Goal: Task Accomplishment & Management: Manage account settings

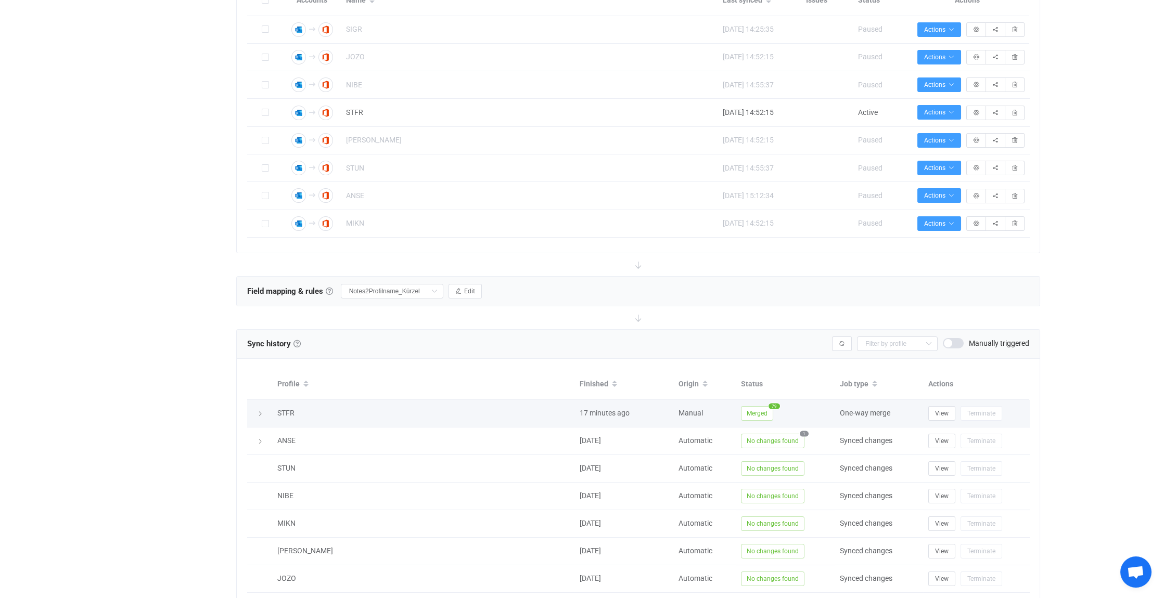
scroll to position [468, 0]
click at [262, 411] on icon at bounding box center [260, 414] width 6 height 6
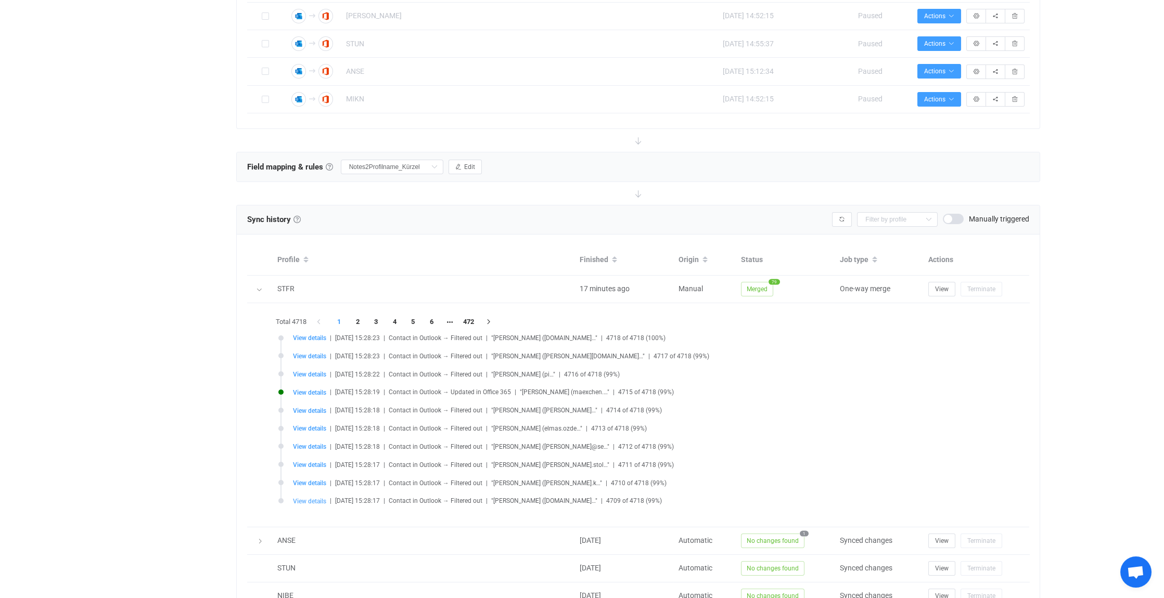
scroll to position [624, 0]
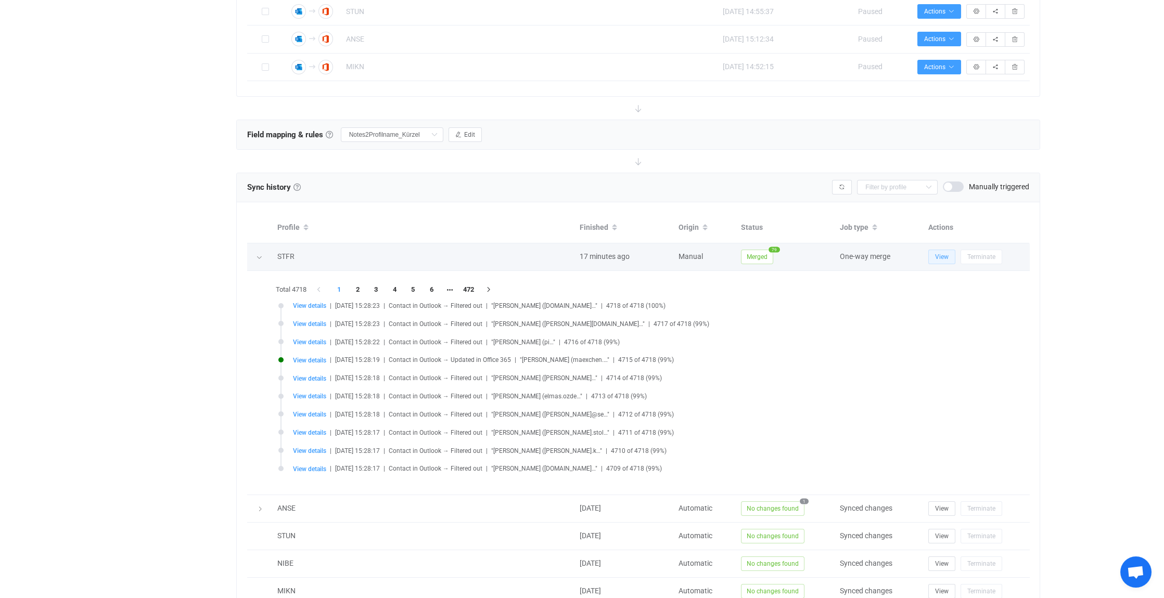
click at [945, 253] on span "View" at bounding box center [942, 256] width 14 height 7
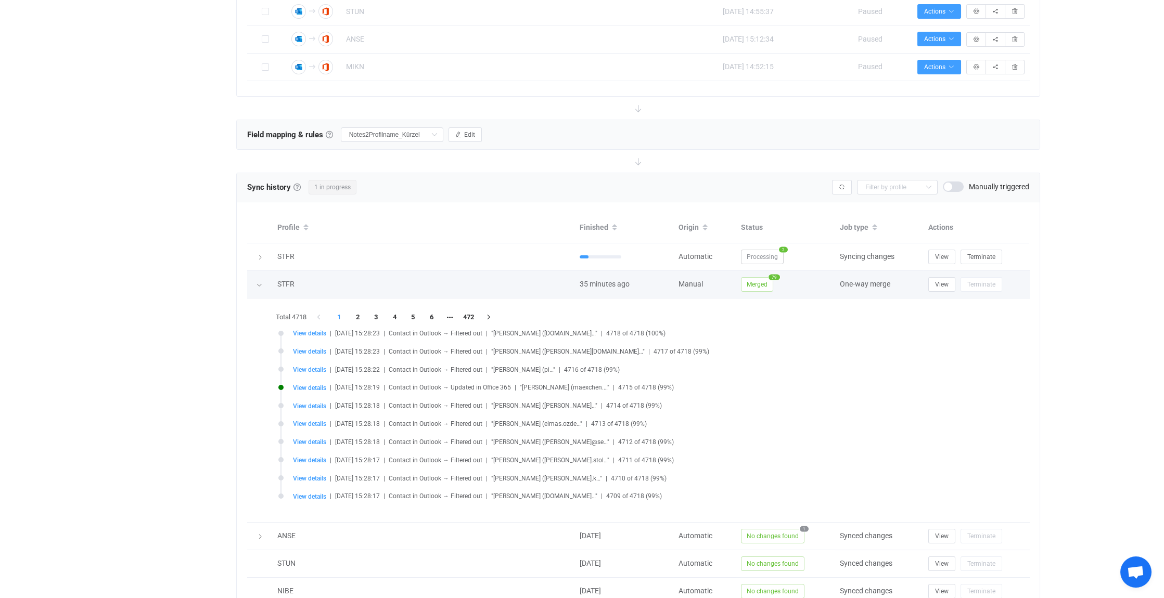
click at [262, 283] on div at bounding box center [259, 284] width 10 height 15
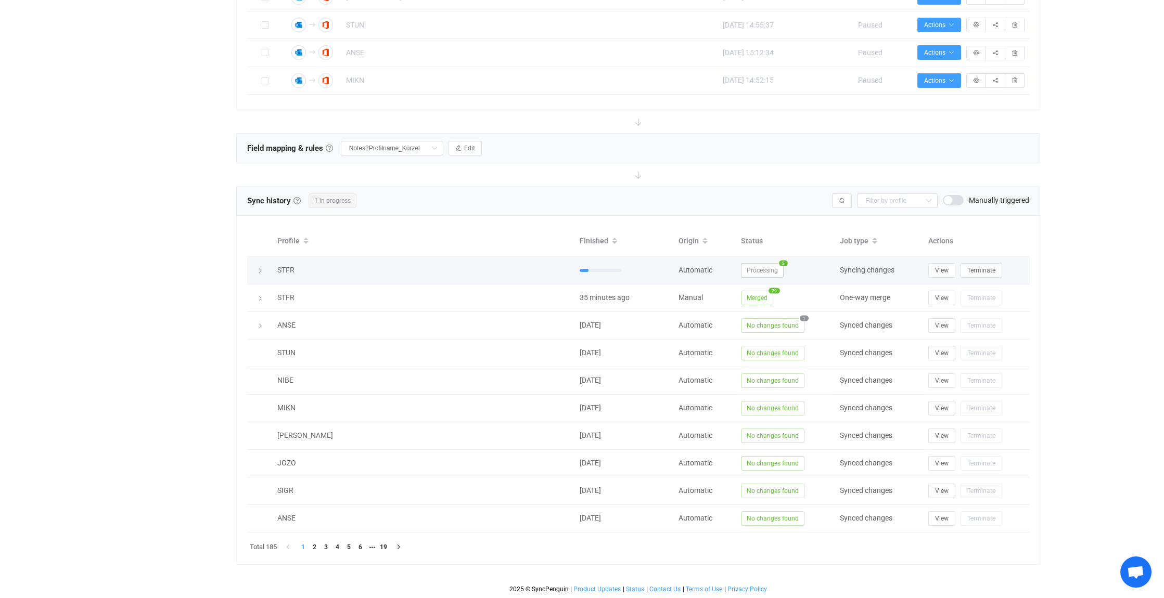
scroll to position [609, 0]
click at [261, 270] on icon at bounding box center [260, 273] width 6 height 6
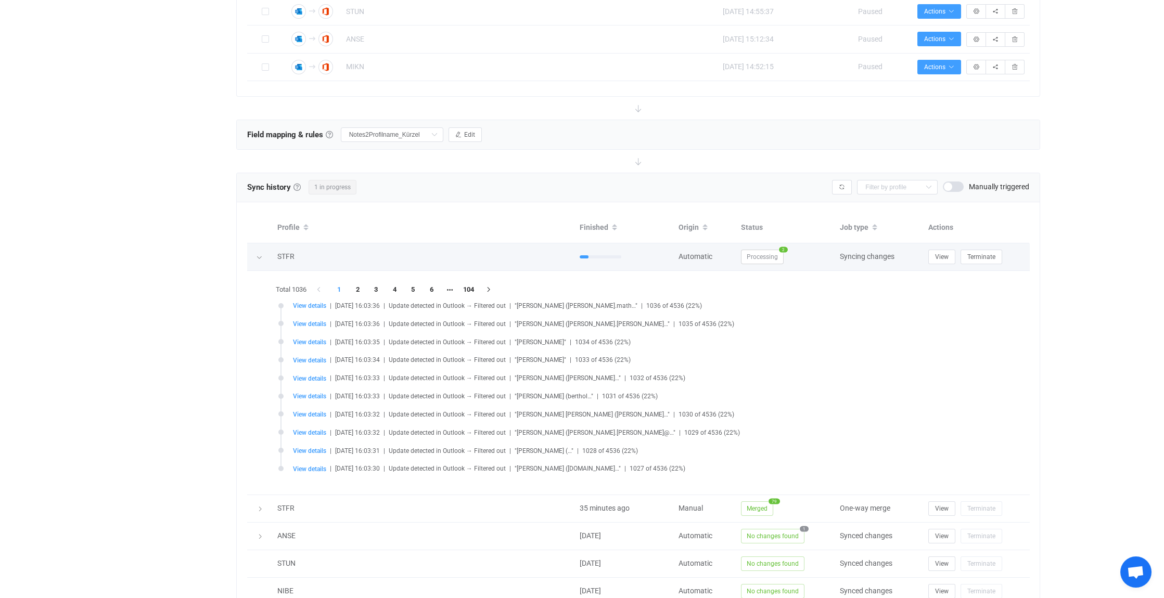
click at [261, 254] on icon at bounding box center [259, 257] width 6 height 6
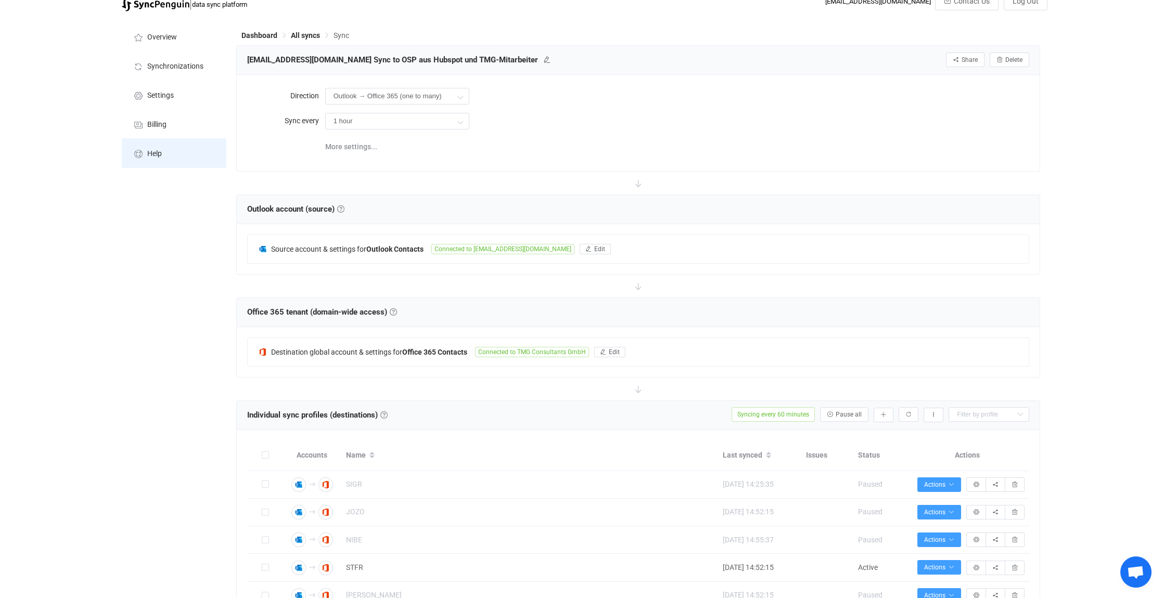
scroll to position [0, 0]
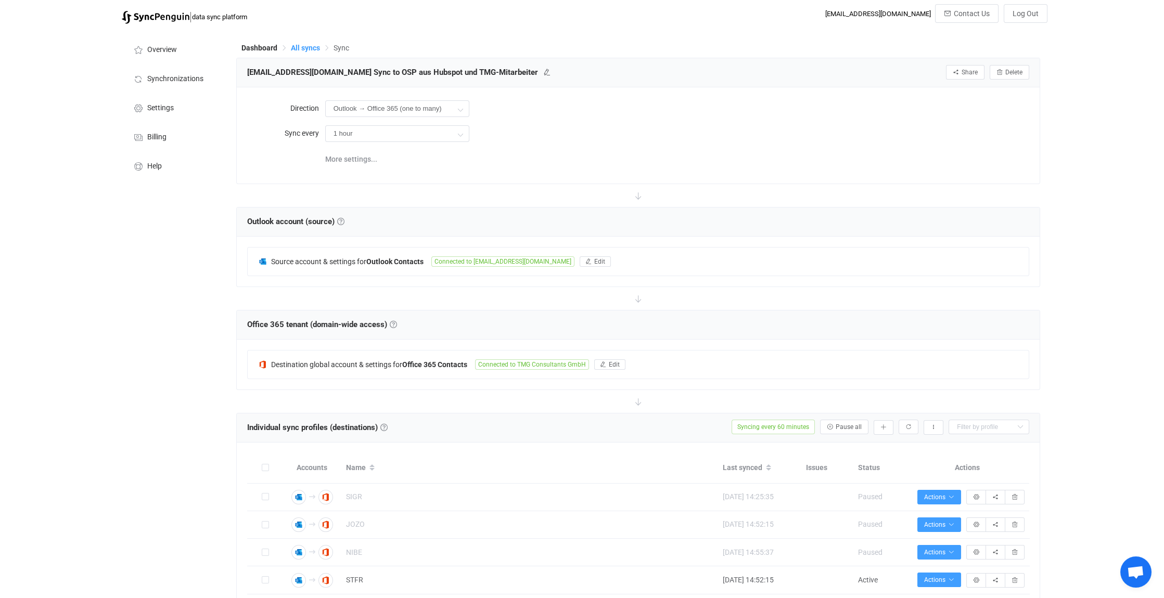
click at [303, 46] on span "All syncs" at bounding box center [305, 48] width 29 height 8
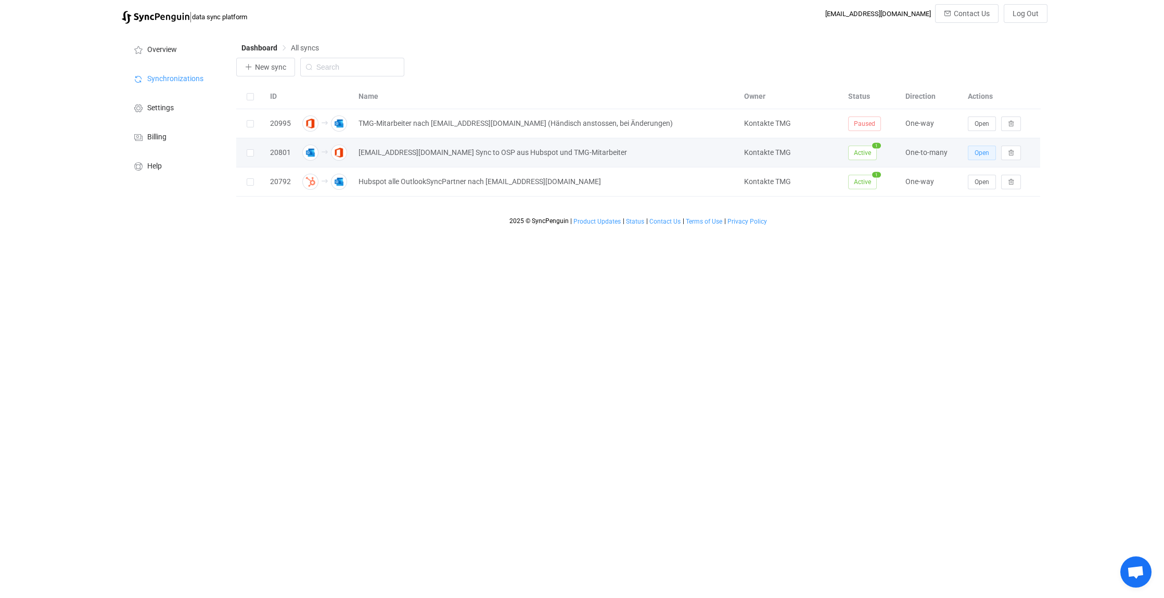
click at [983, 151] on span "Open" at bounding box center [982, 152] width 15 height 7
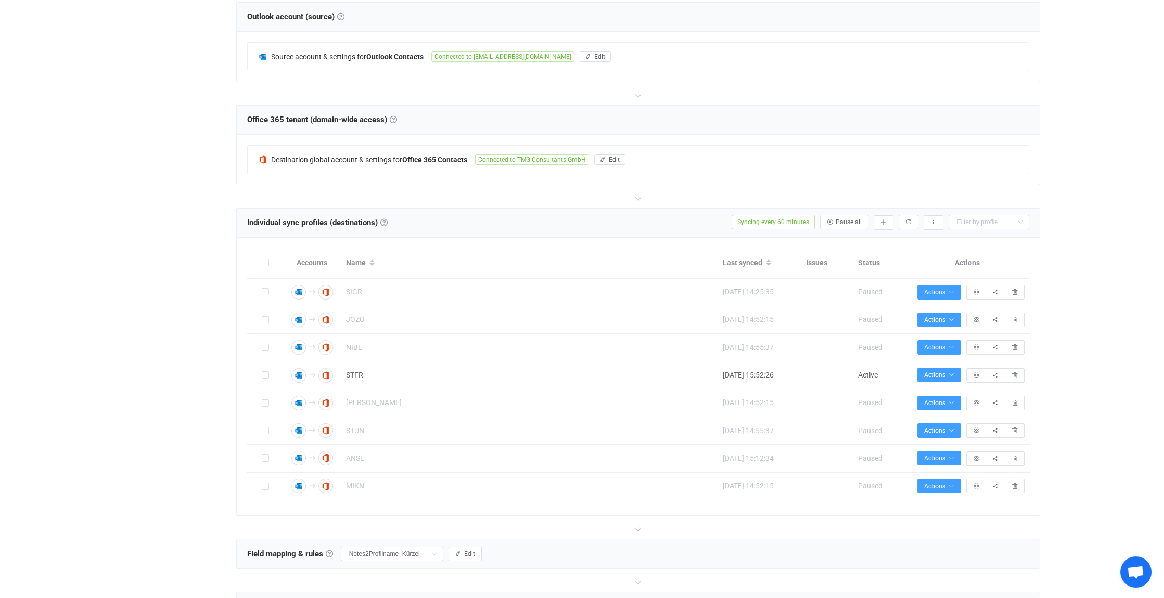
scroll to position [208, 0]
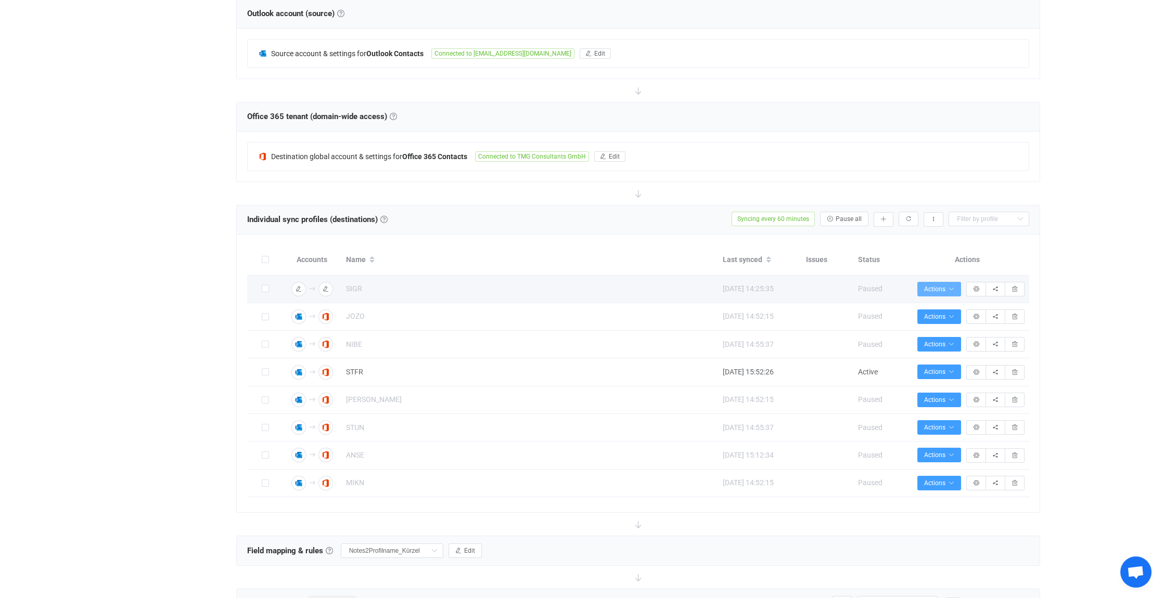
click at [951, 282] on button "Actions" at bounding box center [939, 289] width 44 height 15
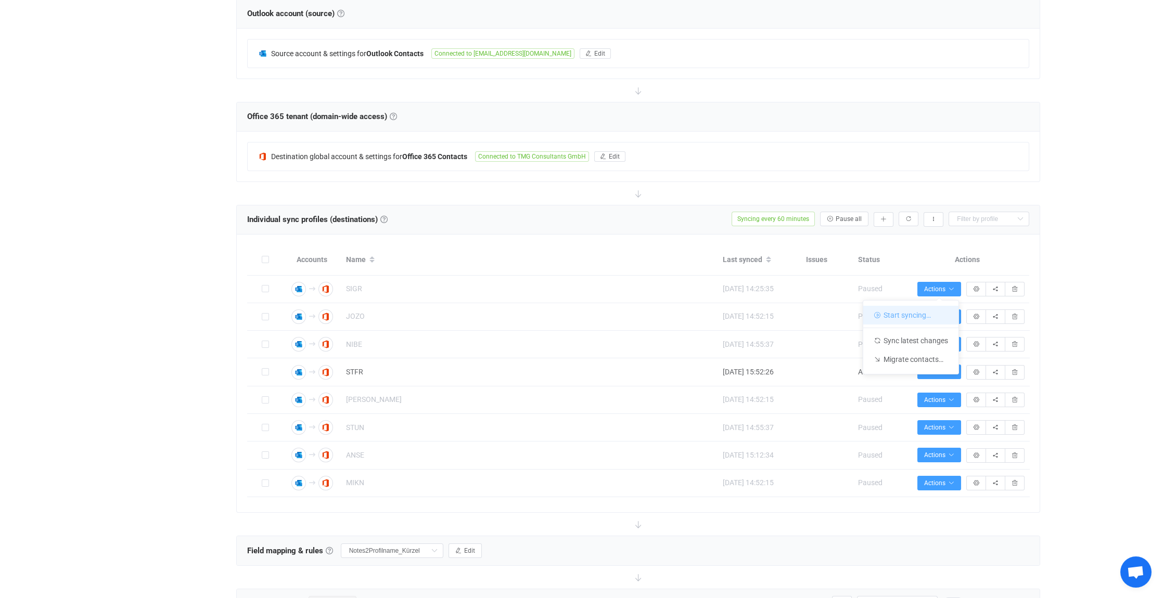
click at [897, 313] on li "Start syncing…" at bounding box center [910, 315] width 95 height 19
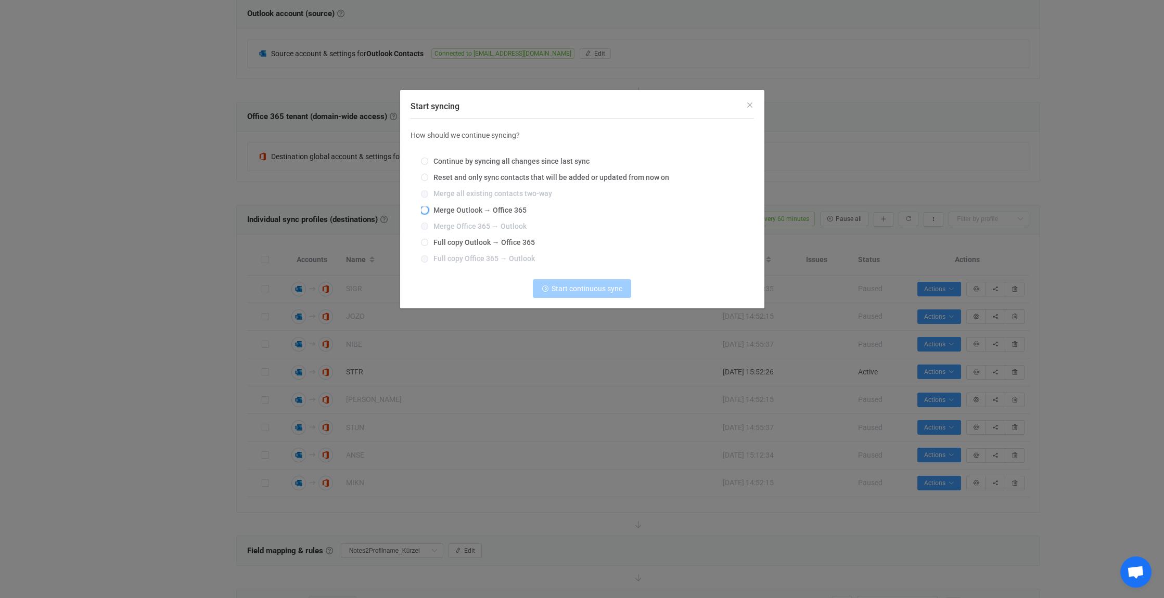
click at [434, 207] on span "Merge Outlook → Office 365" at bounding box center [477, 210] width 98 height 8
click at [428, 207] on input "Merge Outlook → Office 365" at bounding box center [424, 211] width 7 height 8
radio input "true"
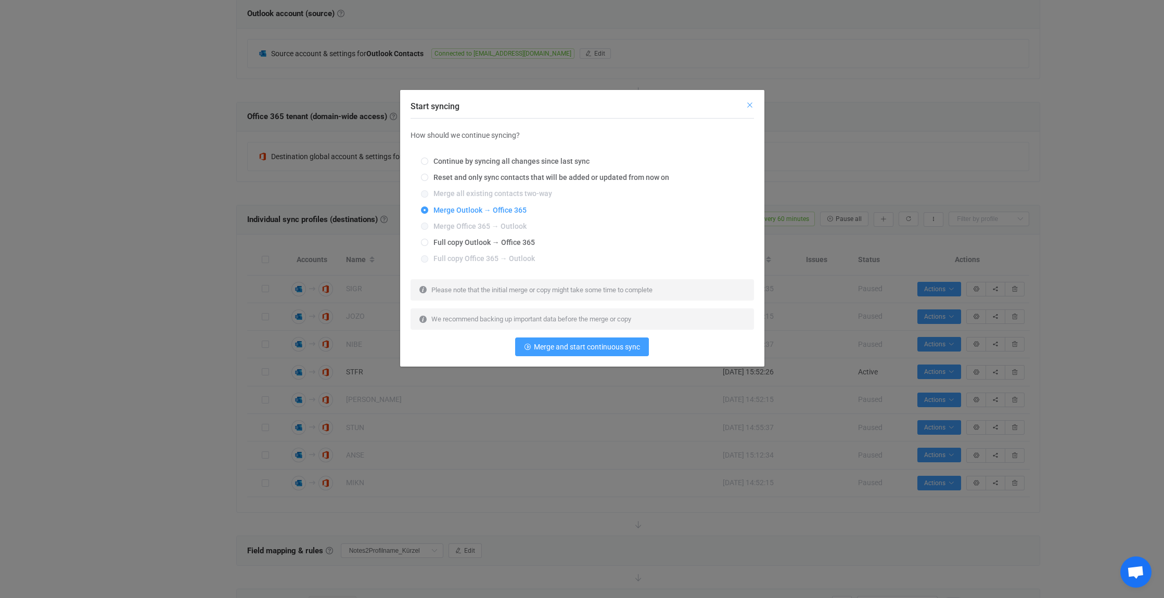
click at [750, 101] on icon "Close" at bounding box center [750, 105] width 8 height 8
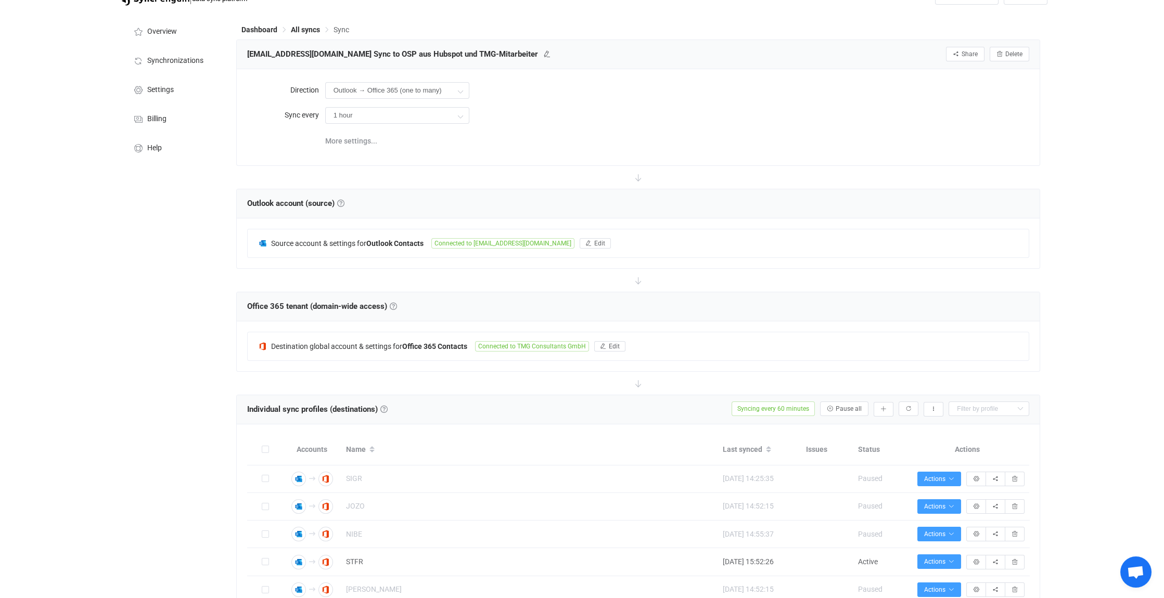
scroll to position [0, 0]
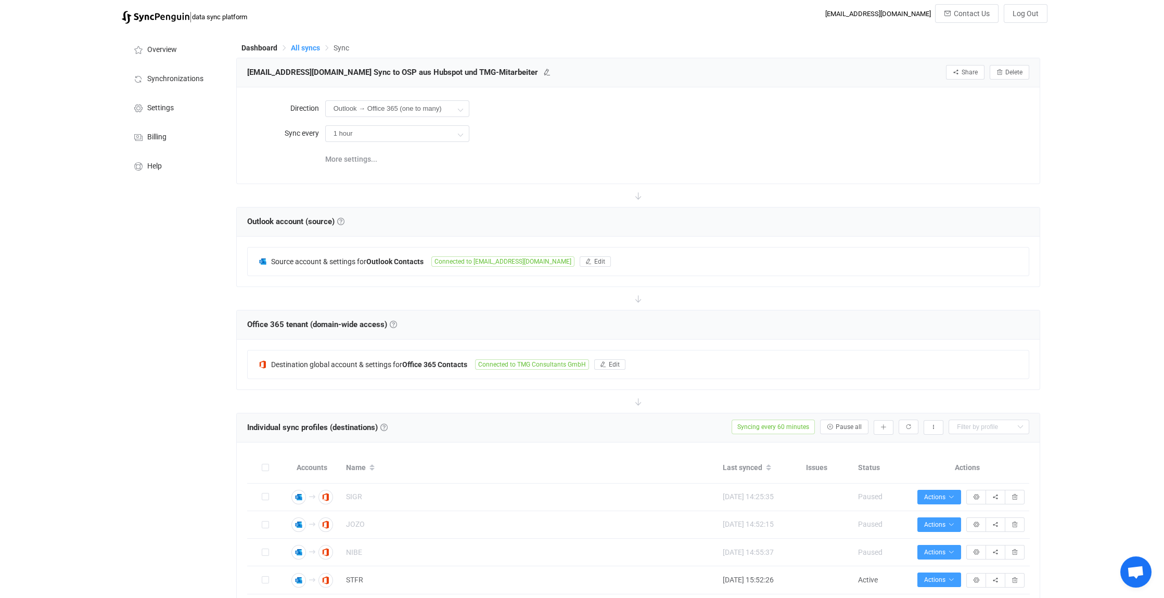
click at [301, 49] on span "All syncs" at bounding box center [305, 48] width 29 height 8
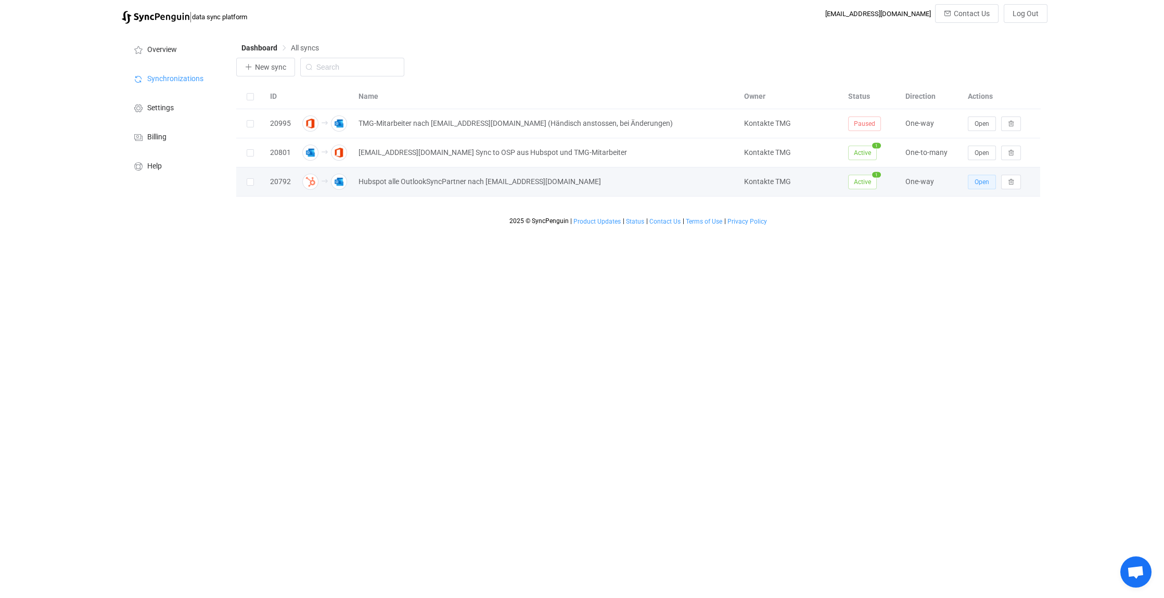
click at [981, 180] on span "Open" at bounding box center [982, 181] width 15 height 7
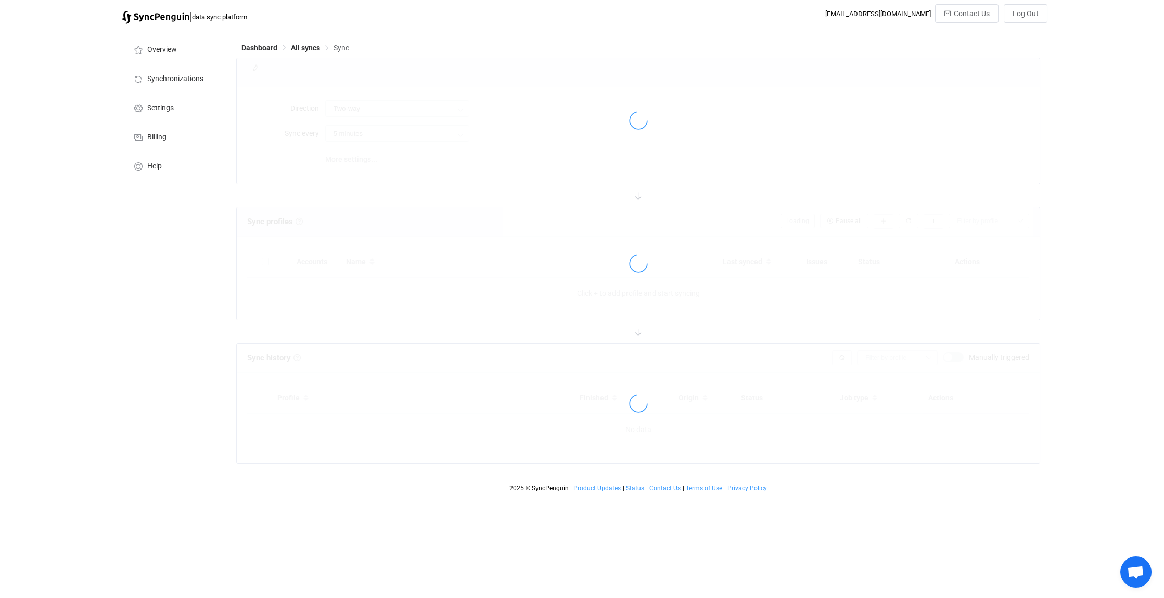
type input "HubSpot → Outlook"
type input "30 minutes"
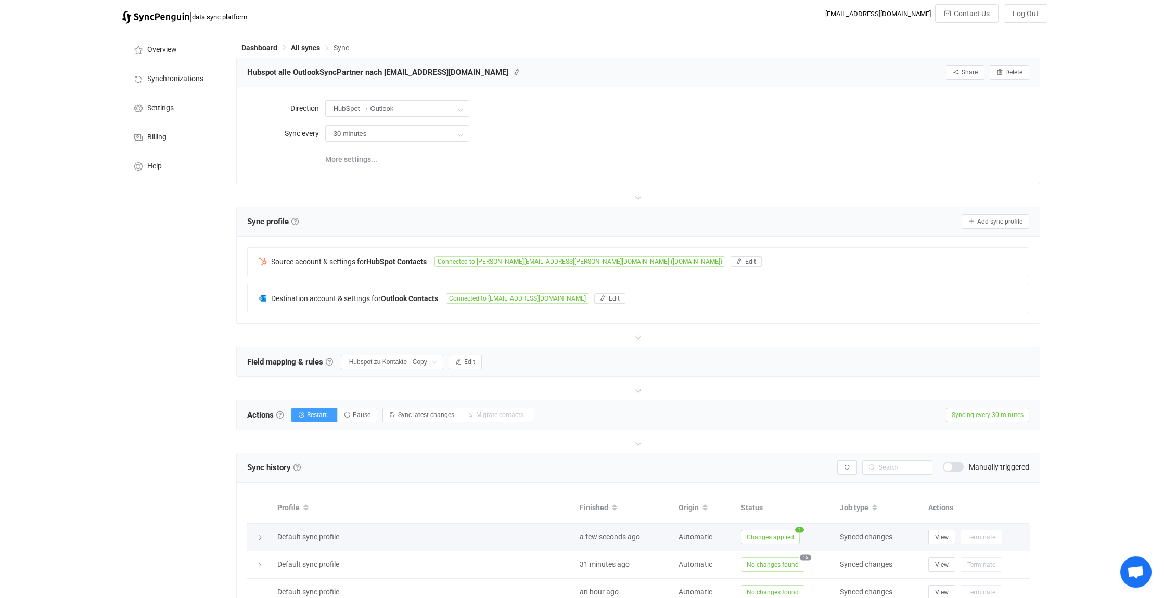
click at [258, 535] on icon at bounding box center [260, 538] width 6 height 6
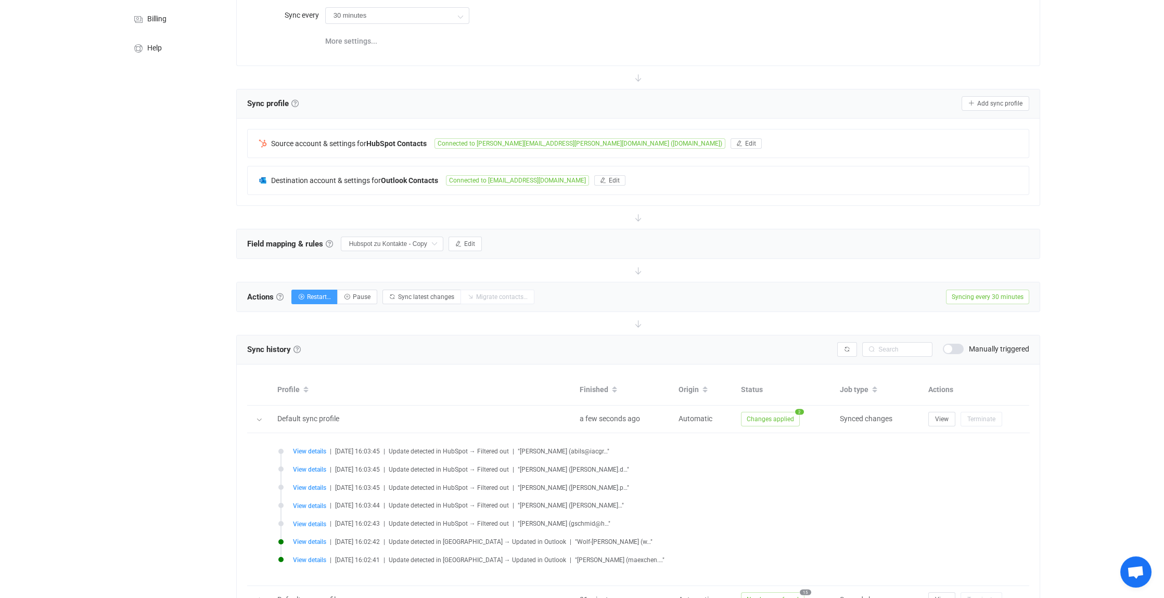
scroll to position [156, 0]
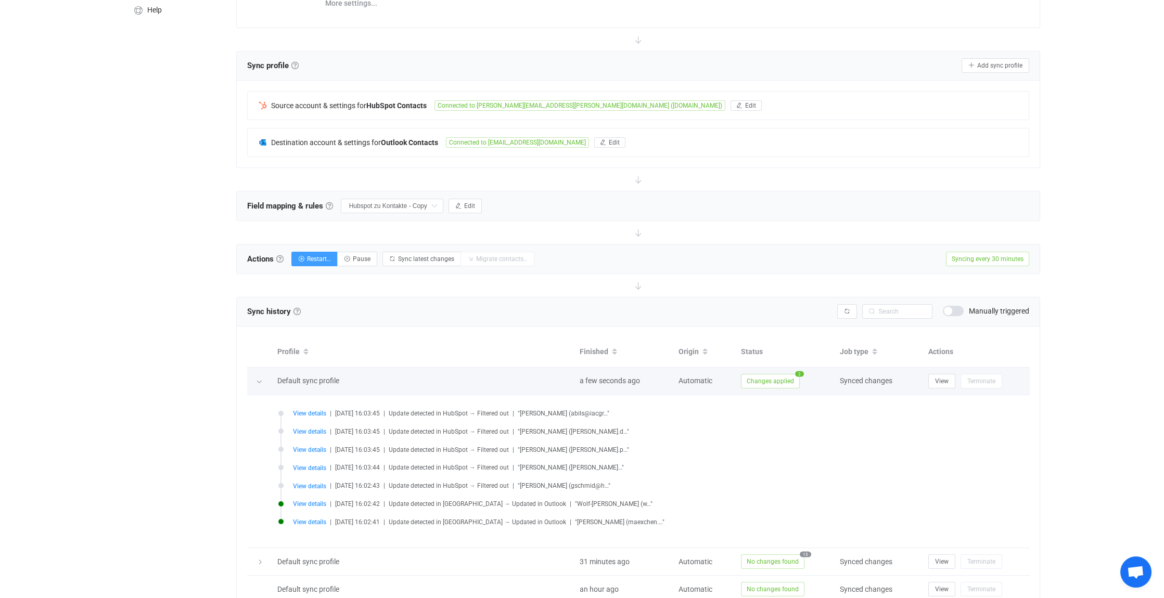
click at [259, 379] on icon at bounding box center [259, 382] width 6 height 6
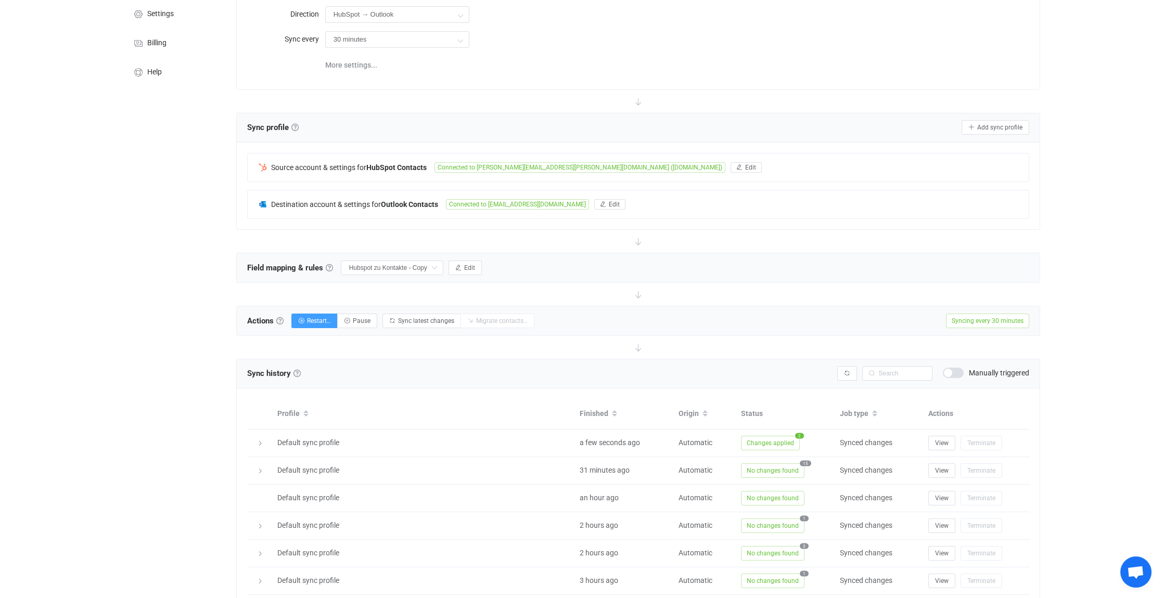
scroll to position [0, 0]
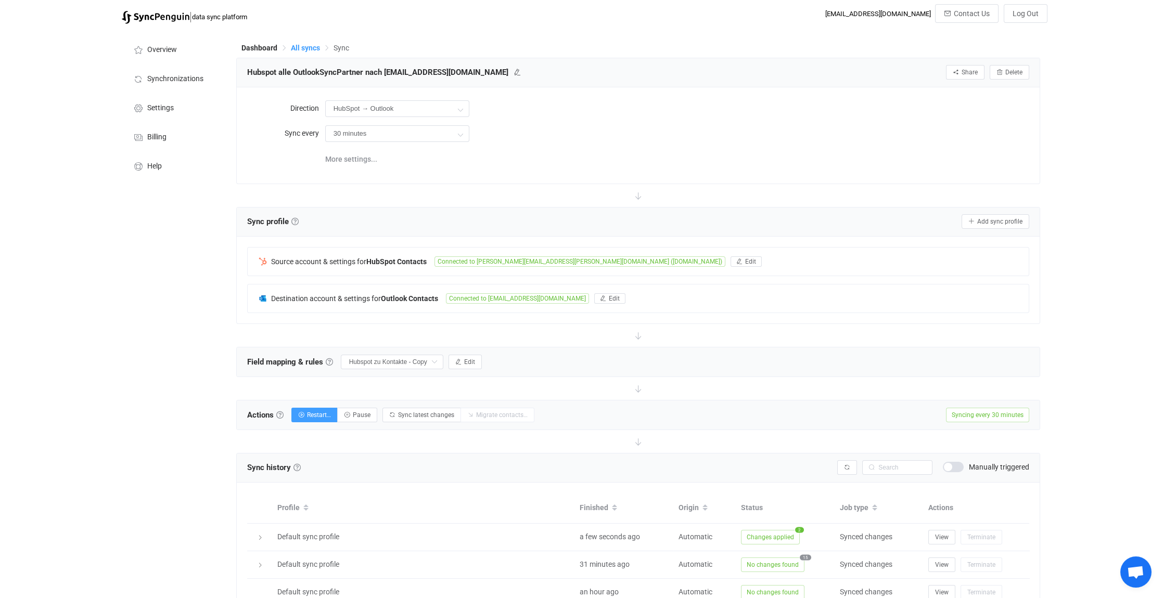
click at [308, 46] on span "All syncs" at bounding box center [305, 48] width 29 height 8
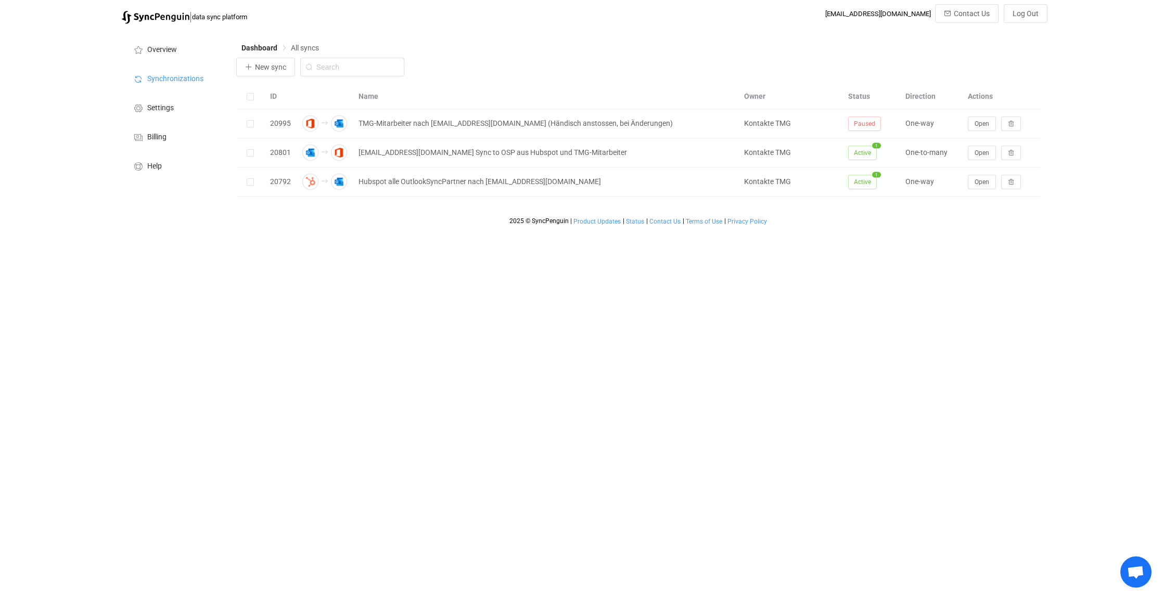
click at [611, 231] on html "| data sync platform kontakte@tmg.com Contact Us Log Out Overview Synchronizati…" at bounding box center [582, 115] width 1164 height 231
click at [990, 150] on button "Open" at bounding box center [982, 153] width 28 height 15
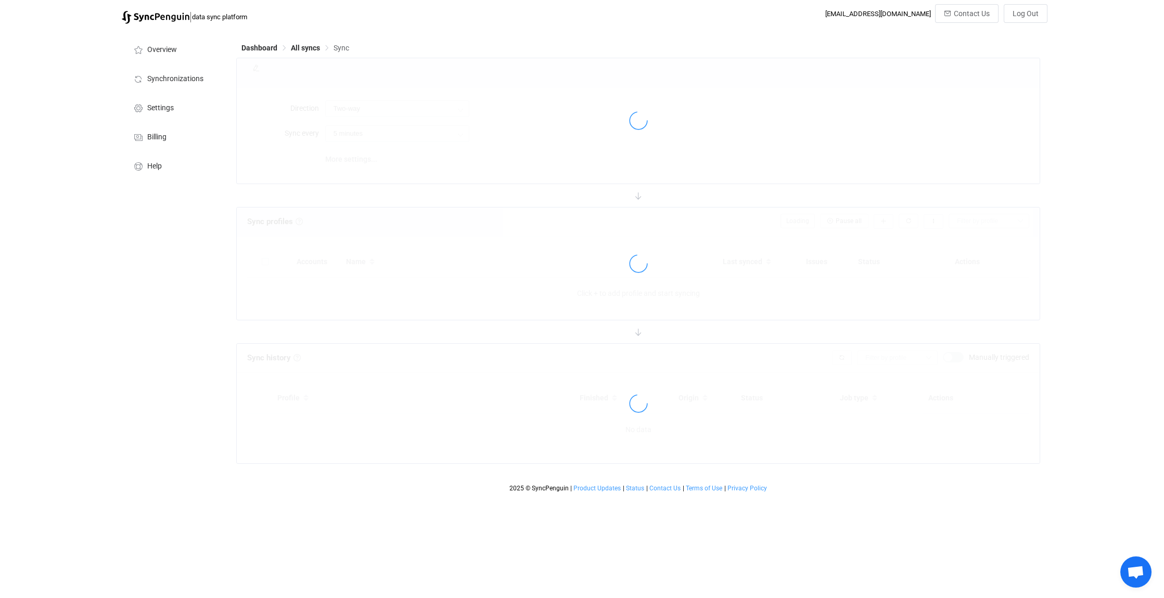
type input "Outlook → Office 365 (one to many)"
type input "1 hour"
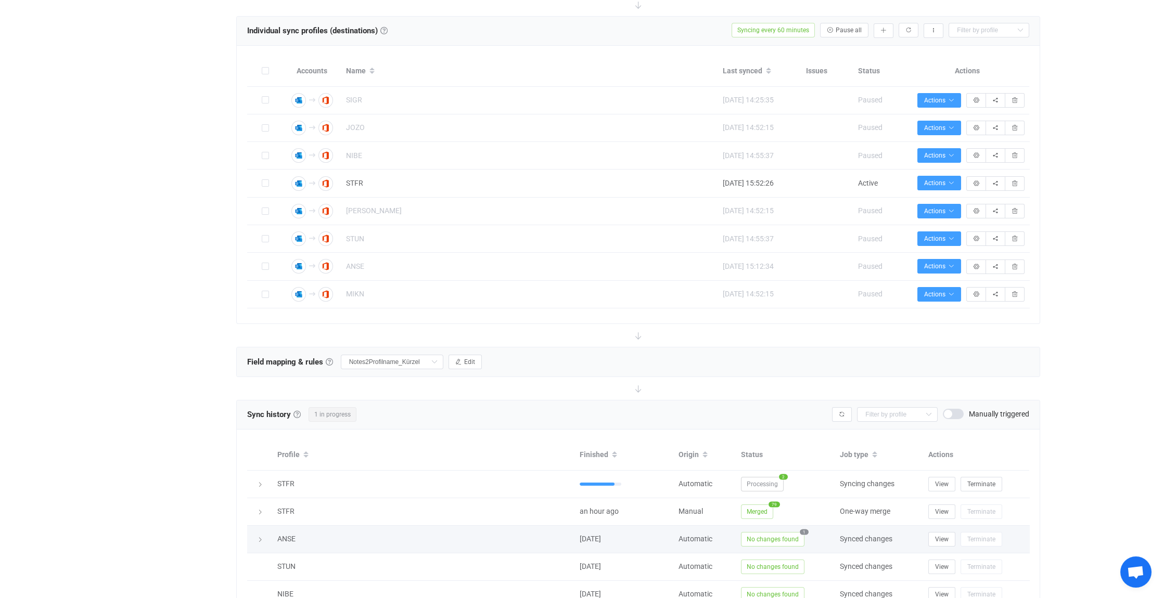
scroll to position [468, 0]
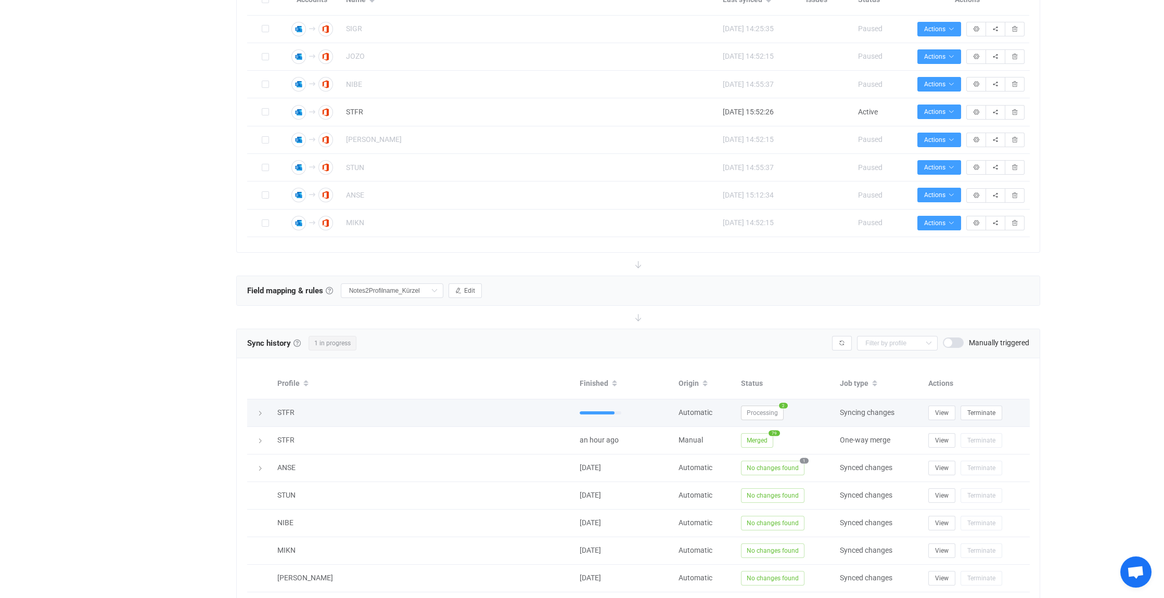
click at [260, 411] on icon at bounding box center [260, 414] width 6 height 6
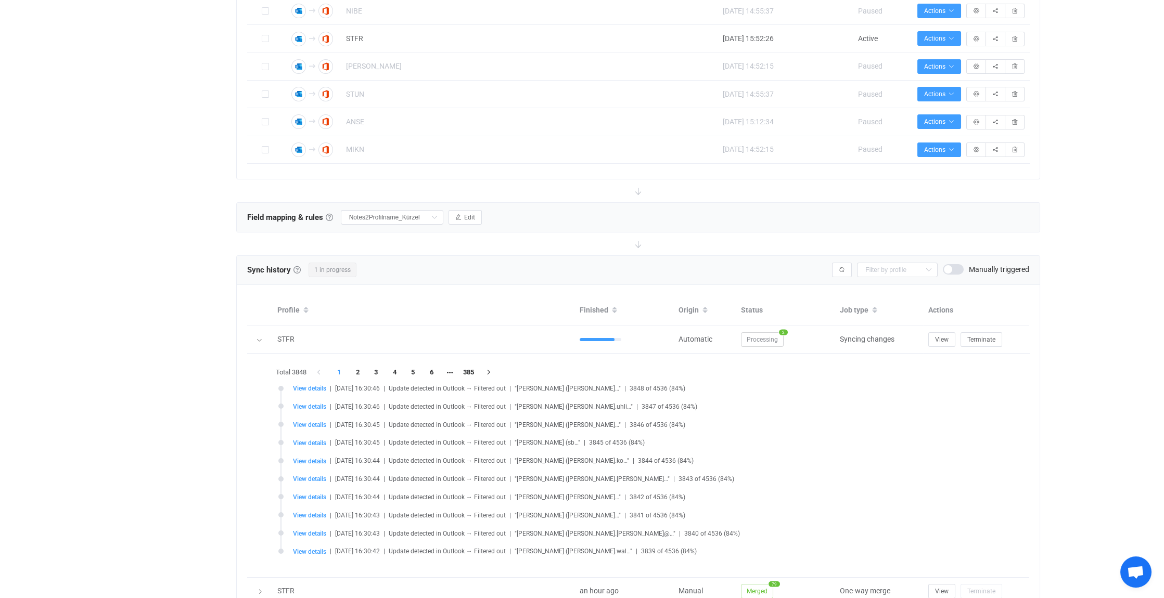
scroll to position [676, 0]
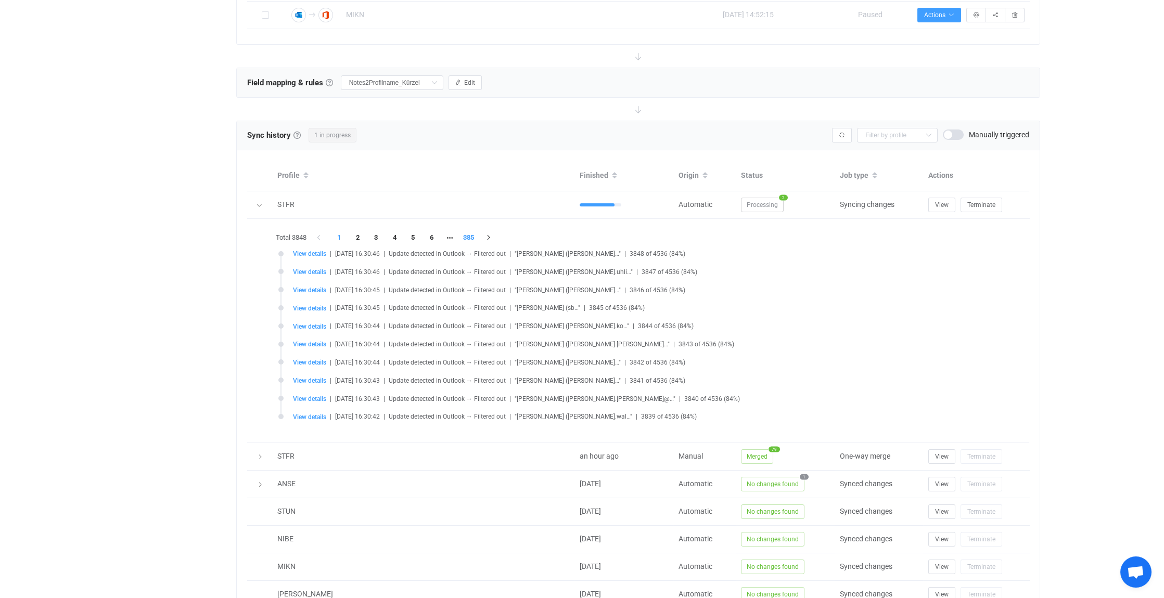
click at [468, 232] on li "385" at bounding box center [468, 238] width 19 height 15
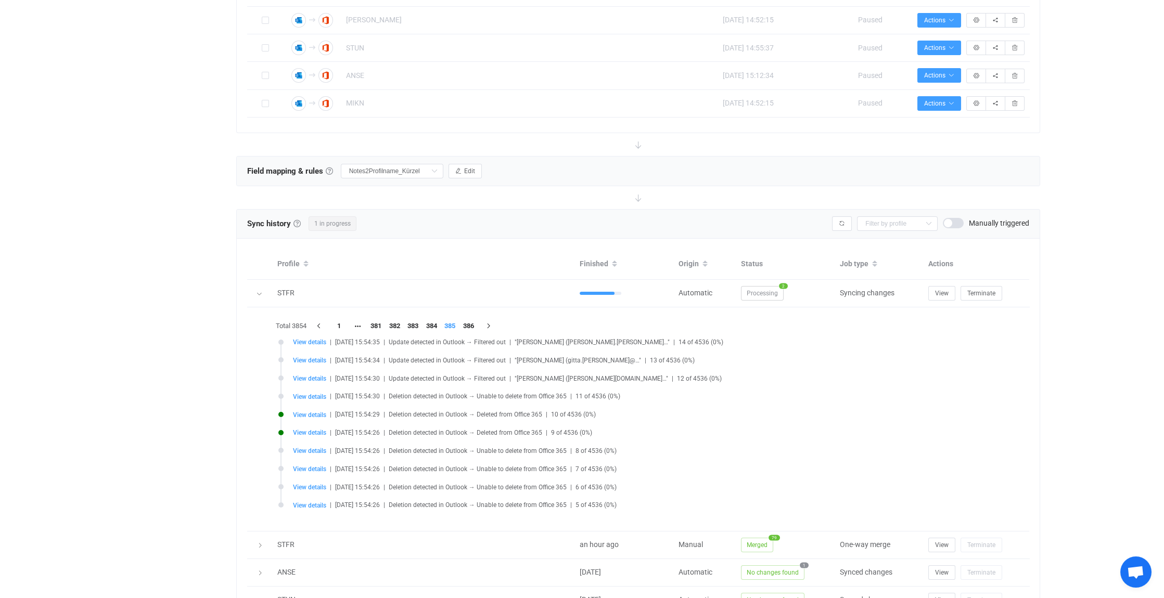
scroll to position [572, 0]
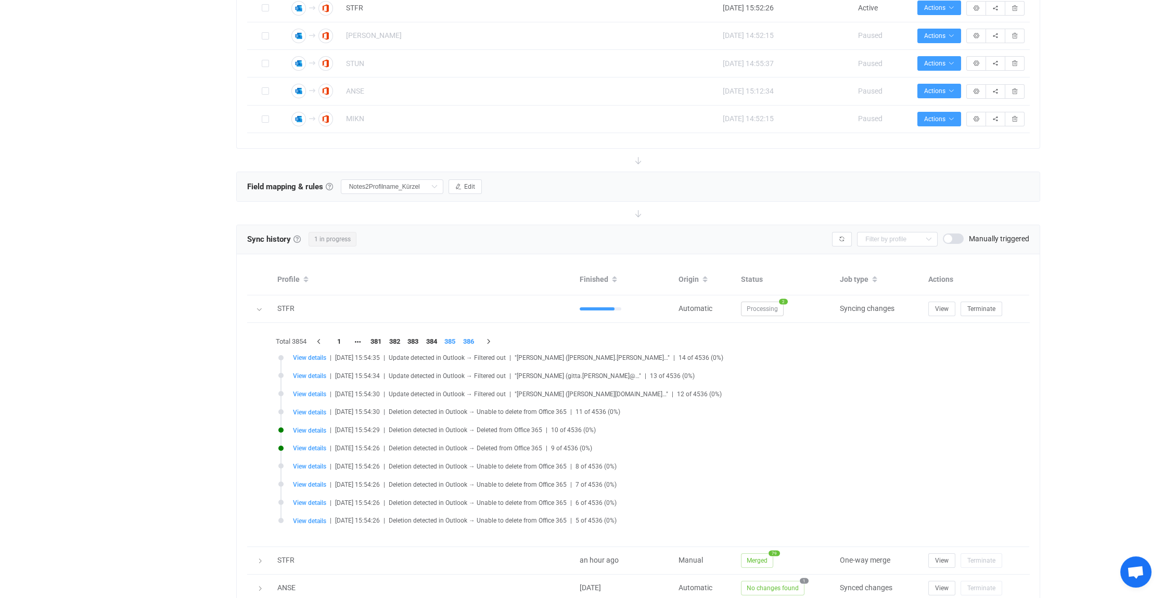
click at [476, 339] on li "386" at bounding box center [468, 342] width 19 height 15
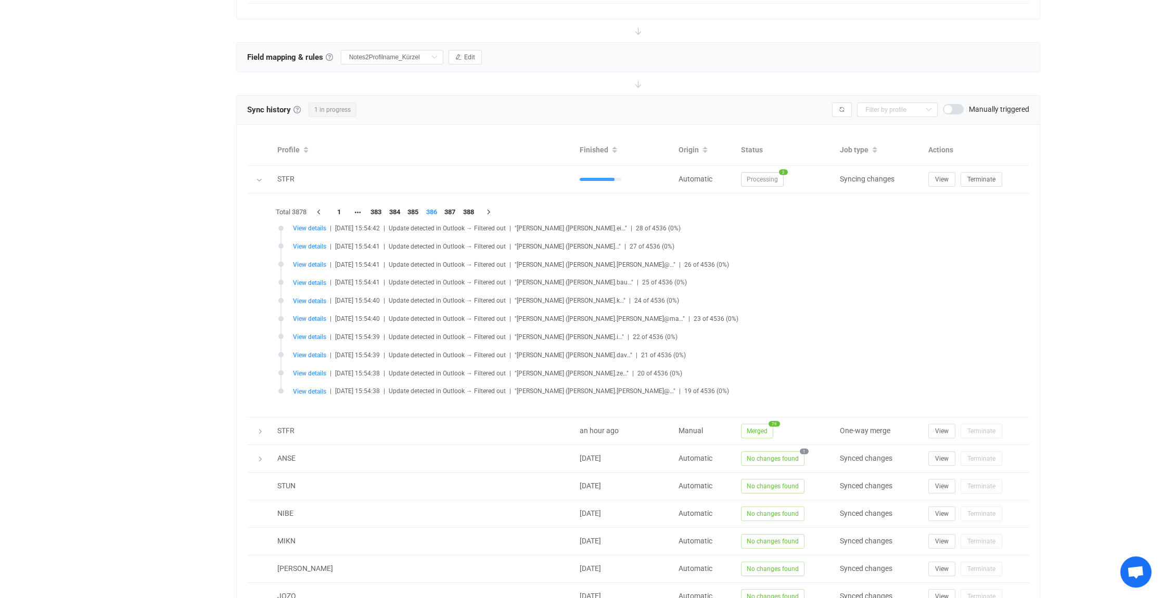
scroll to position [728, 0]
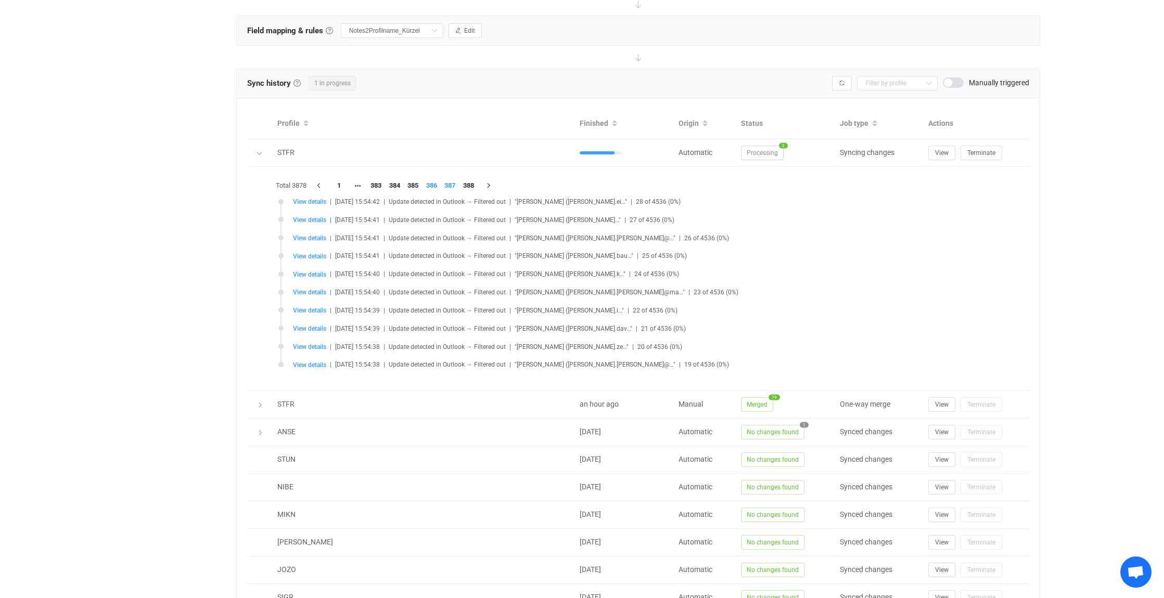
click at [454, 182] on li "387" at bounding box center [450, 185] width 19 height 15
click at [470, 182] on li "389" at bounding box center [468, 185] width 19 height 15
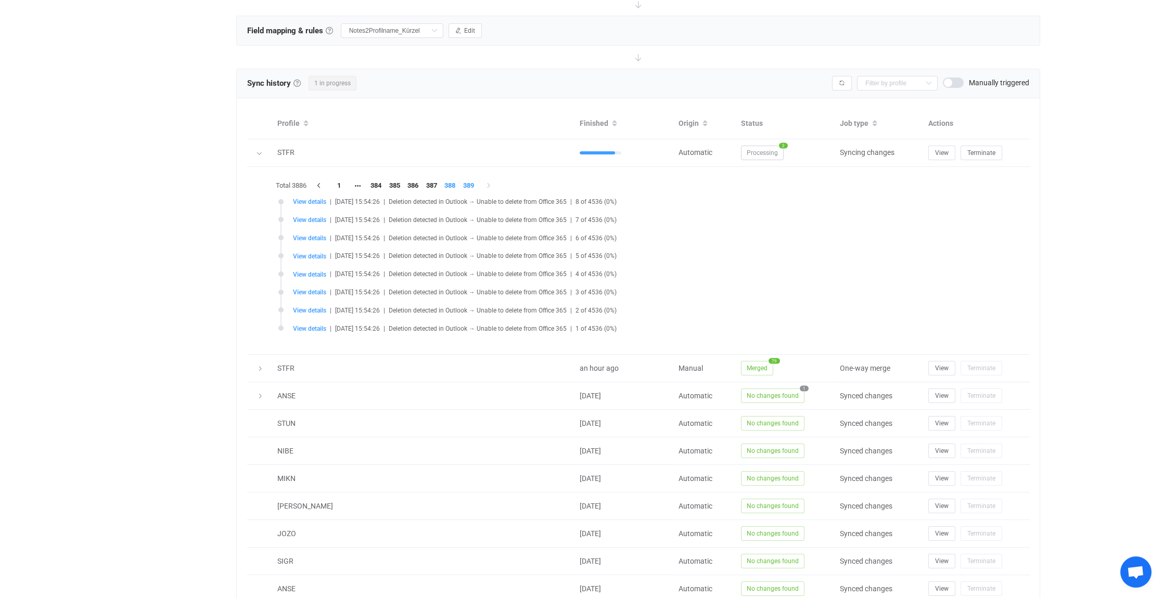
click at [452, 182] on li "388" at bounding box center [450, 185] width 19 height 15
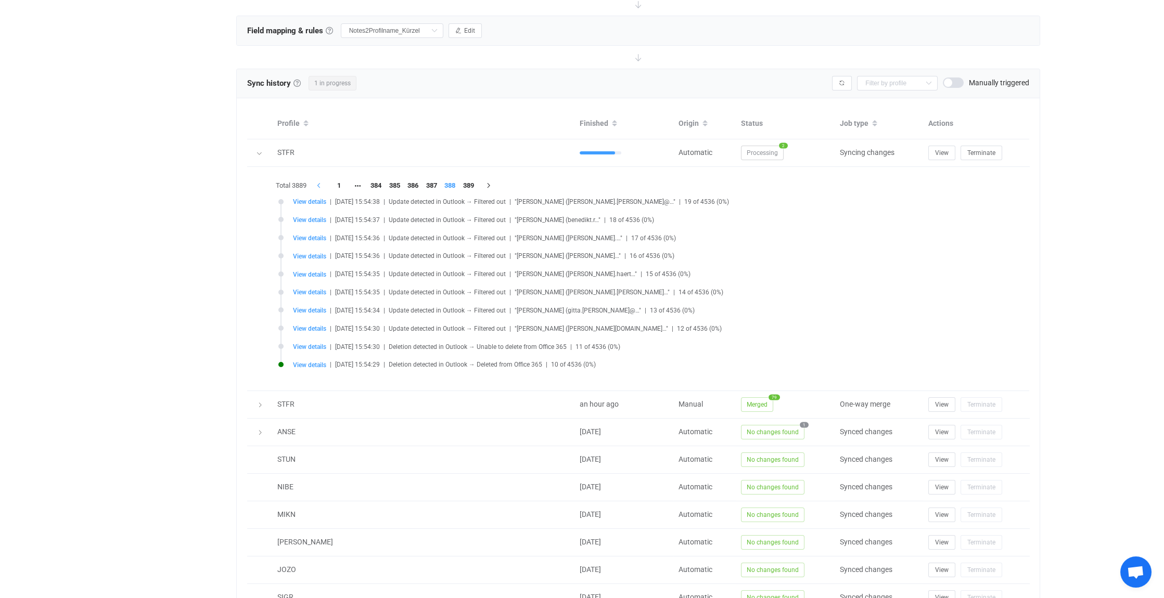
click at [321, 183] on icon "button" at bounding box center [319, 186] width 9 height 6
click at [260, 150] on icon at bounding box center [259, 153] width 6 height 6
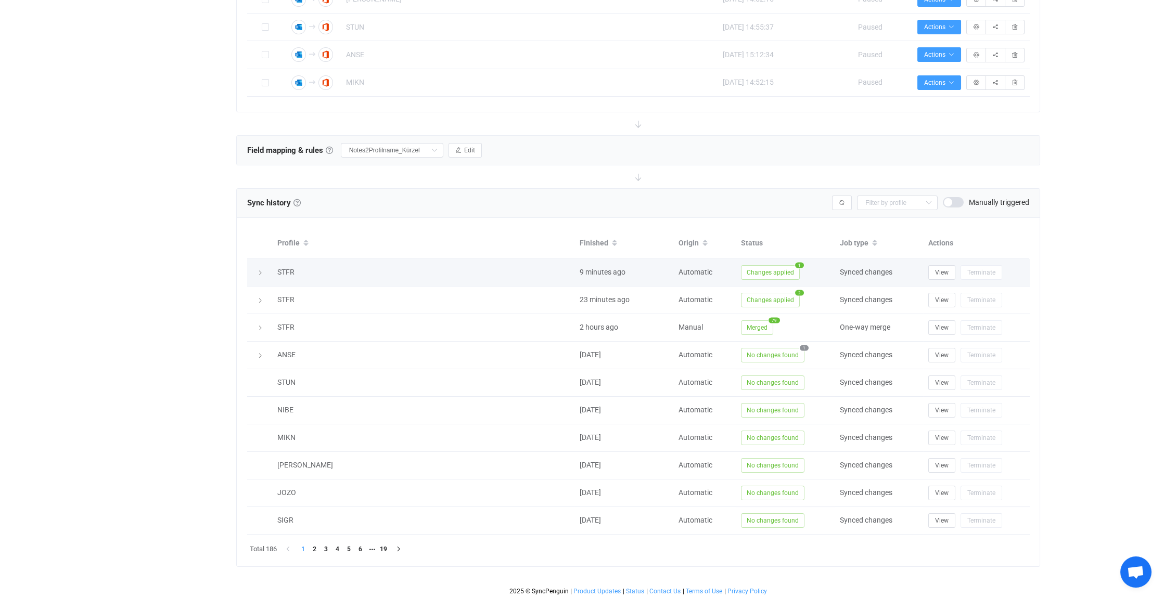
click at [259, 271] on icon at bounding box center [260, 273] width 6 height 6
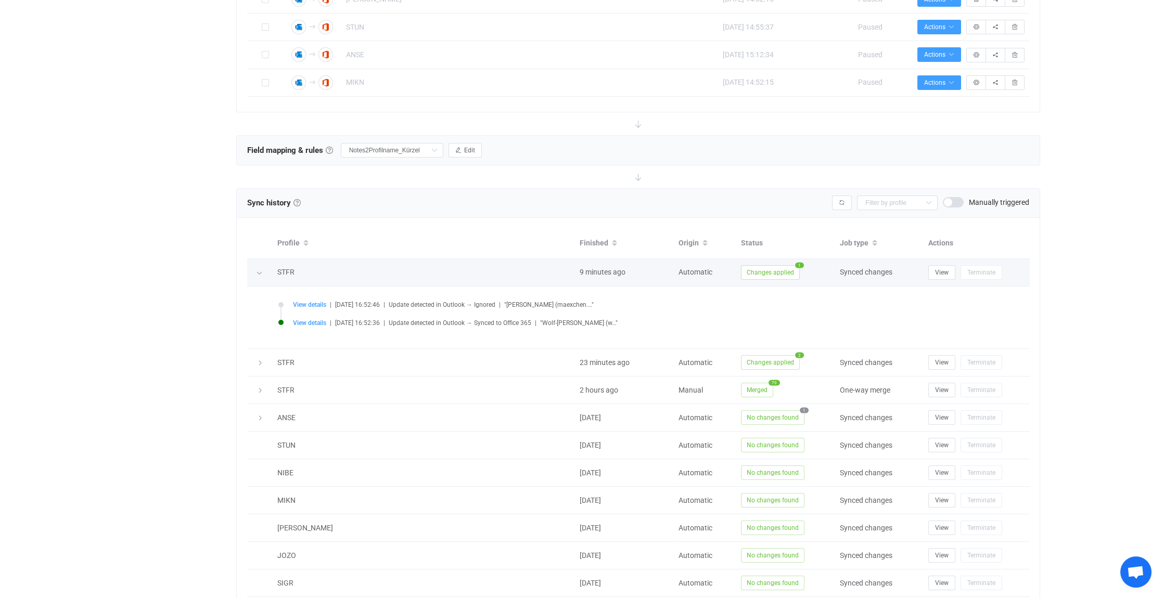
click at [257, 270] on icon at bounding box center [259, 273] width 6 height 6
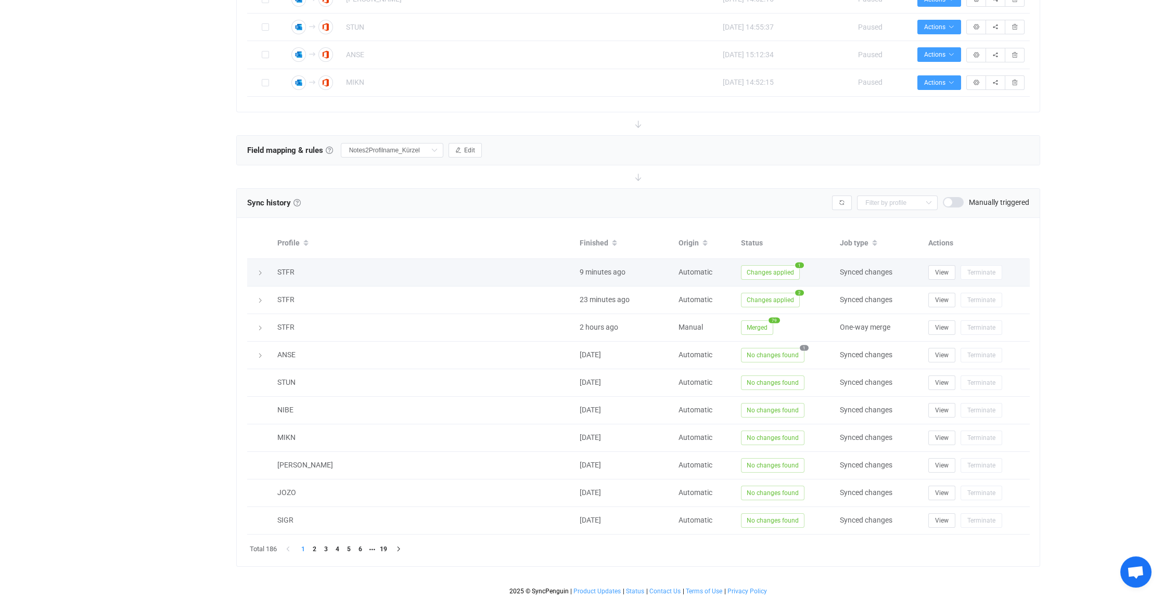
click at [259, 272] on icon at bounding box center [260, 273] width 6 height 6
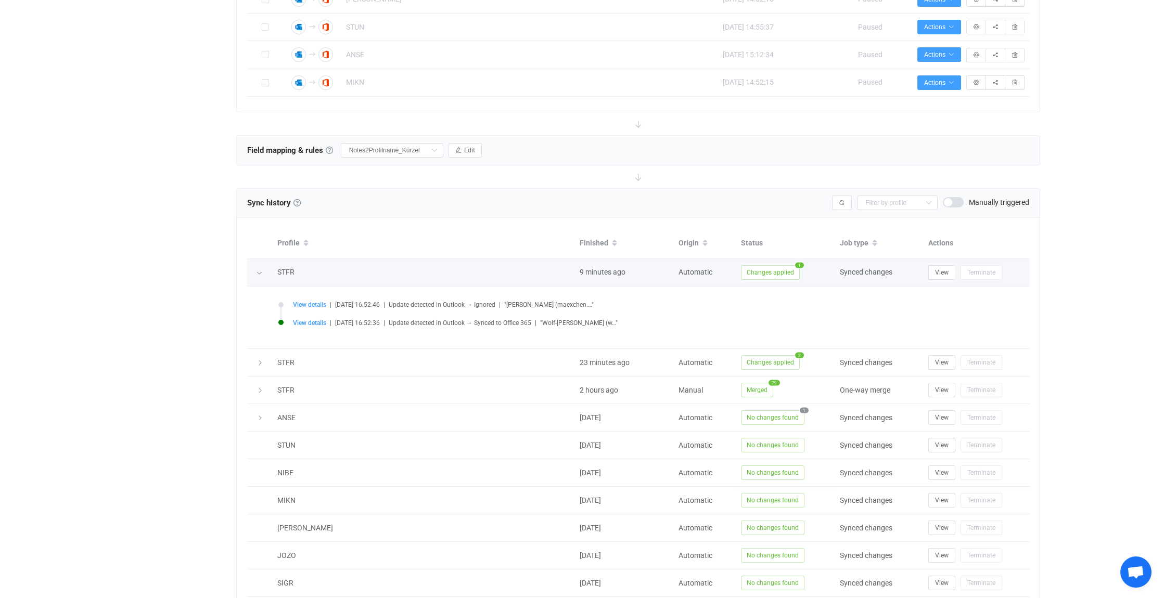
click at [259, 272] on icon at bounding box center [259, 273] width 6 height 6
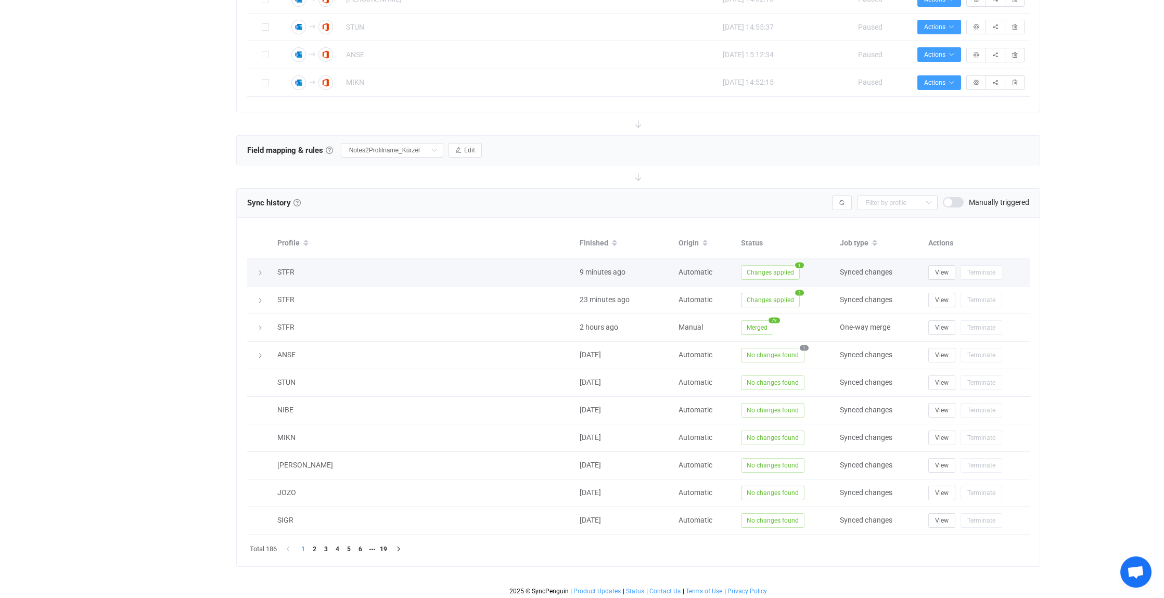
click at [257, 270] on icon at bounding box center [260, 273] width 6 height 6
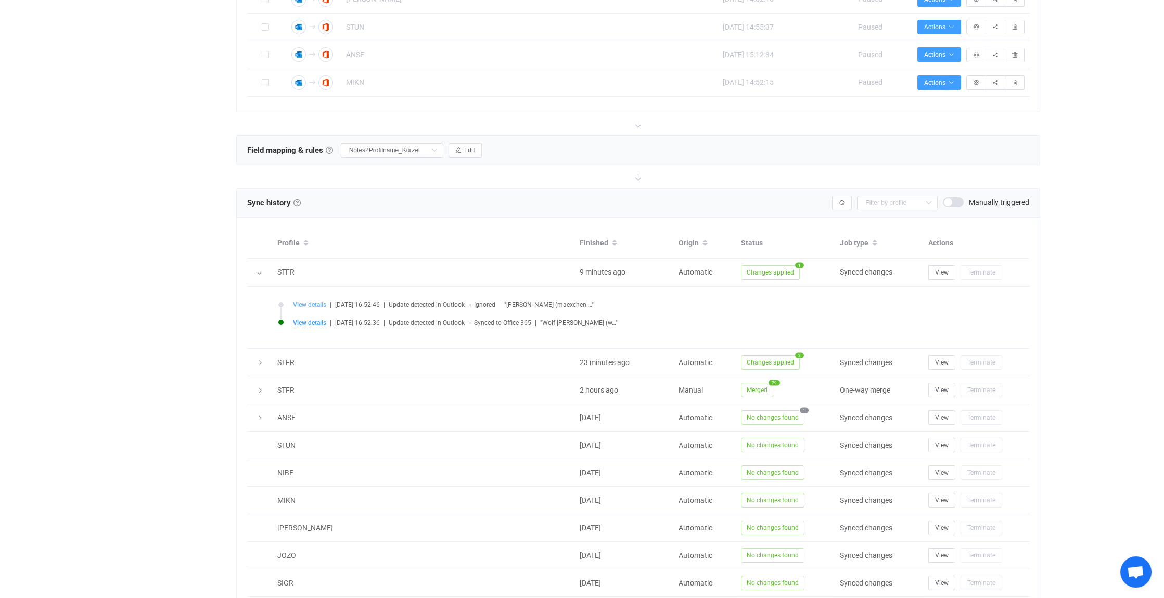
click at [314, 303] on span "View details" at bounding box center [309, 304] width 33 height 7
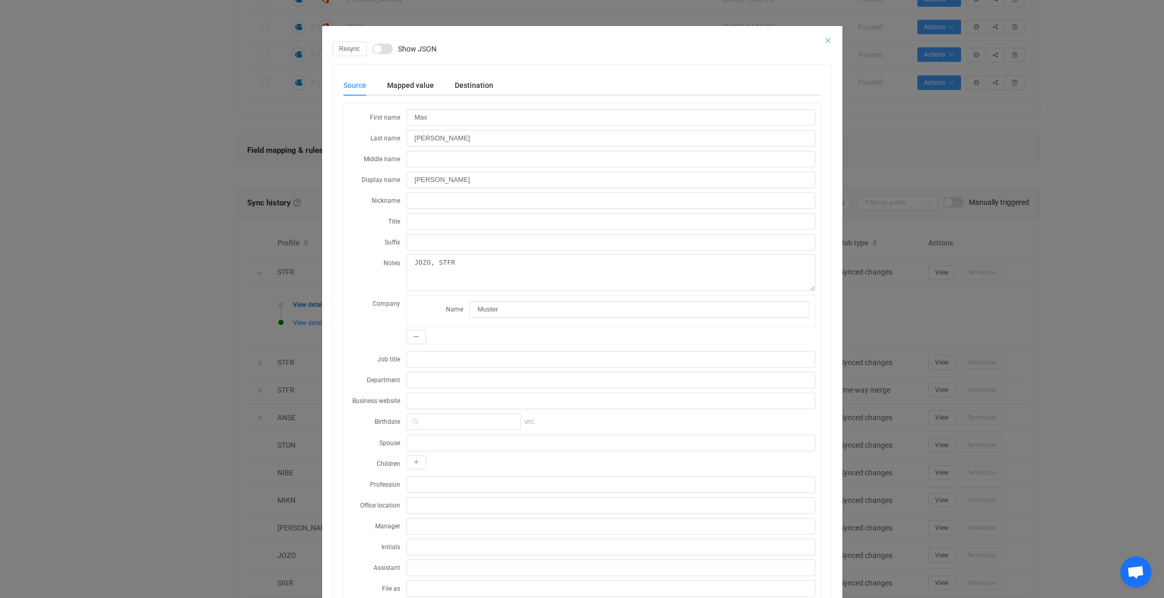
click at [824, 41] on icon "Close" at bounding box center [828, 40] width 8 height 8
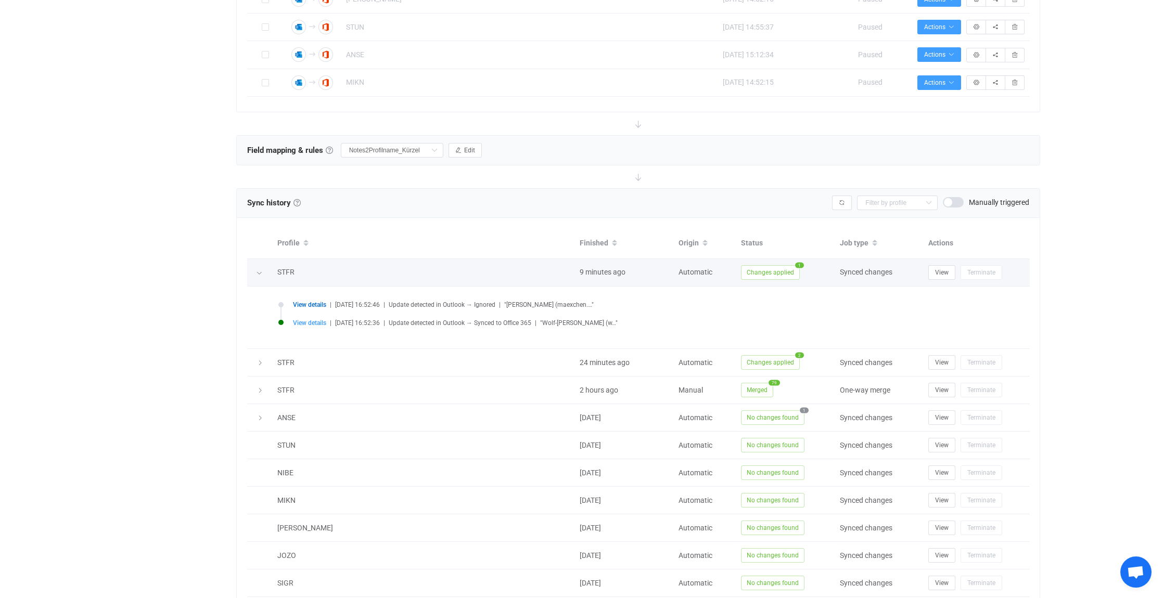
click at [257, 270] on icon at bounding box center [259, 273] width 6 height 6
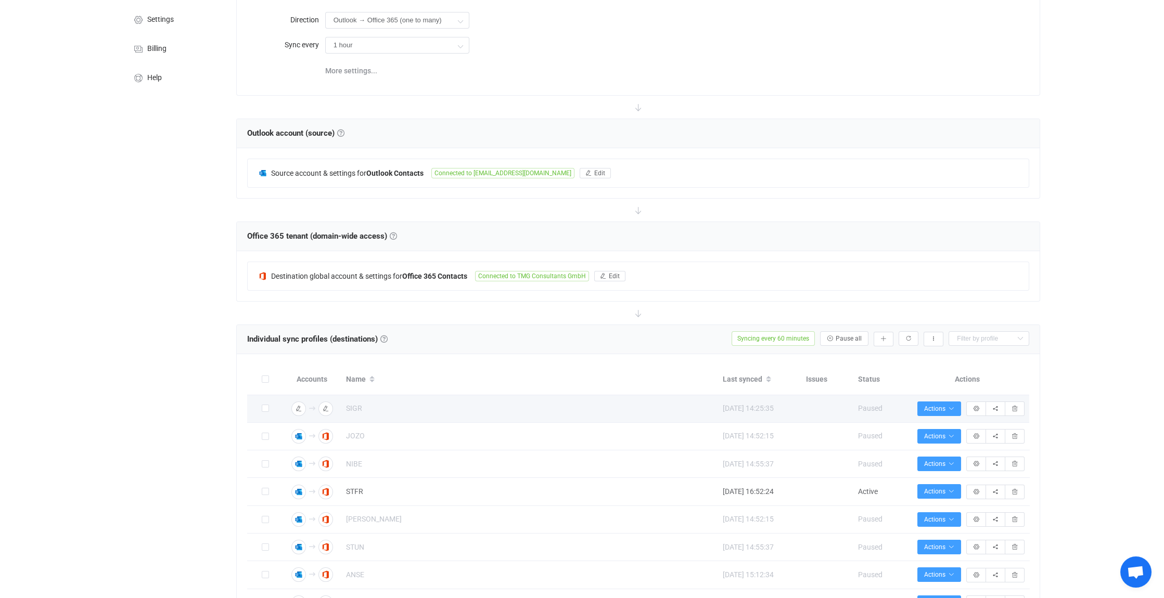
scroll to position [0, 0]
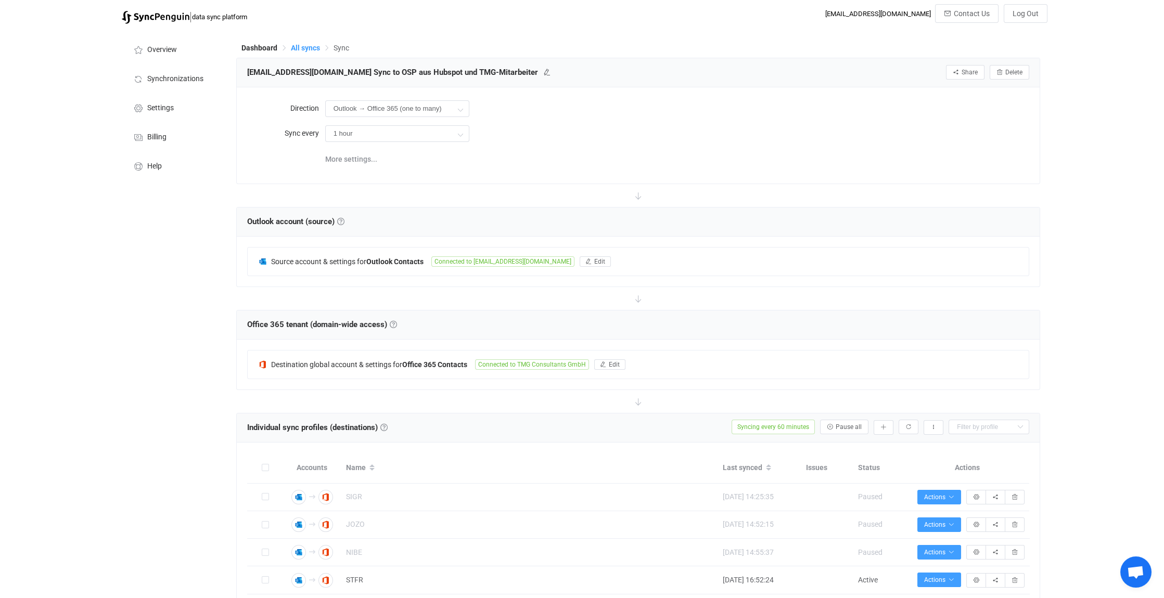
click at [304, 46] on span "All syncs" at bounding box center [305, 48] width 29 height 8
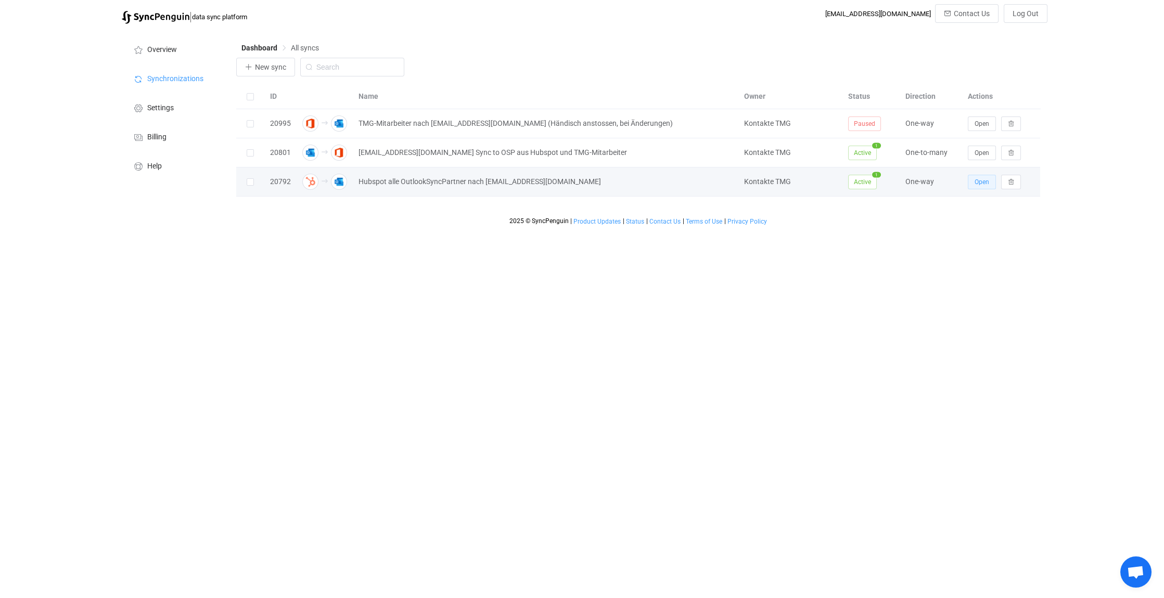
click at [987, 180] on span "Open" at bounding box center [982, 181] width 15 height 7
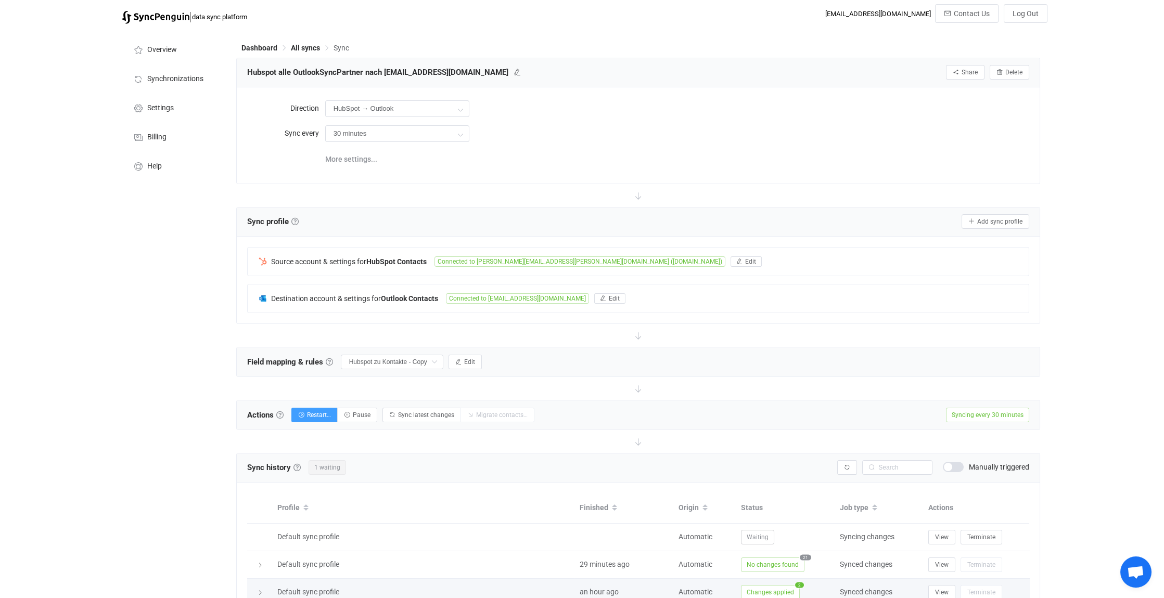
scroll to position [156, 0]
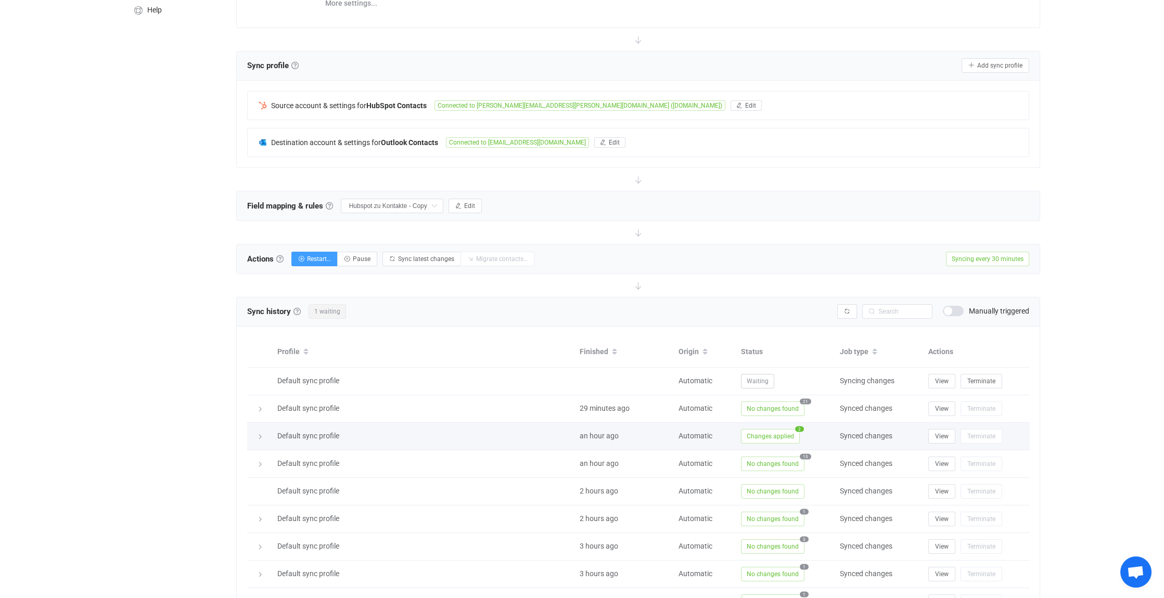
click at [262, 434] on icon at bounding box center [260, 437] width 6 height 6
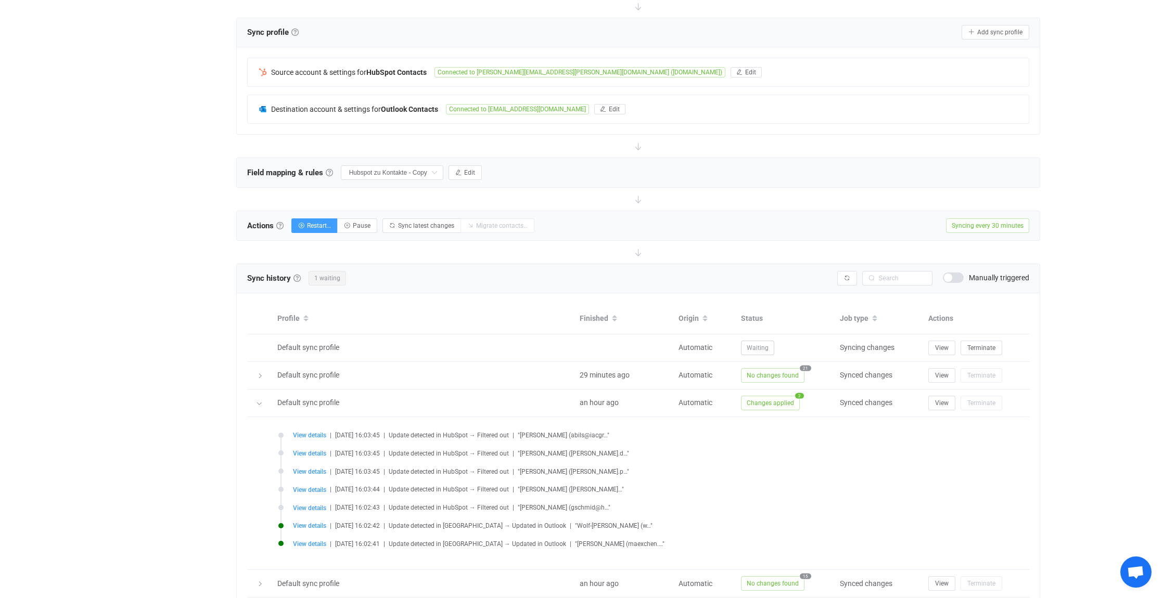
scroll to position [208, 0]
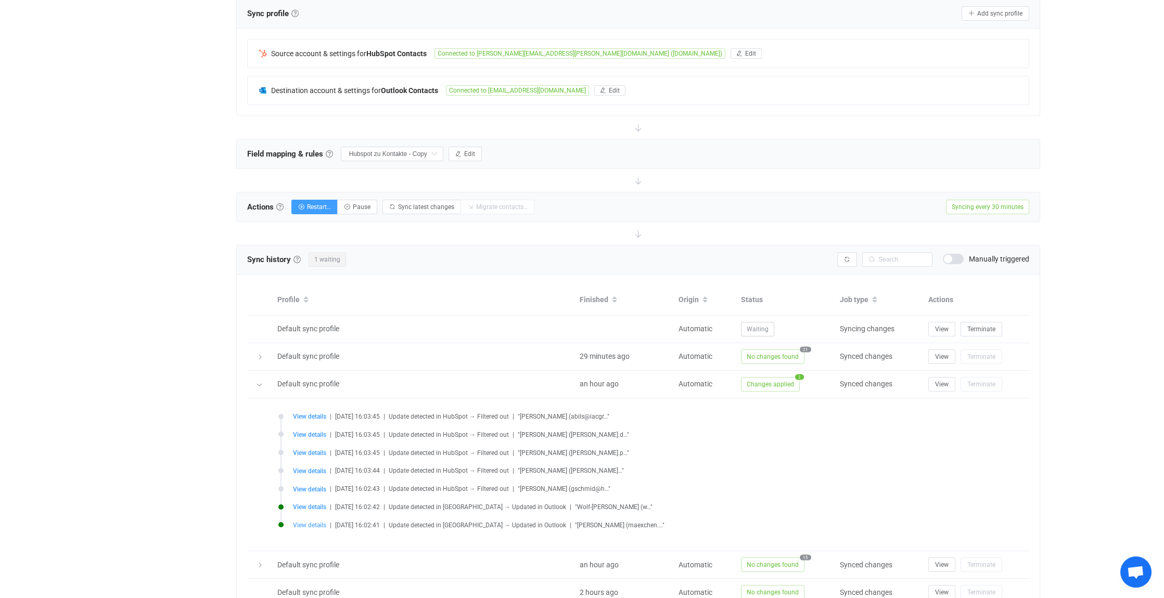
click at [304, 522] on span "View details" at bounding box center [309, 525] width 33 height 7
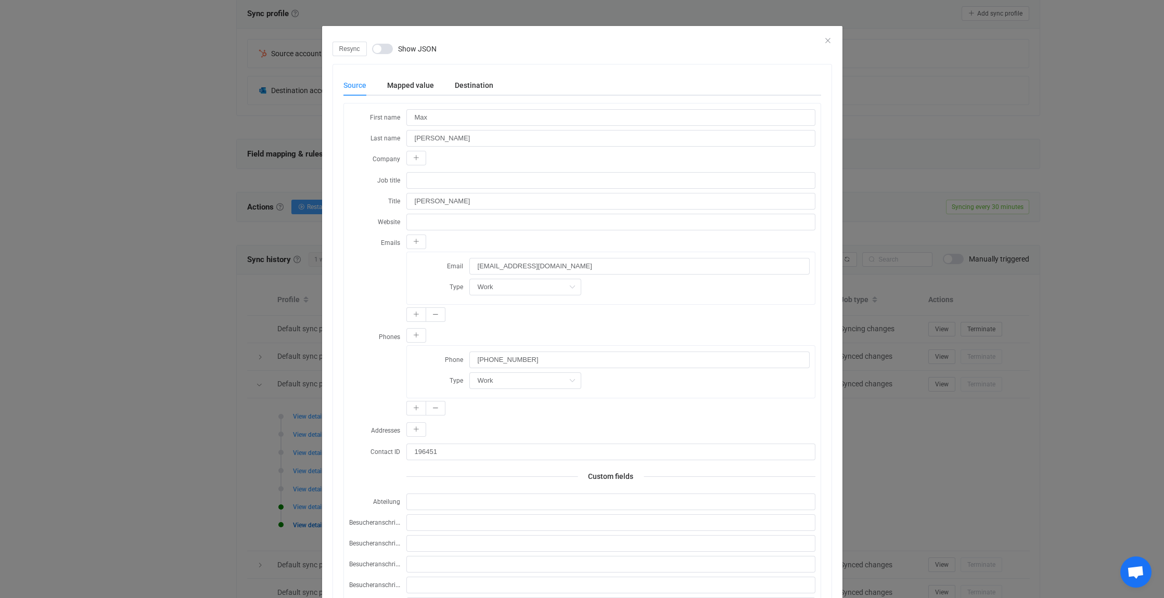
scroll to position [0, 0]
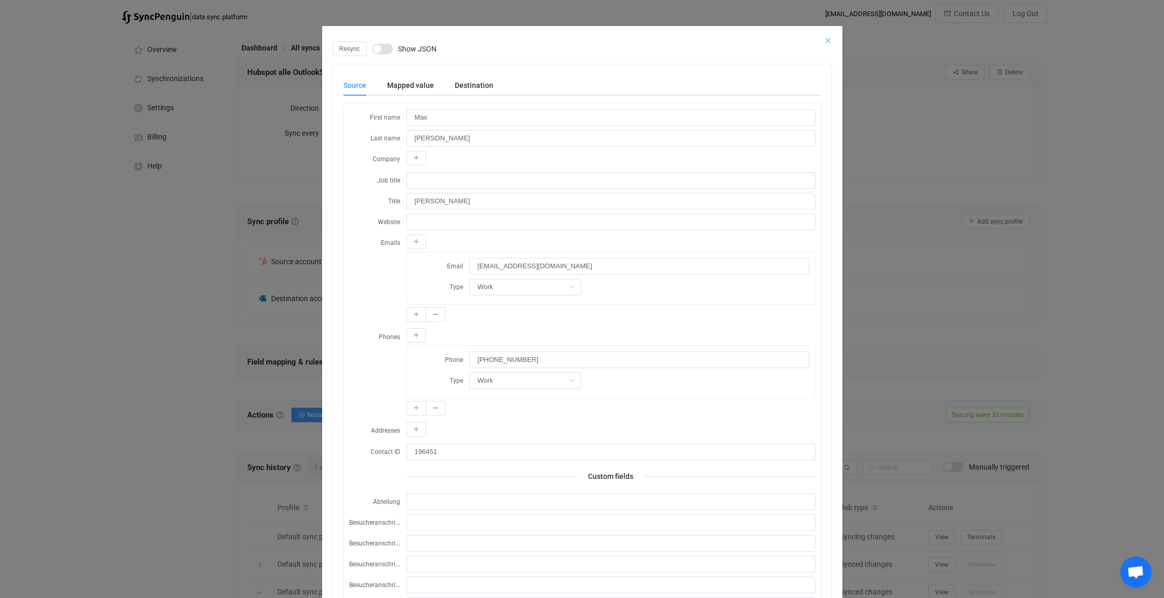
click at [825, 39] on icon "Close" at bounding box center [828, 40] width 8 height 8
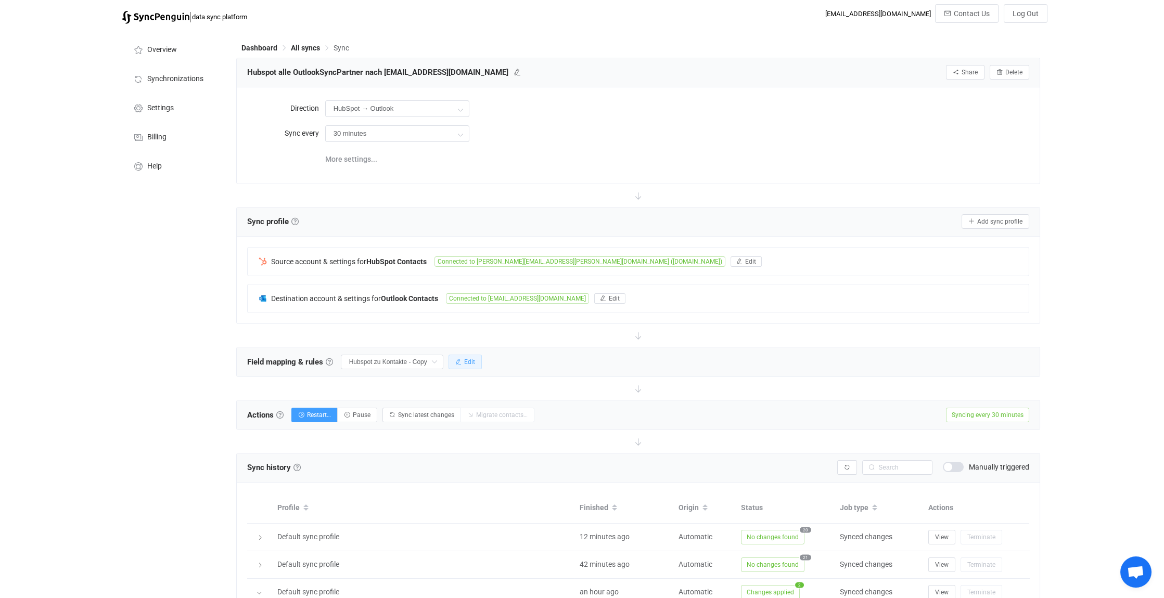
click at [470, 360] on span "Edit" at bounding box center [469, 362] width 11 height 7
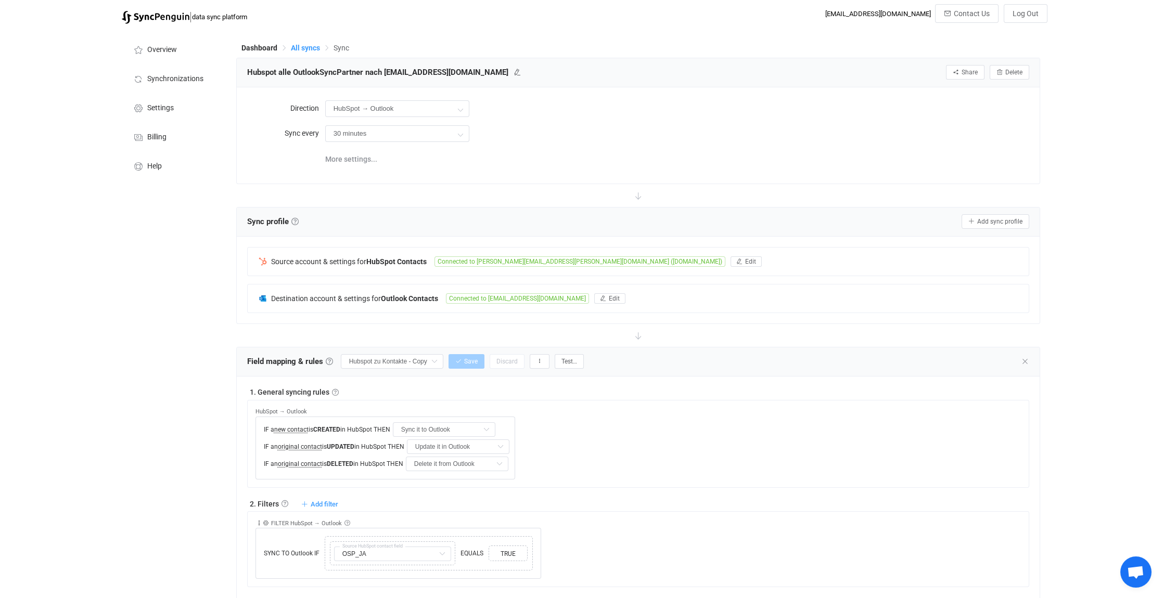
click at [300, 47] on span "All syncs" at bounding box center [305, 48] width 29 height 8
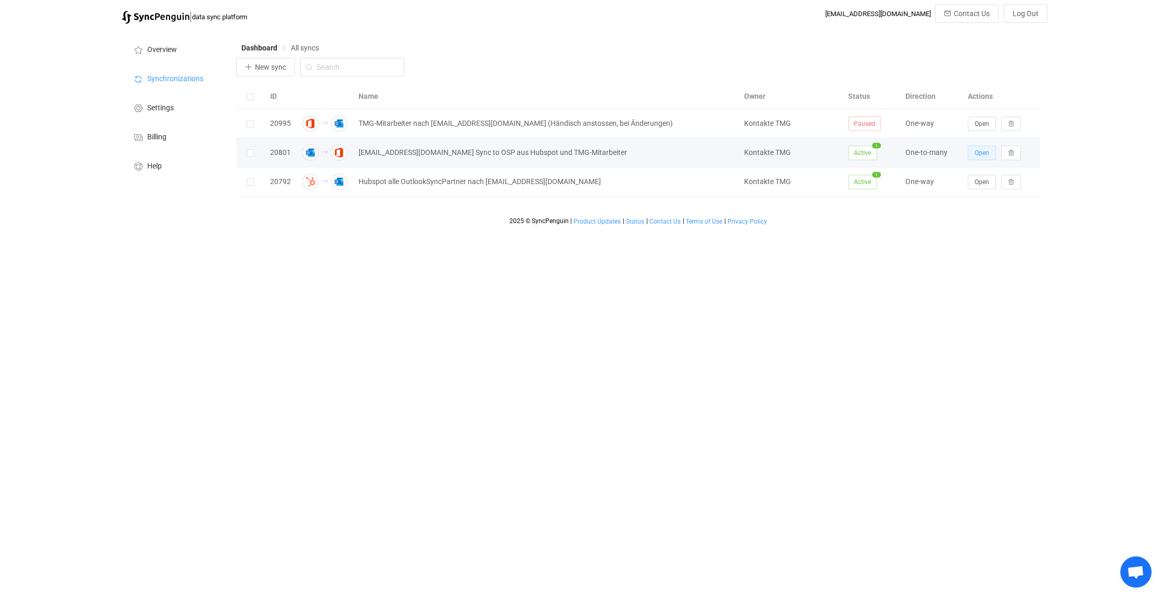
click at [978, 149] on span "Open" at bounding box center [982, 152] width 15 height 7
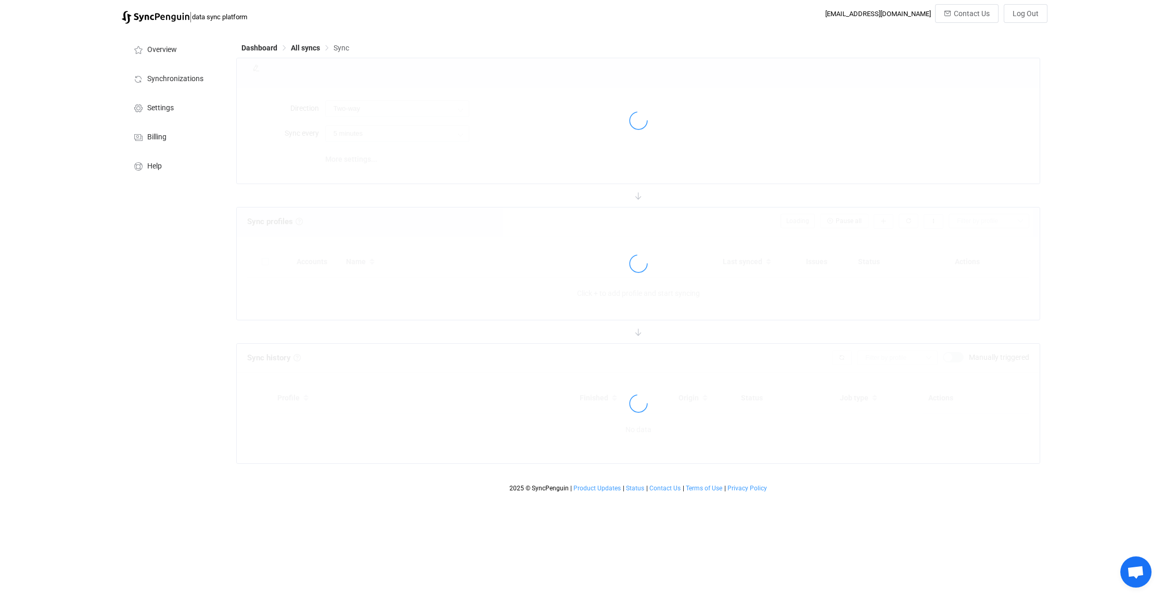
type input "Outlook → Office 365 (one to many)"
type input "1 hour"
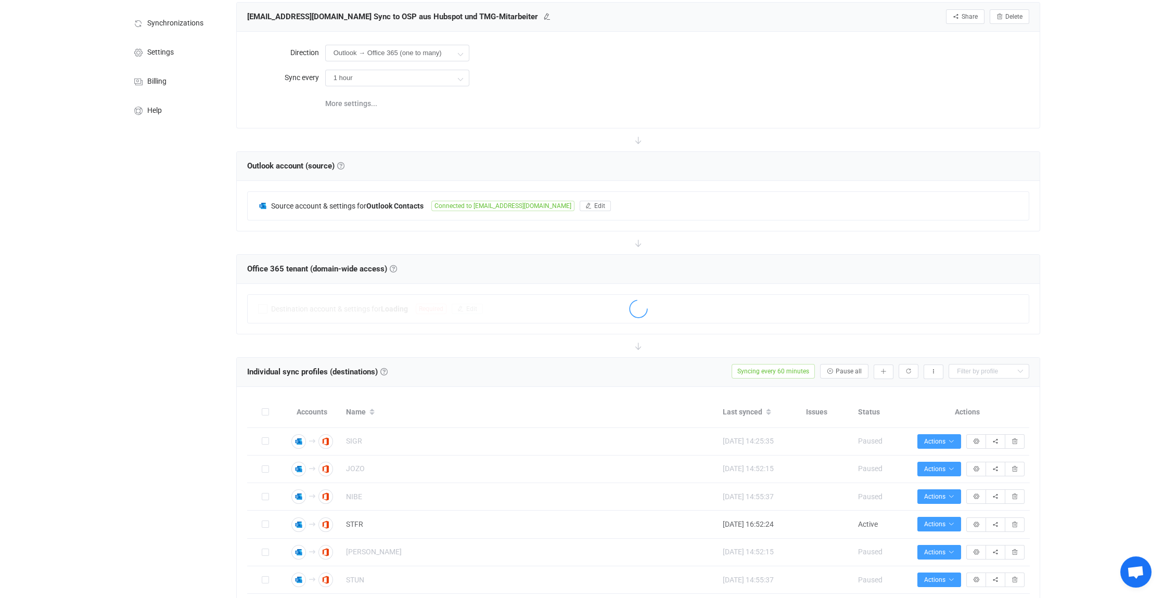
scroll to position [364, 0]
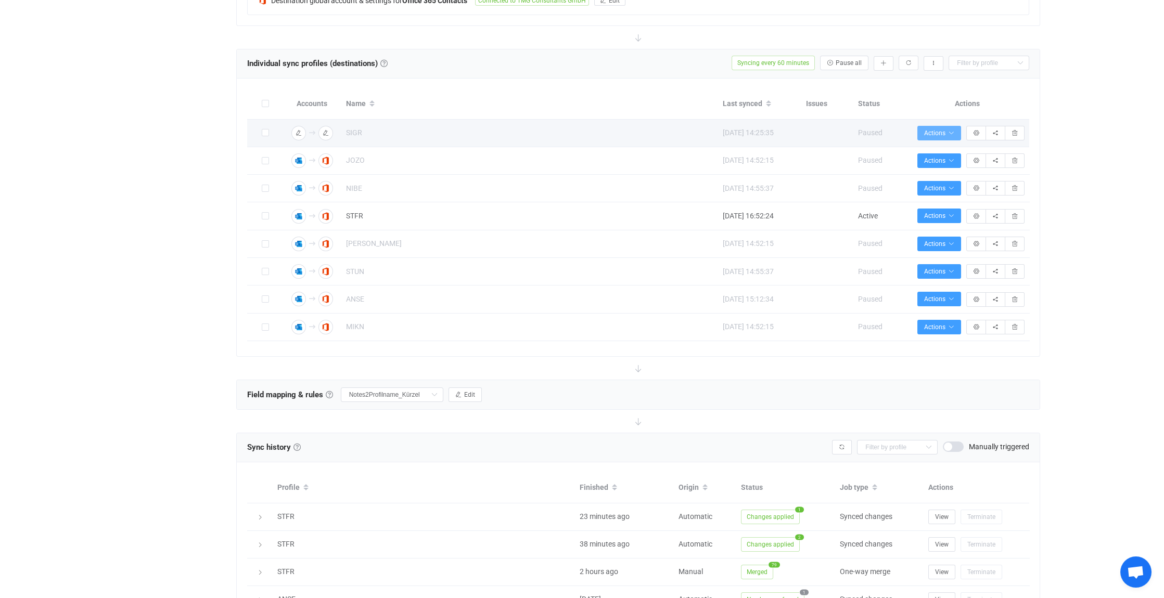
click at [938, 134] on span "Actions" at bounding box center [939, 133] width 30 height 7
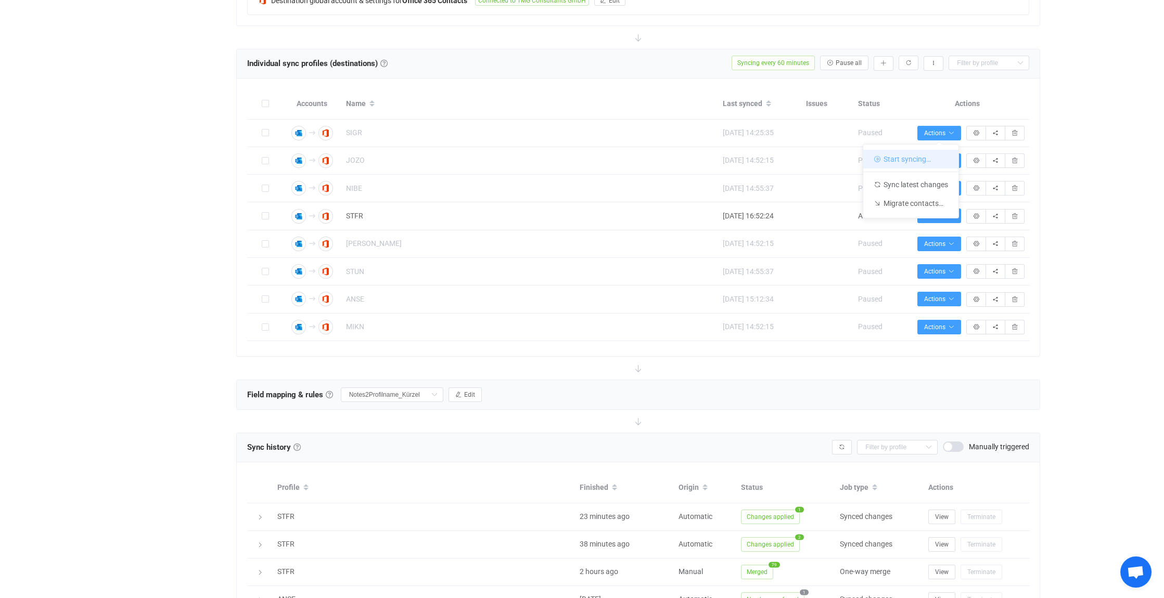
click at [916, 158] on li "Start syncing…" at bounding box center [910, 159] width 95 height 19
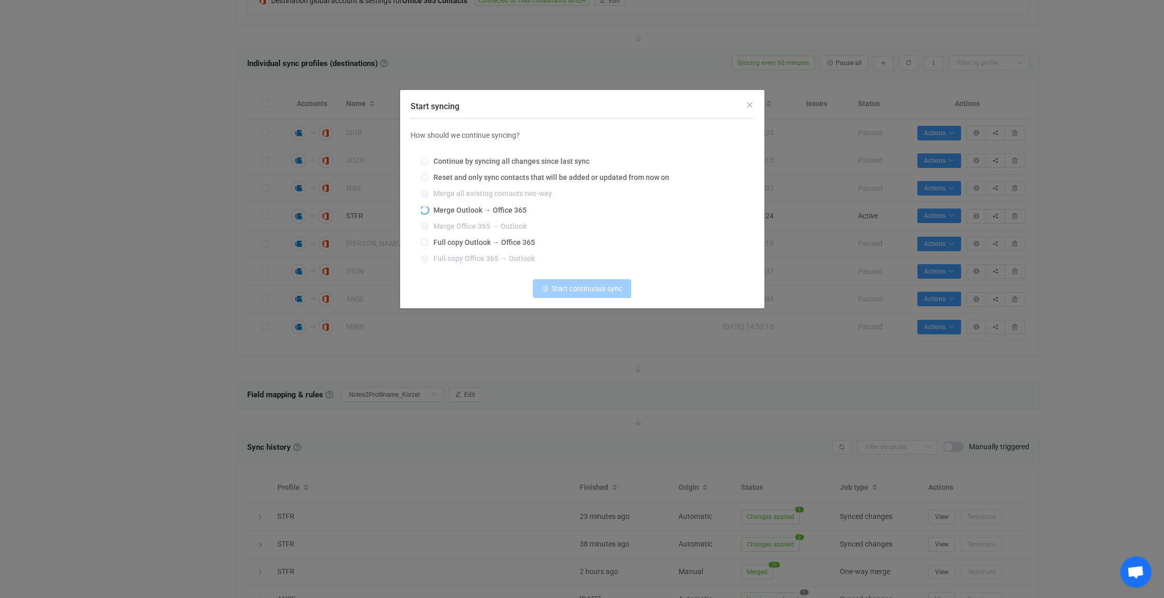
drag, startPoint x: 436, startPoint y: 209, endPoint x: 448, endPoint y: 221, distance: 16.9
click at [436, 209] on span "Merge Outlook → Office 365" at bounding box center [477, 210] width 98 height 8
click at [428, 209] on input "Merge Outlook → Office 365" at bounding box center [424, 211] width 7 height 8
radio input "true"
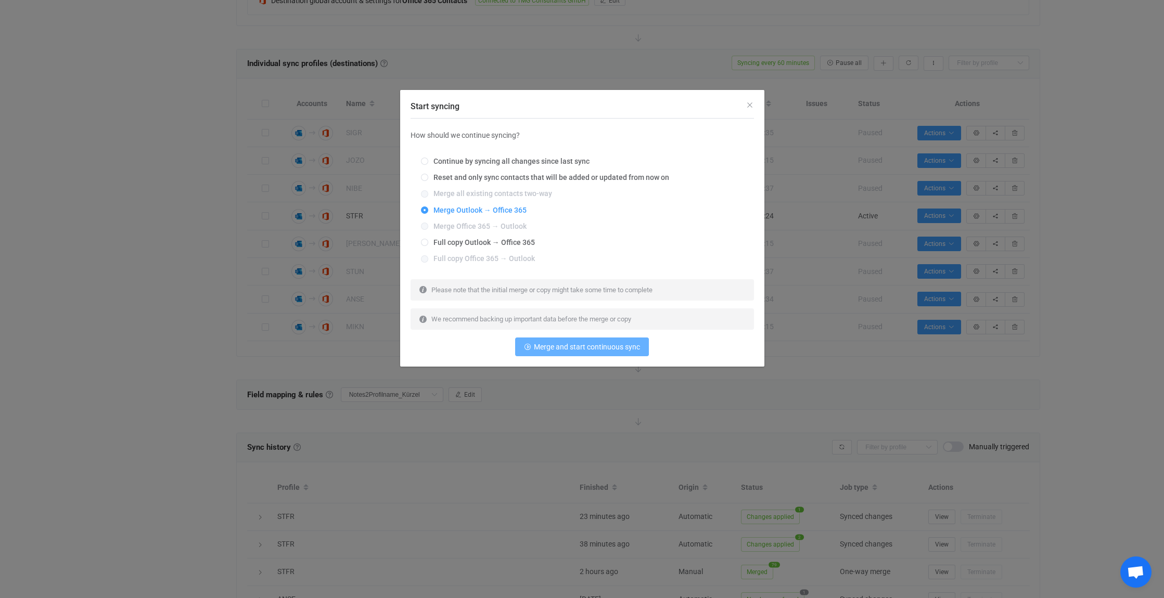
click at [599, 346] on span "Merge and start continuous sync" at bounding box center [587, 347] width 106 height 8
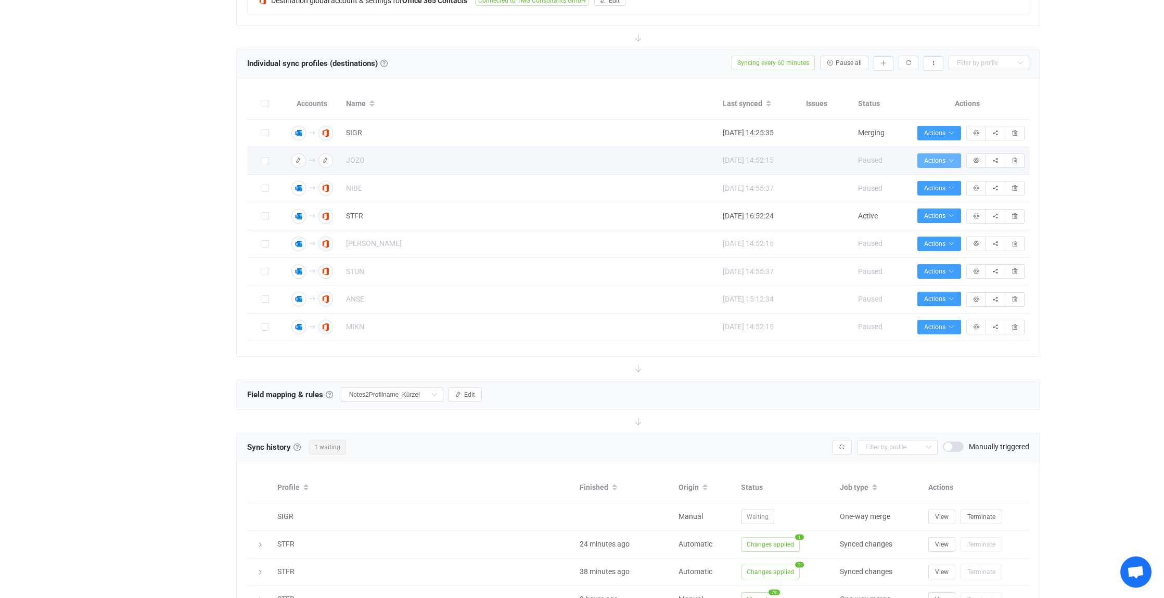
click at [952, 158] on icon "button" at bounding box center [951, 161] width 6 height 6
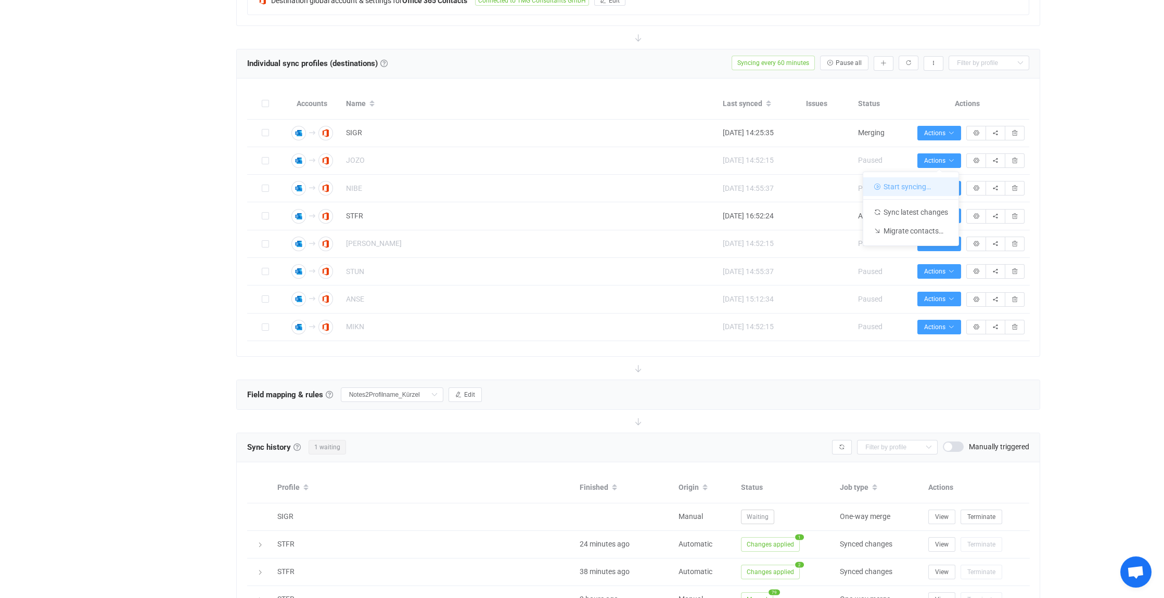
click at [919, 188] on li "Start syncing…" at bounding box center [910, 186] width 95 height 19
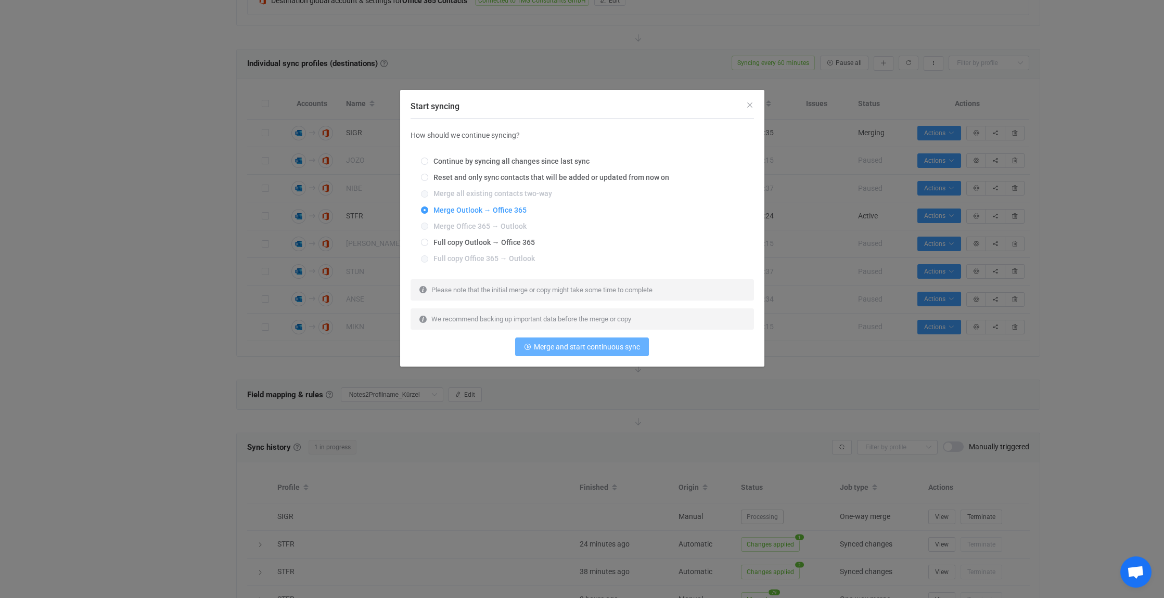
click at [585, 346] on span "Merge and start continuous sync" at bounding box center [587, 347] width 106 height 8
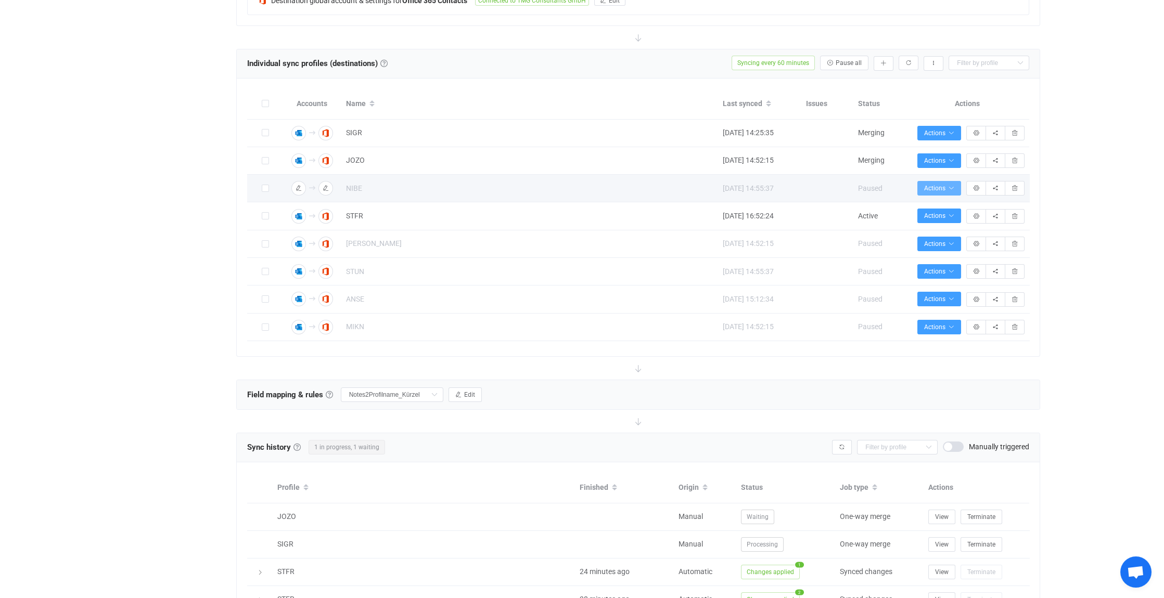
click at [943, 185] on span "Actions" at bounding box center [939, 188] width 30 height 7
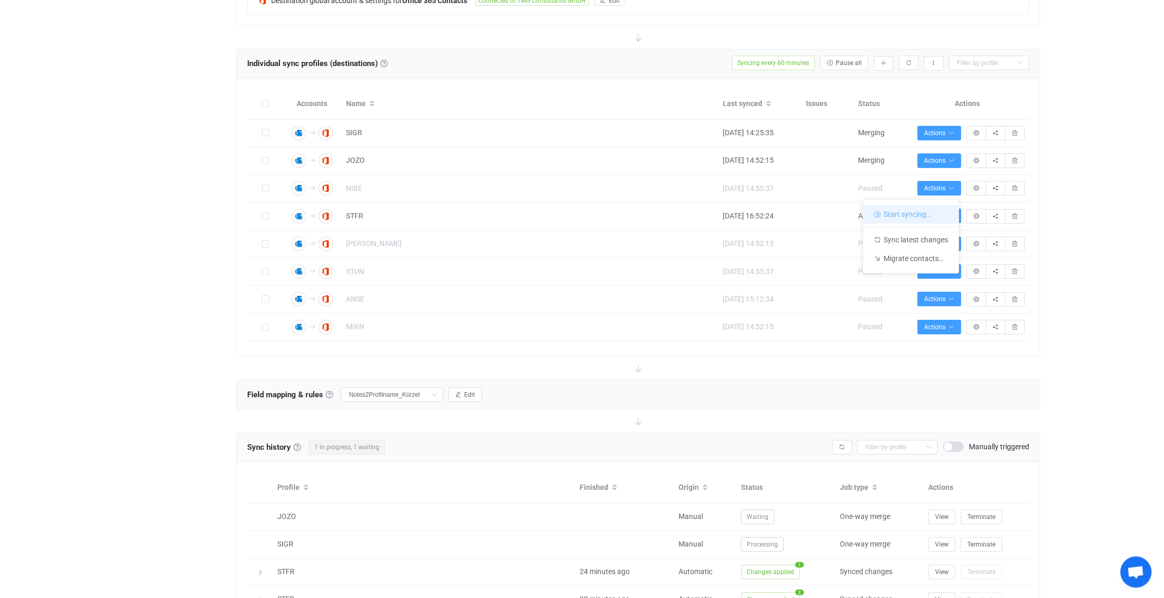
click at [894, 212] on li "Start syncing…" at bounding box center [910, 214] width 95 height 19
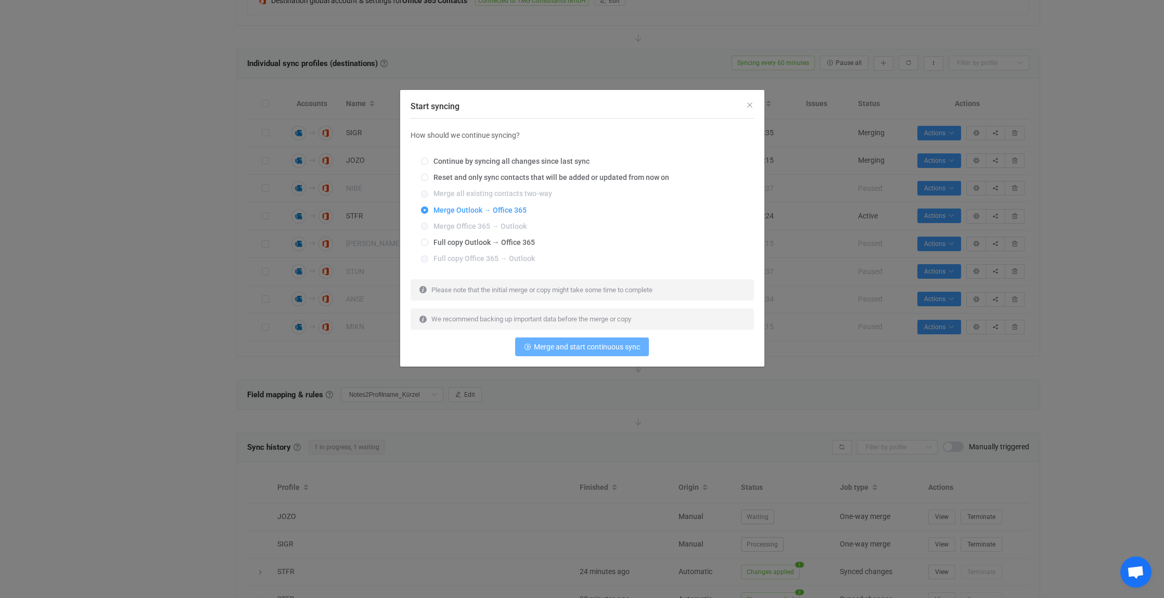
click at [605, 343] on span "Merge and start continuous sync" at bounding box center [587, 347] width 106 height 8
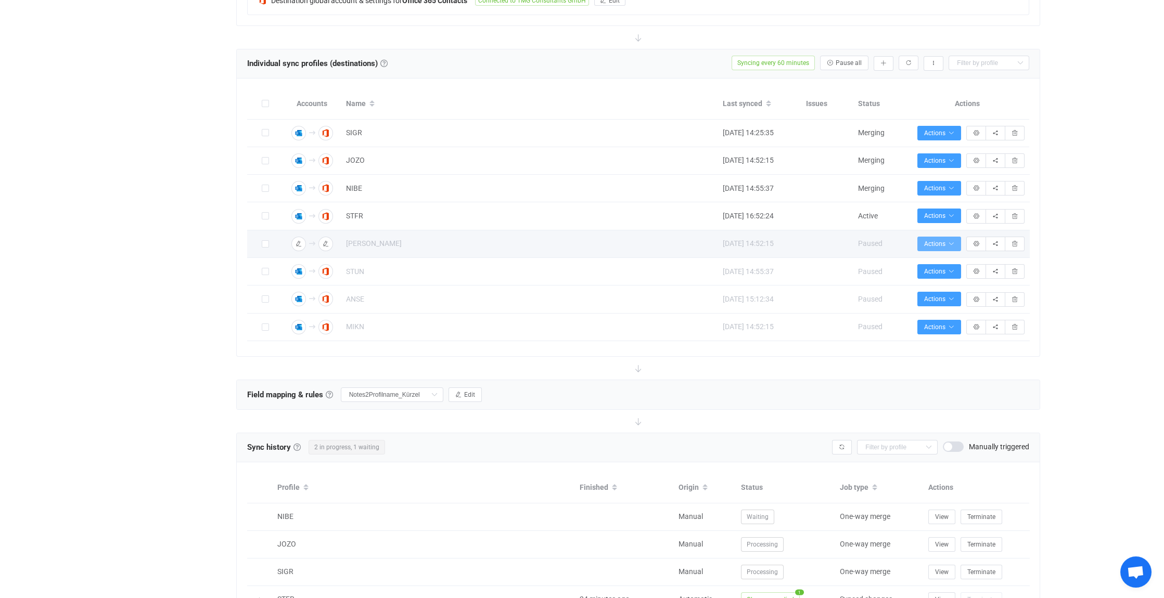
click at [948, 241] on icon "button" at bounding box center [951, 244] width 6 height 6
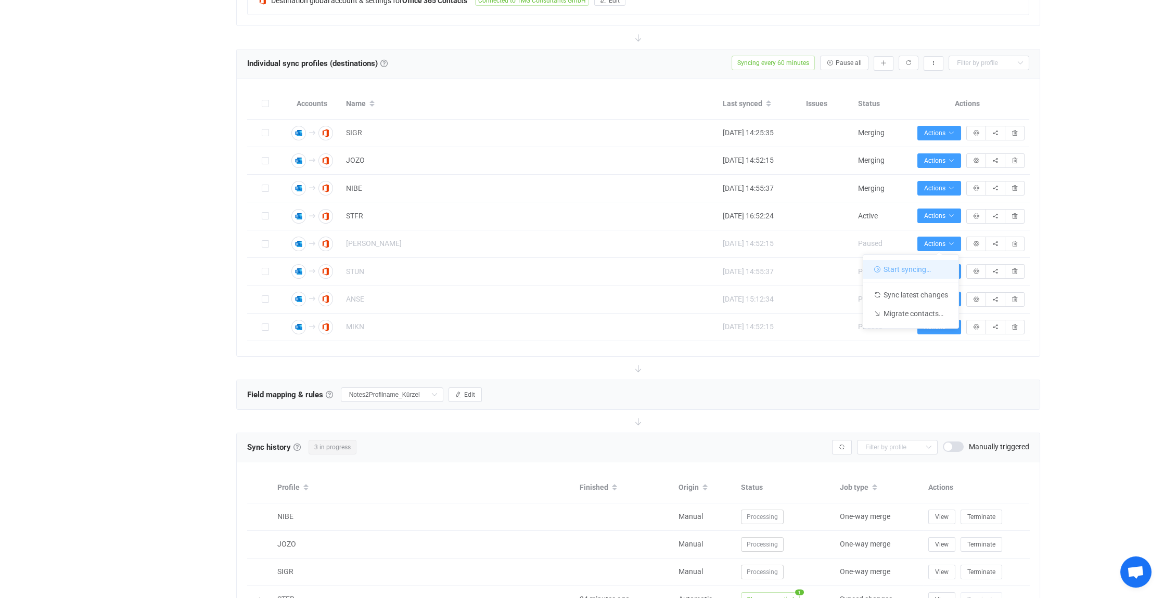
click at [905, 268] on li "Start syncing…" at bounding box center [910, 269] width 95 height 19
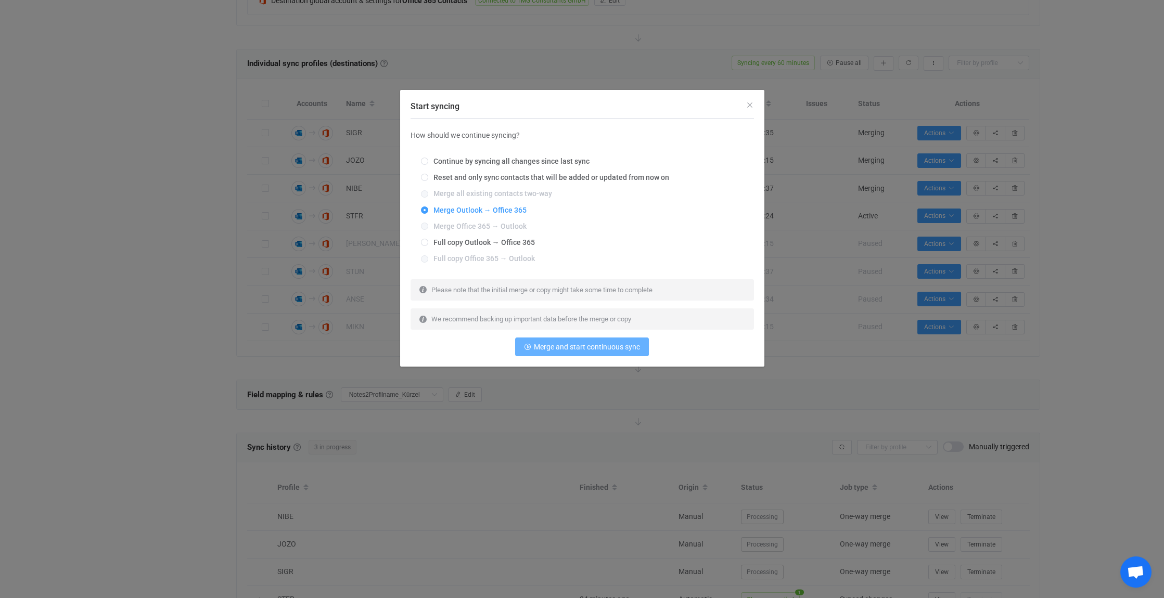
click at [590, 349] on span "Merge and start continuous sync" at bounding box center [587, 347] width 106 height 8
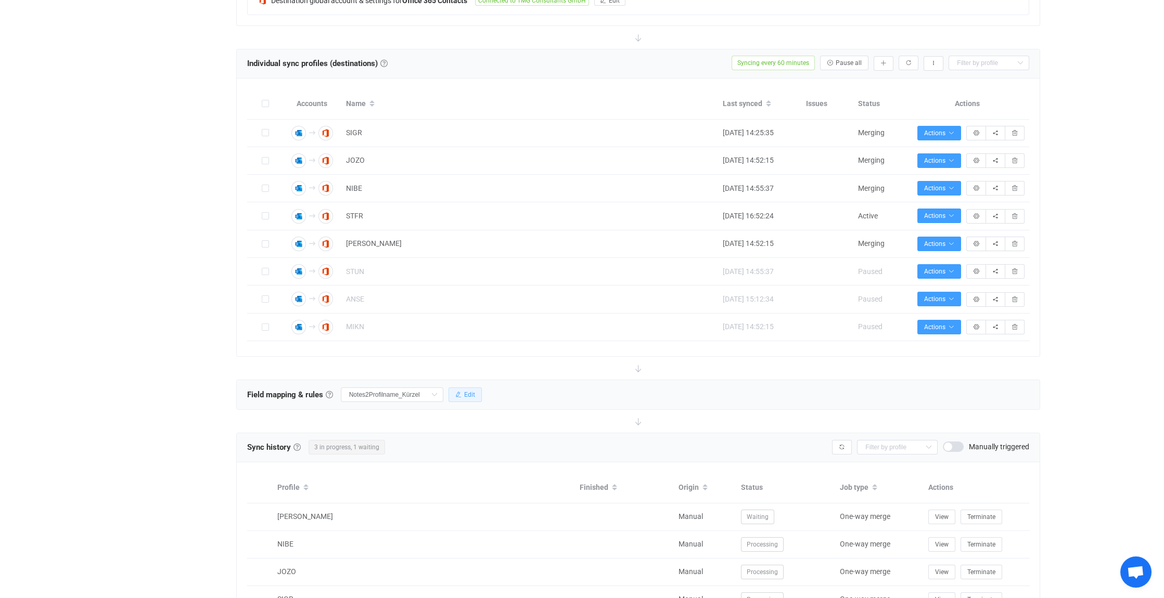
click at [466, 391] on span "Edit" at bounding box center [469, 394] width 11 height 7
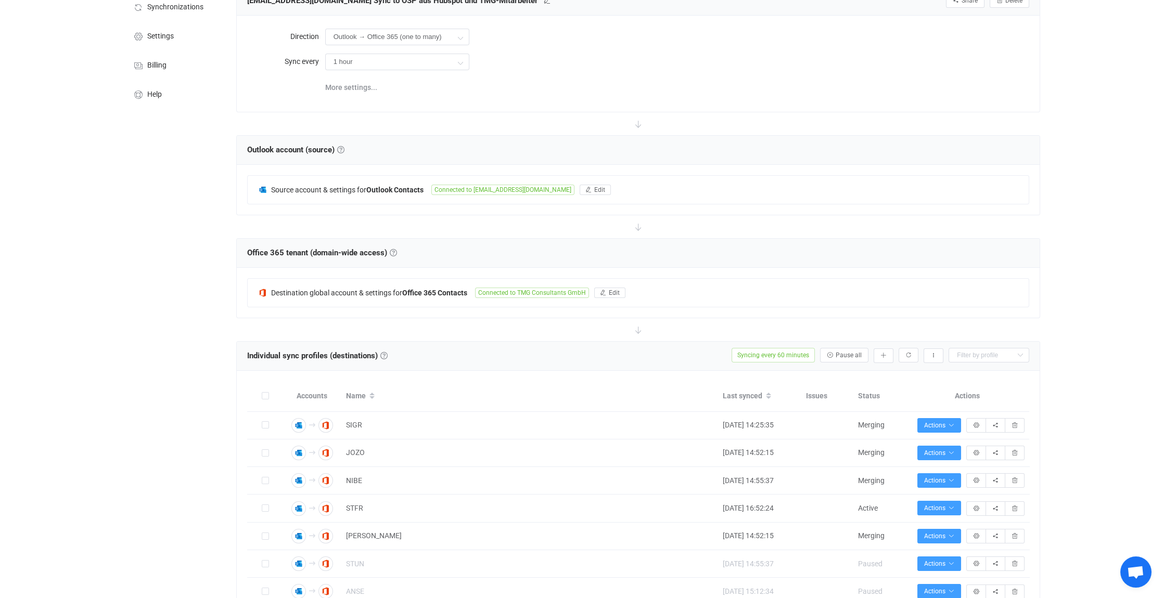
scroll to position [0, 0]
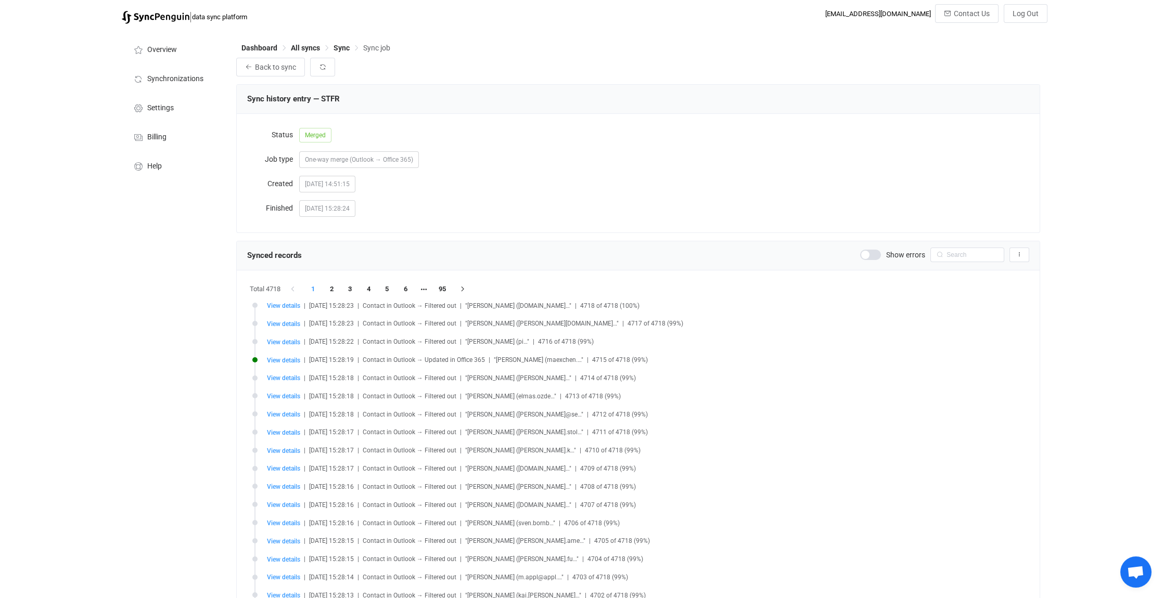
scroll to position [4969, 0]
click at [958, 253] on input "text" at bounding box center [967, 255] width 74 height 15
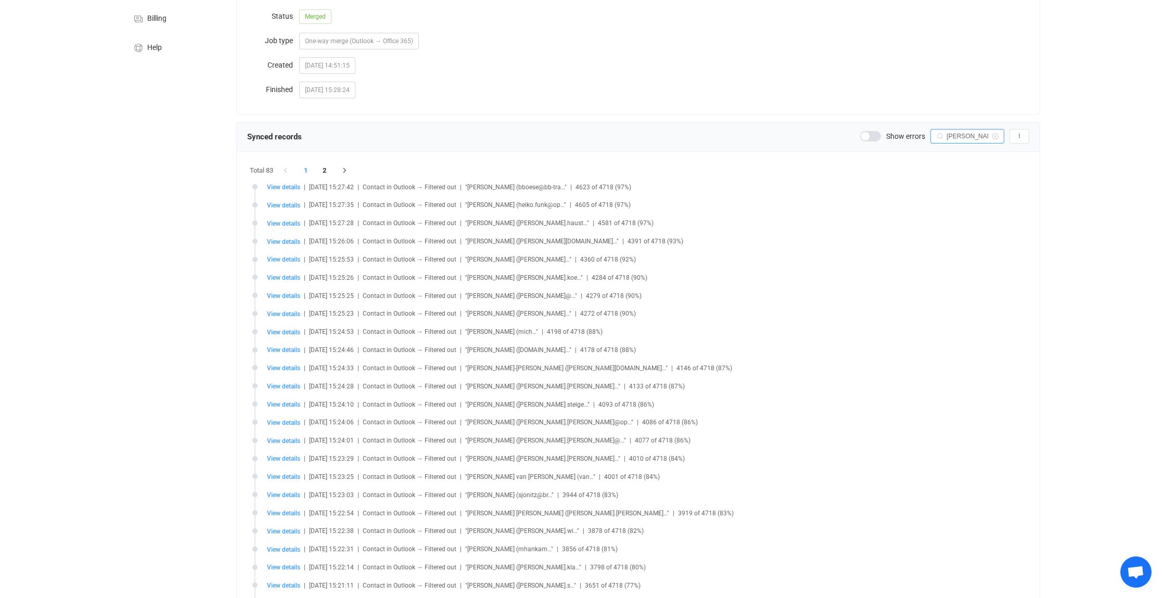
scroll to position [0, 0]
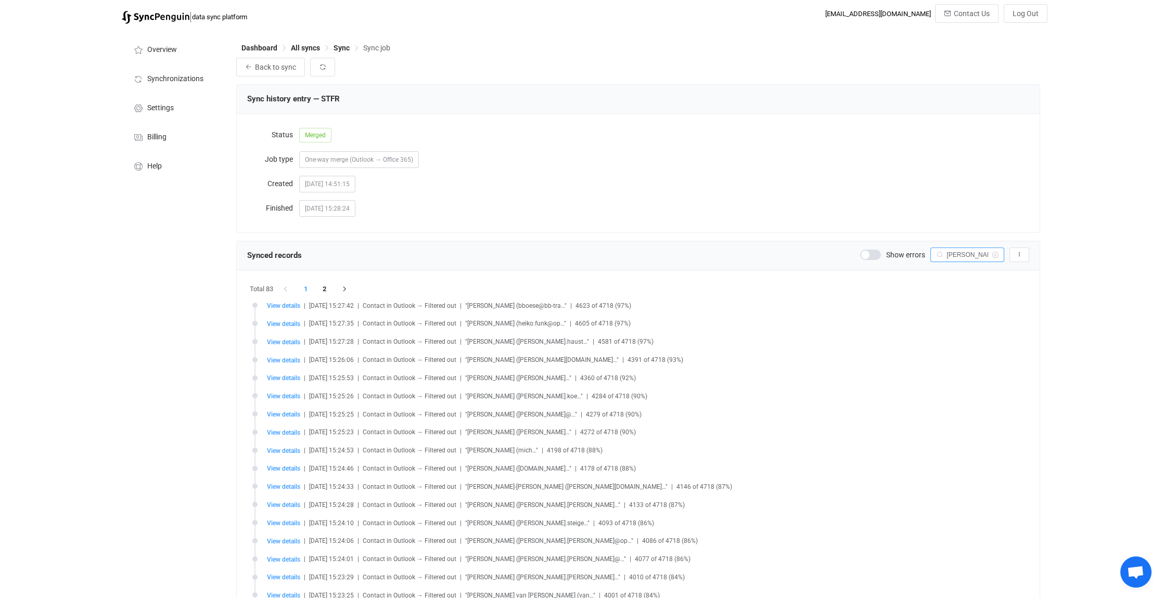
click at [977, 253] on input "[PERSON_NAME]" at bounding box center [967, 255] width 74 height 15
type input "steinhei"
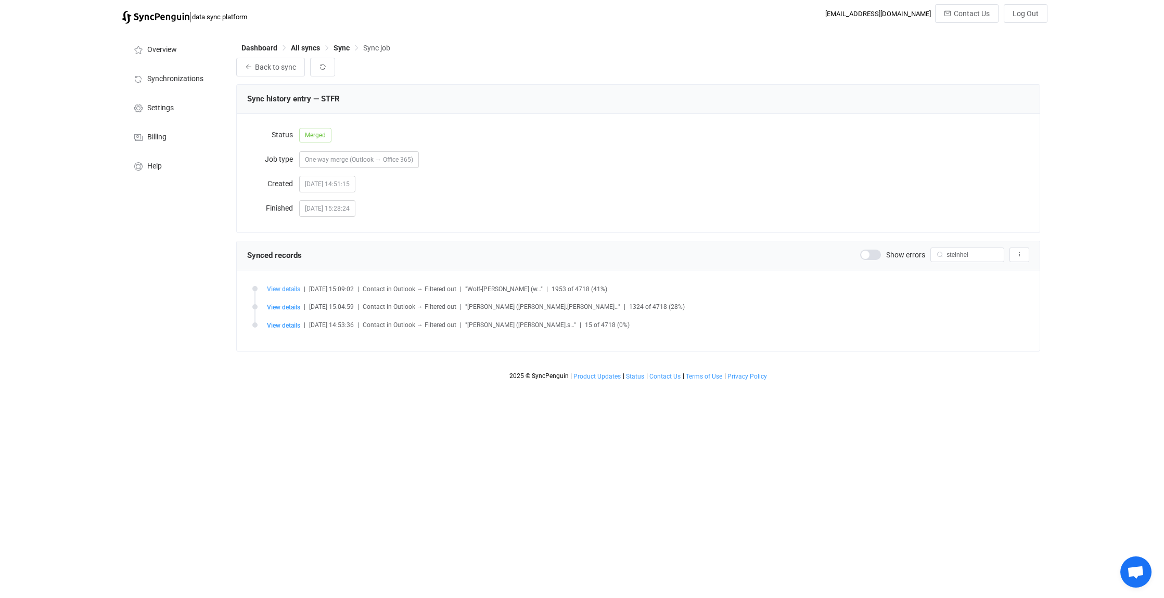
click at [285, 288] on span "View details" at bounding box center [283, 289] width 33 height 7
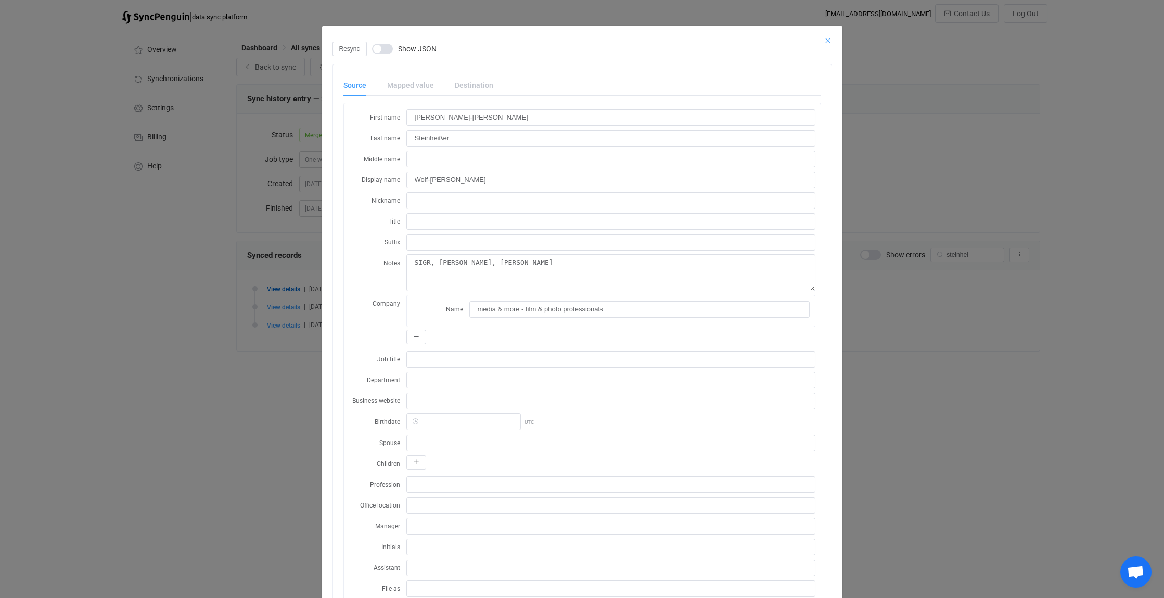
click at [824, 41] on icon "Close" at bounding box center [828, 40] width 8 height 8
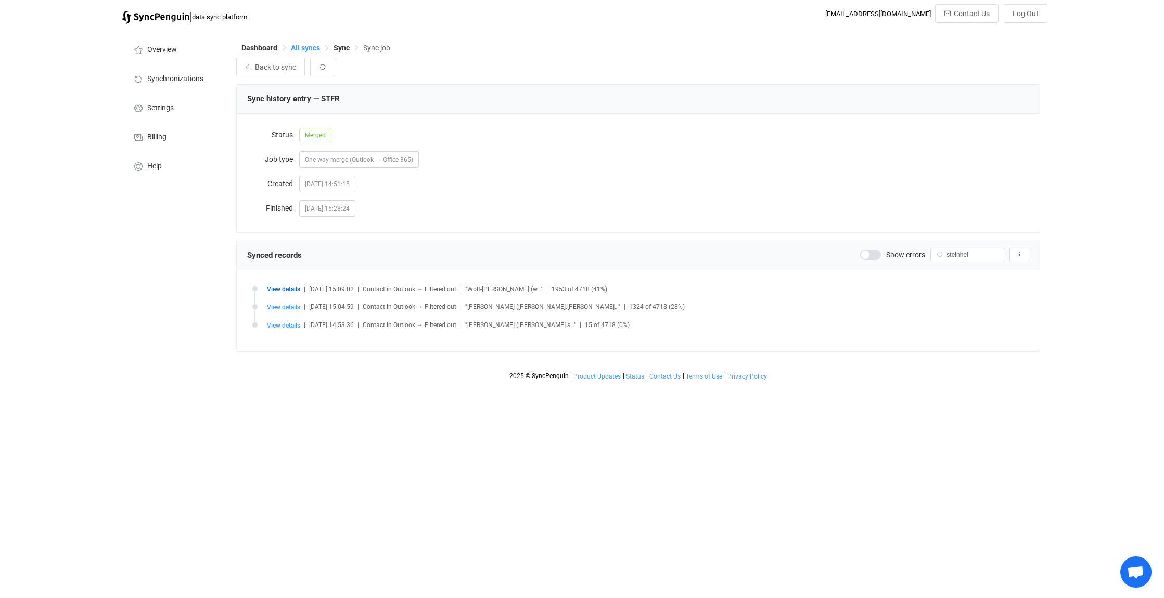
click at [309, 46] on span "All syncs" at bounding box center [305, 48] width 29 height 8
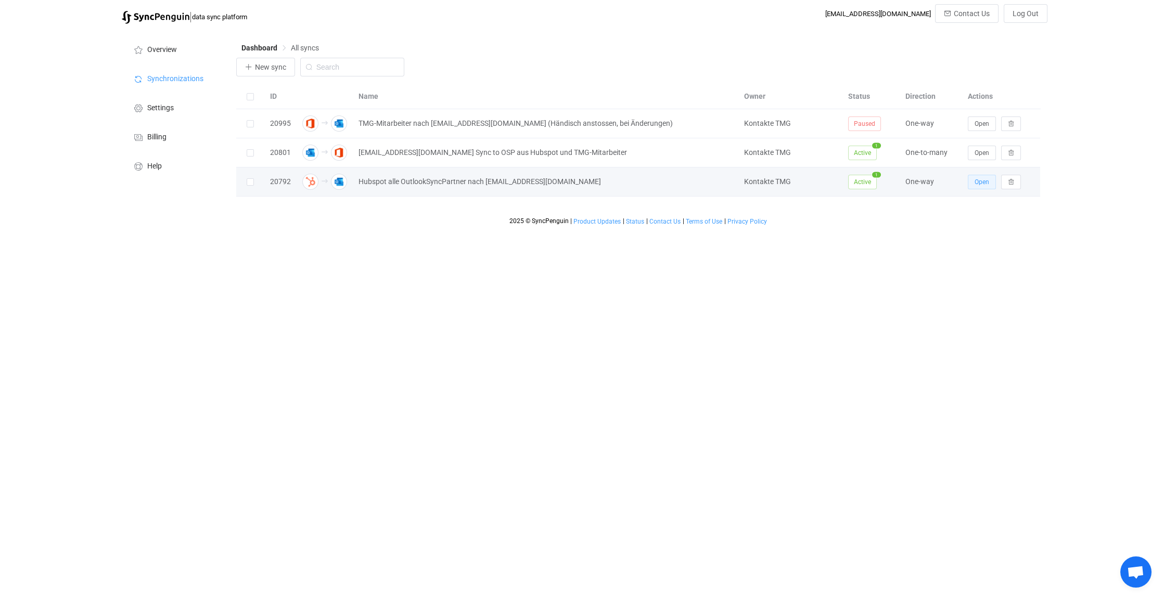
click at [979, 180] on span "Open" at bounding box center [982, 181] width 15 height 7
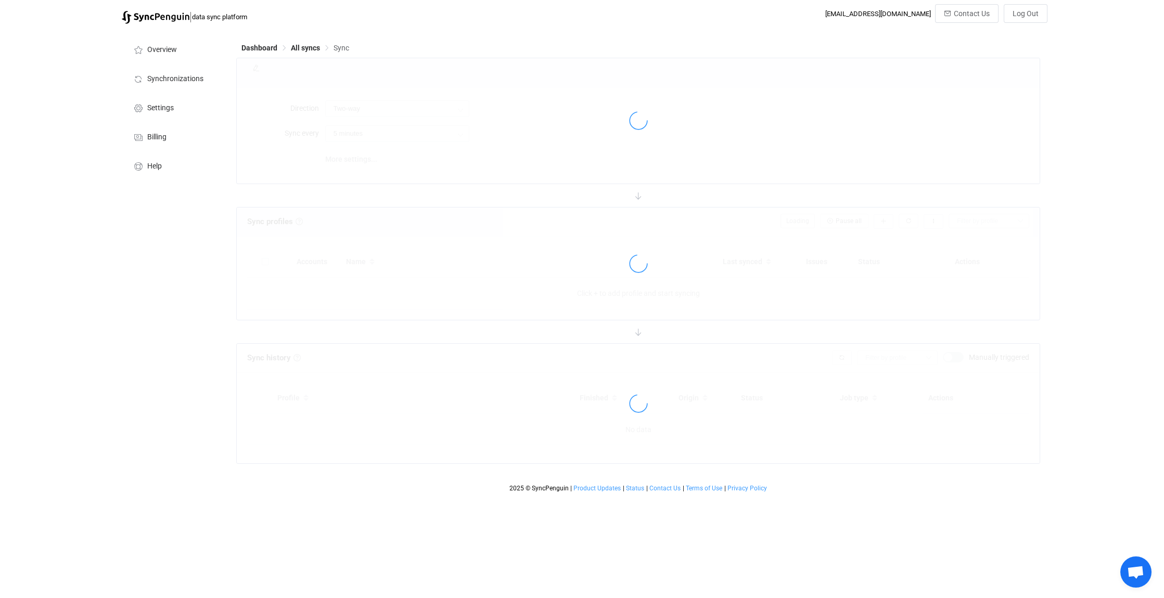
type input "HubSpot → Outlook"
type input "30 minutes"
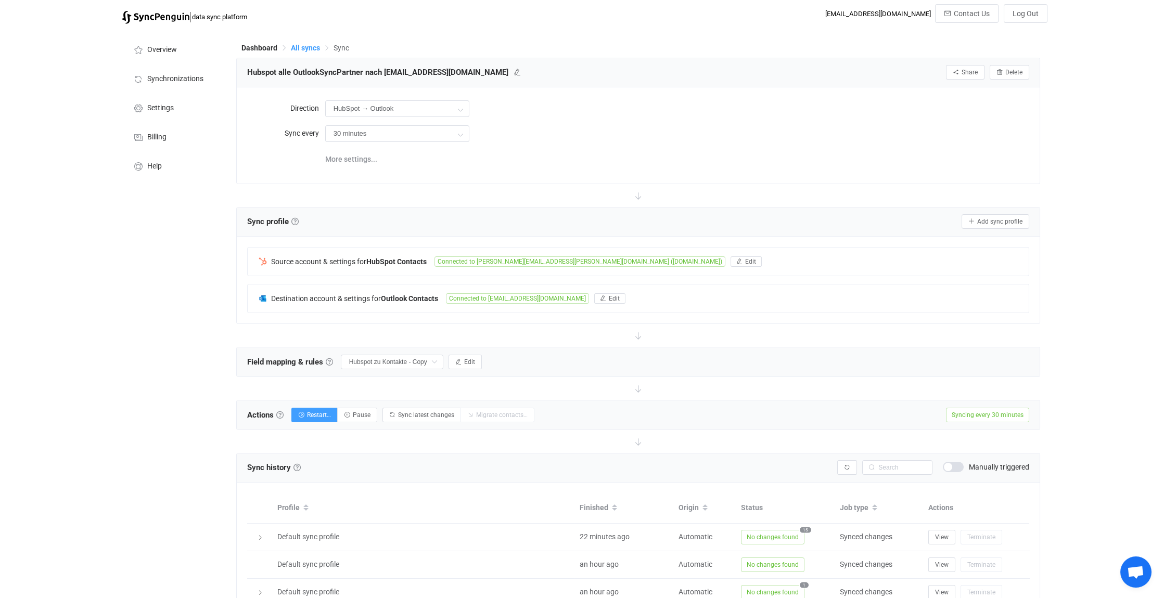
click at [300, 47] on span "All syncs" at bounding box center [305, 48] width 29 height 8
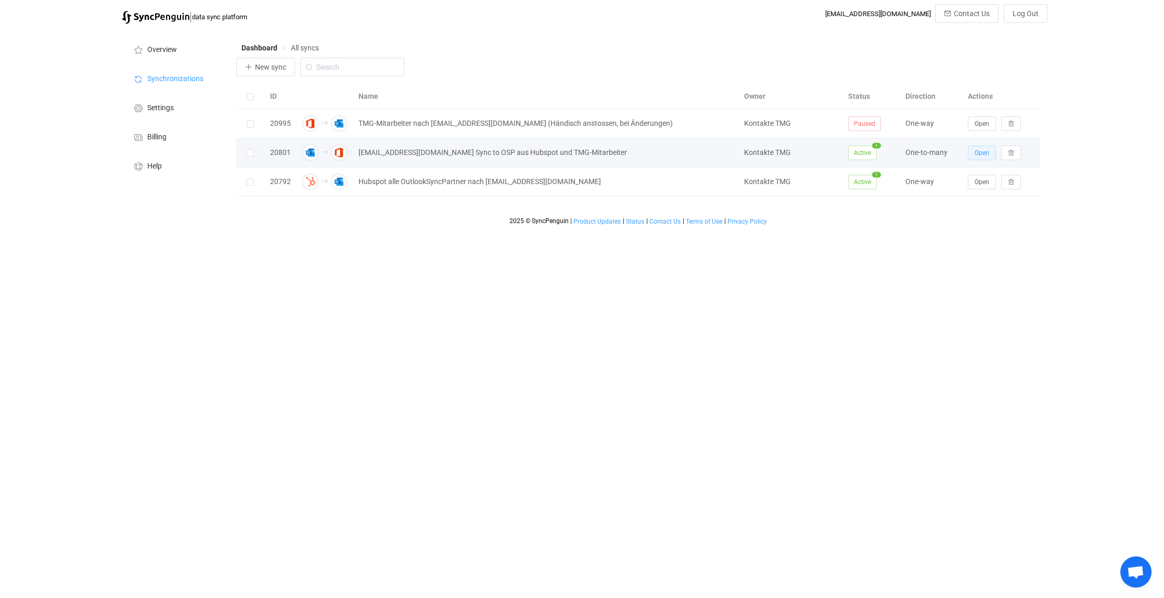
click at [981, 150] on span "Open" at bounding box center [982, 152] width 15 height 7
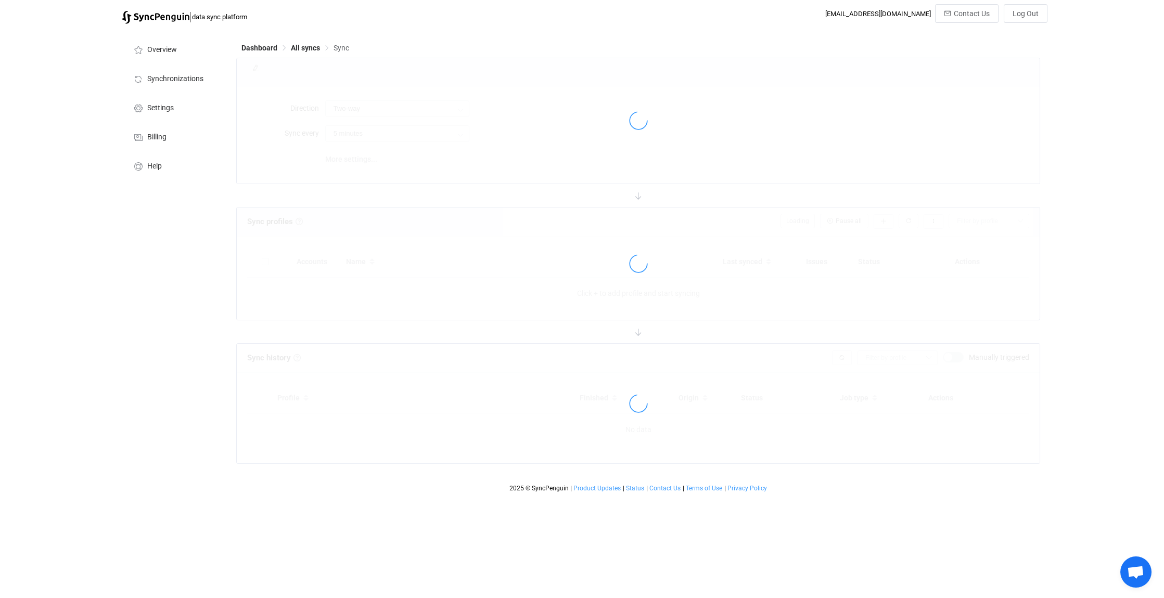
type input "Outlook → Office 365 (one to many)"
type input "1 hour"
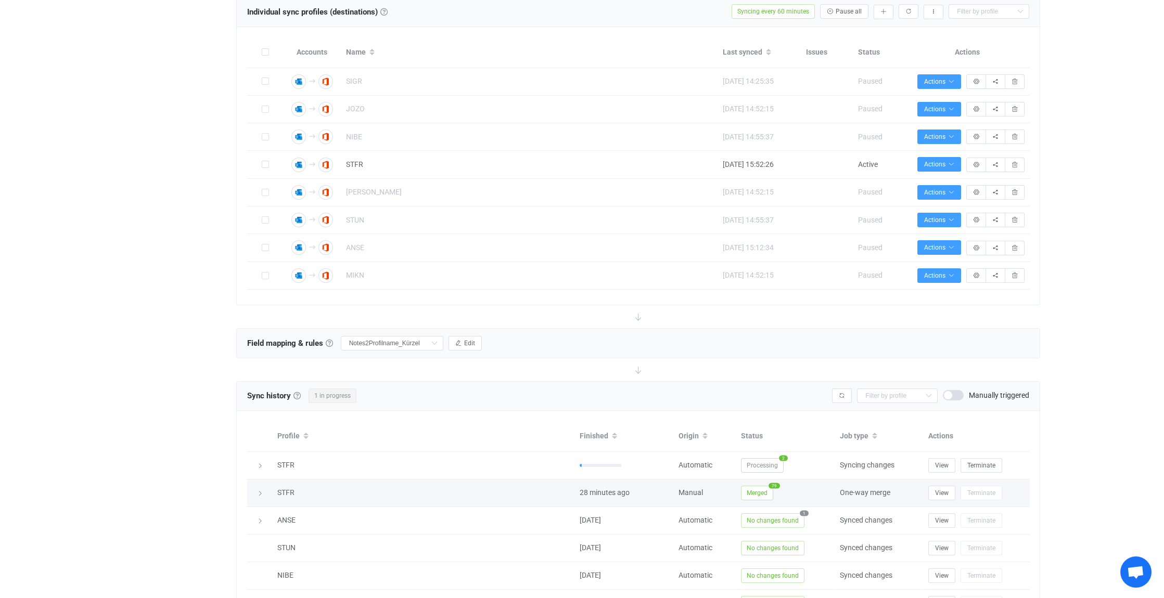
scroll to position [416, 0]
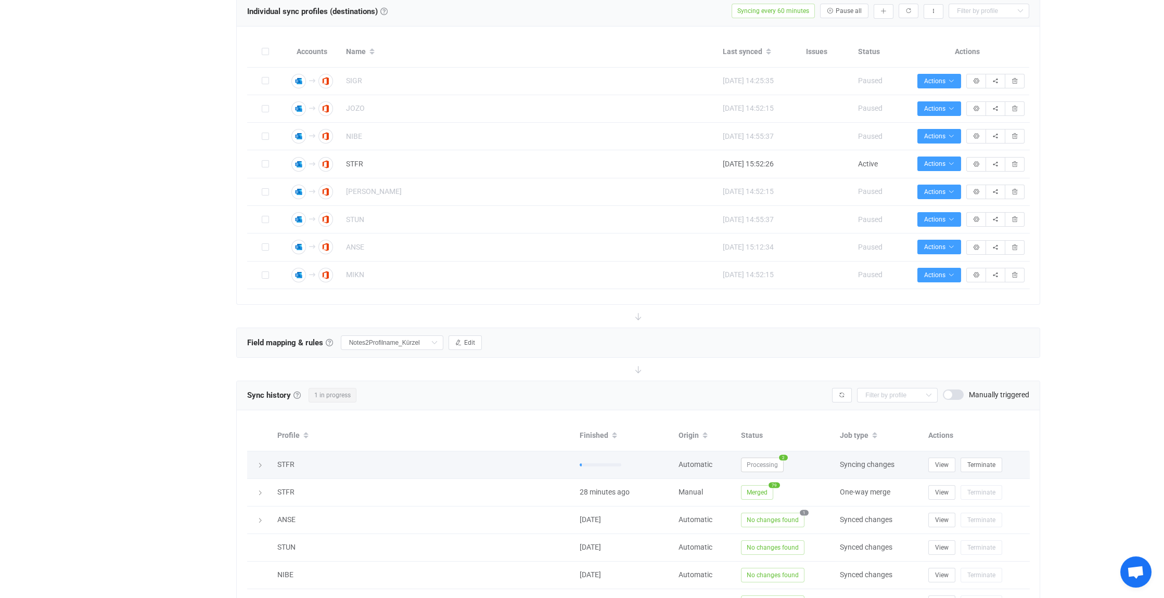
click at [261, 463] on icon at bounding box center [260, 466] width 6 height 6
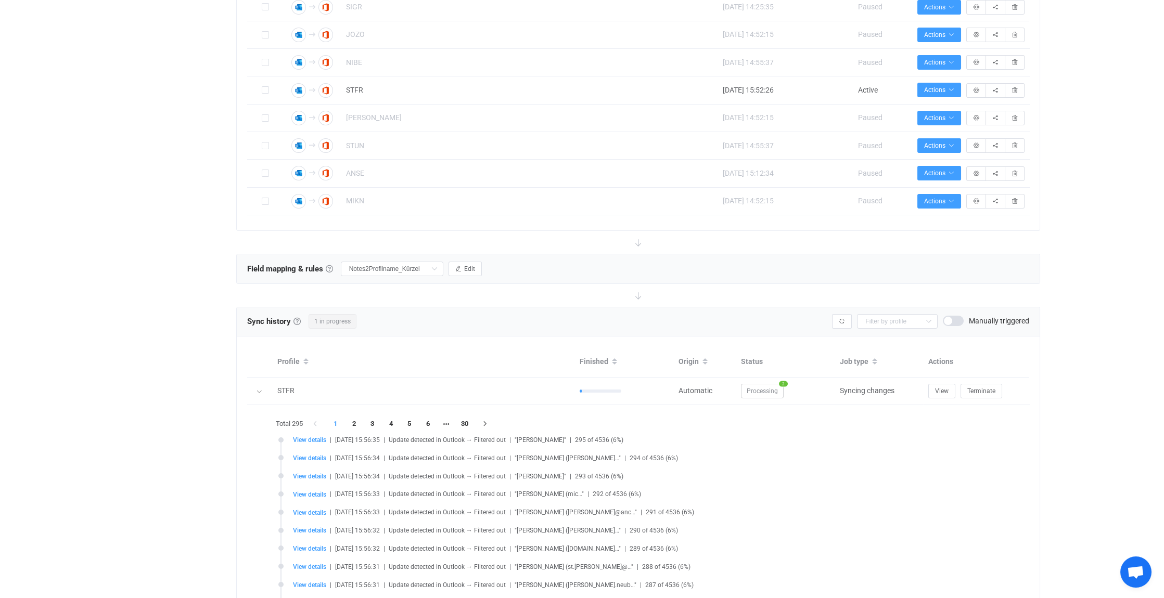
scroll to position [624, 0]
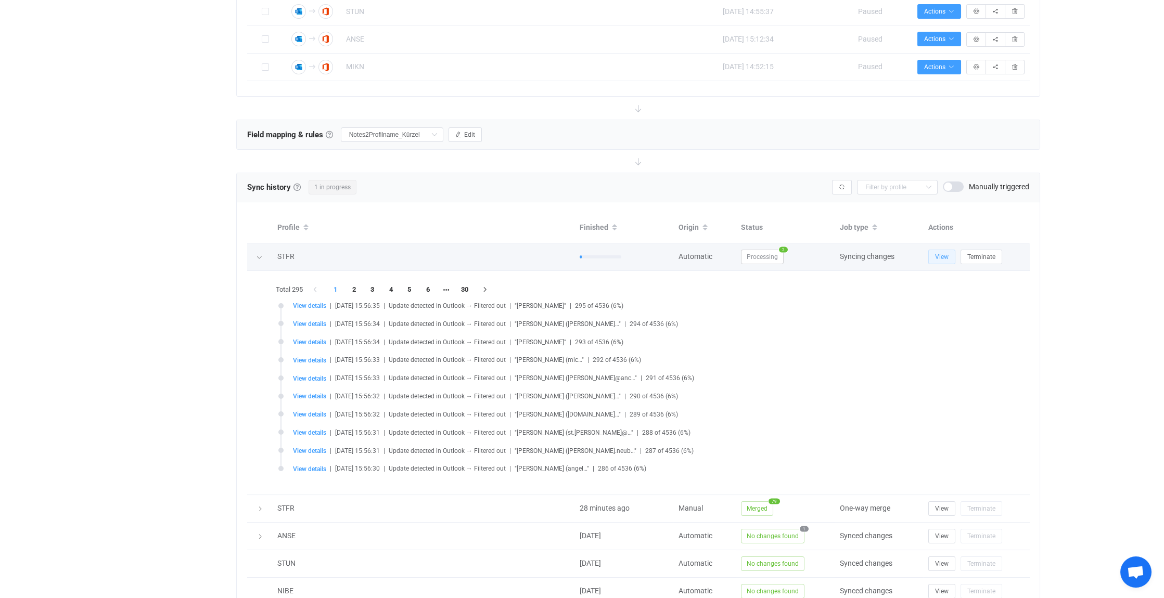
click at [943, 253] on span "View" at bounding box center [942, 256] width 14 height 7
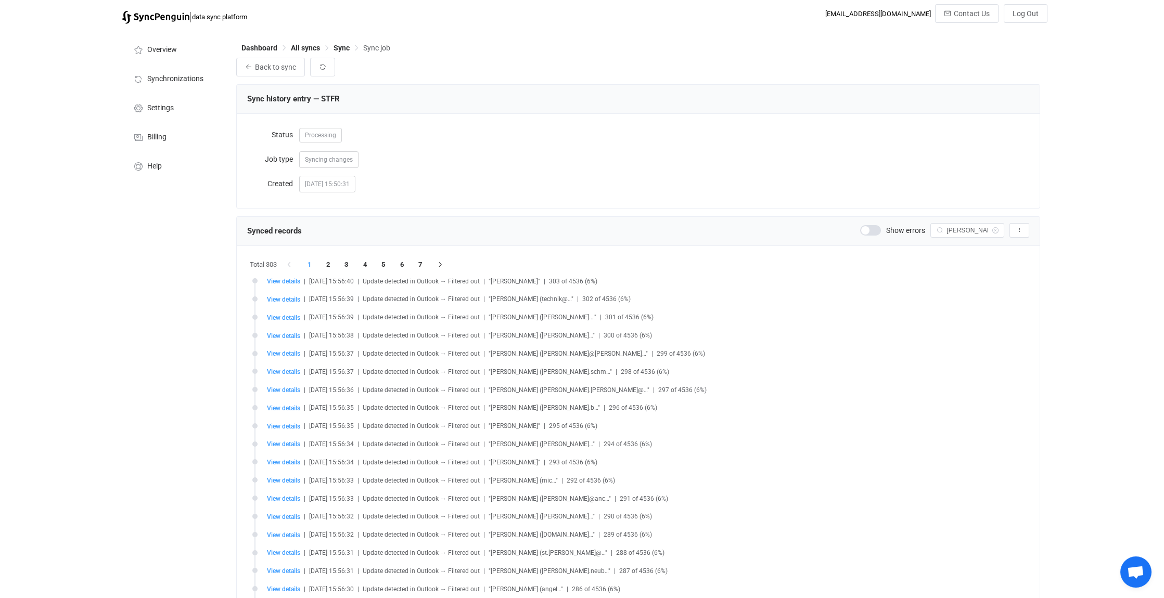
scroll to position [4969, 0]
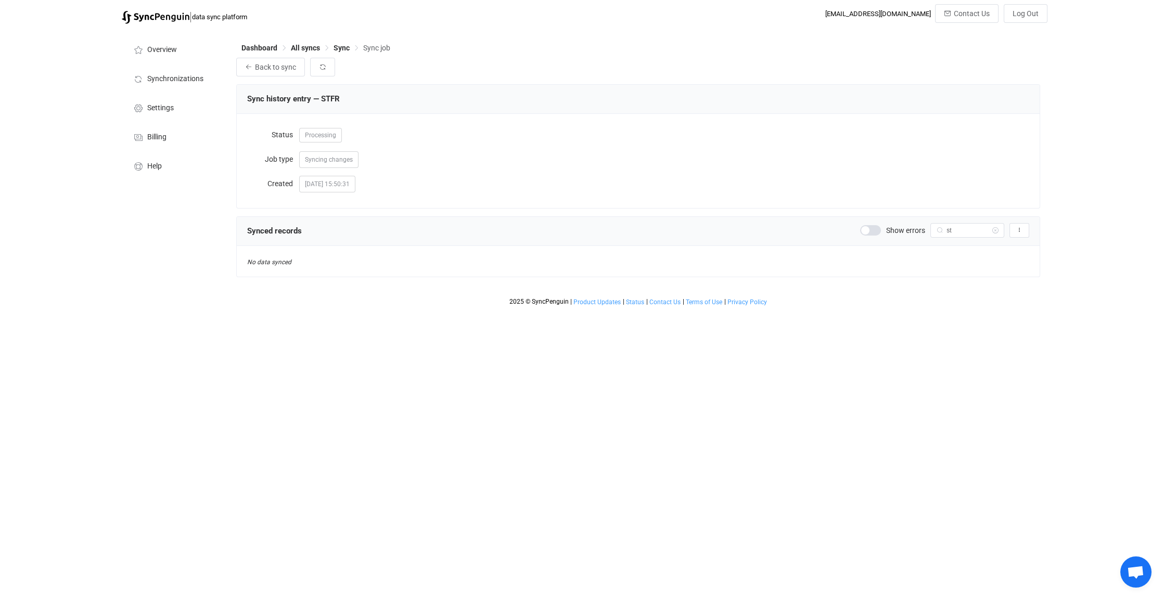
type input "s"
click at [341, 47] on span "Sync" at bounding box center [342, 48] width 16 height 8
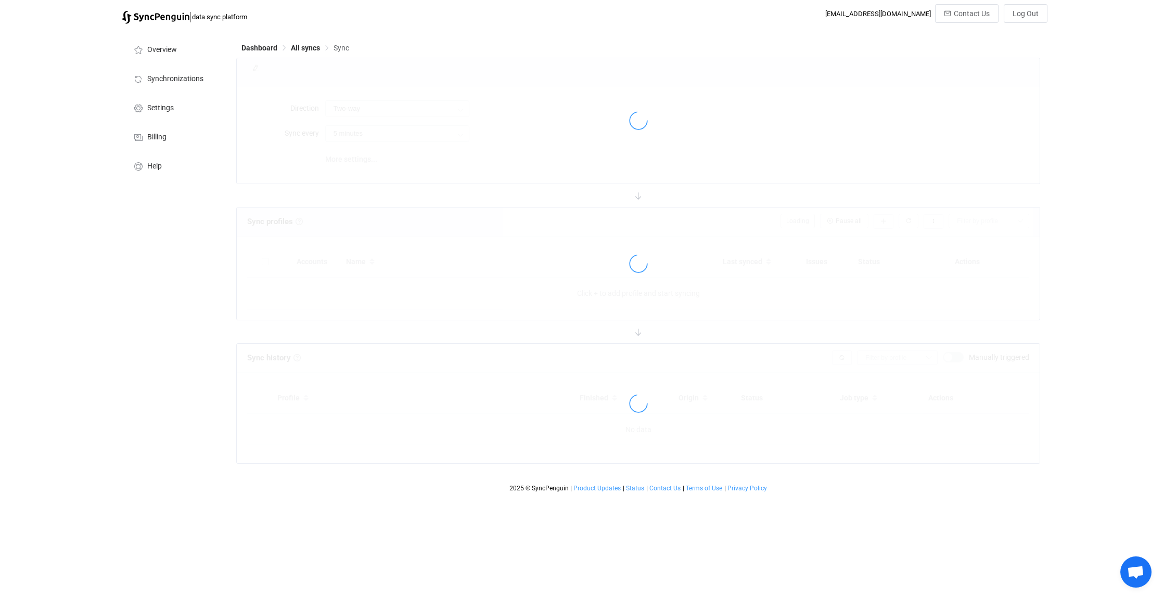
type input "Outlook → Office 365 (one to many)"
type input "1 hour"
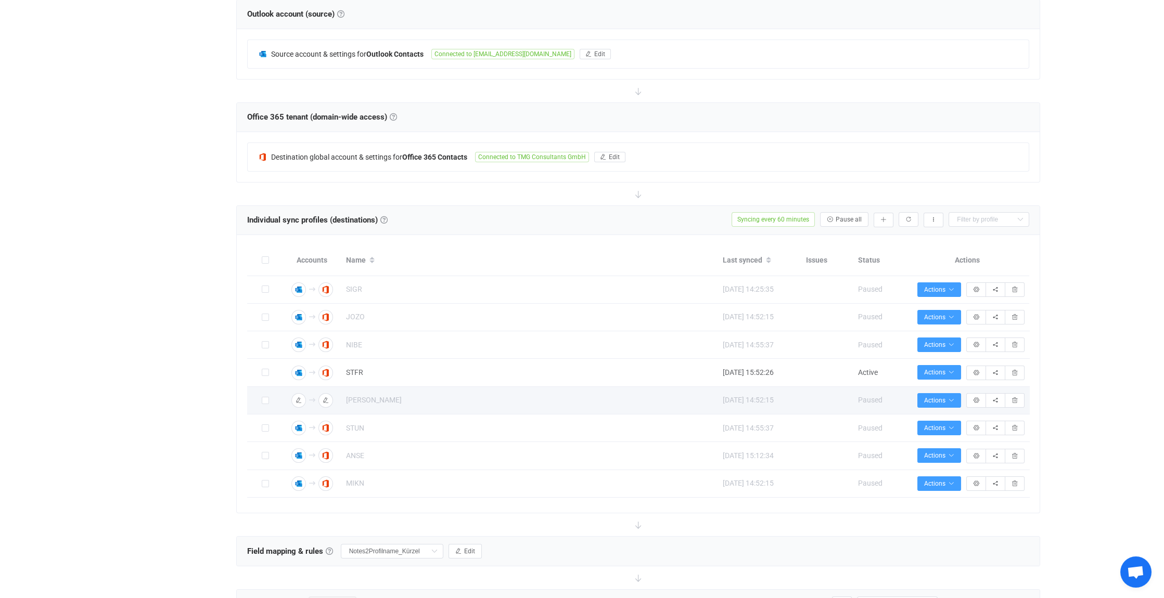
scroll to position [468, 0]
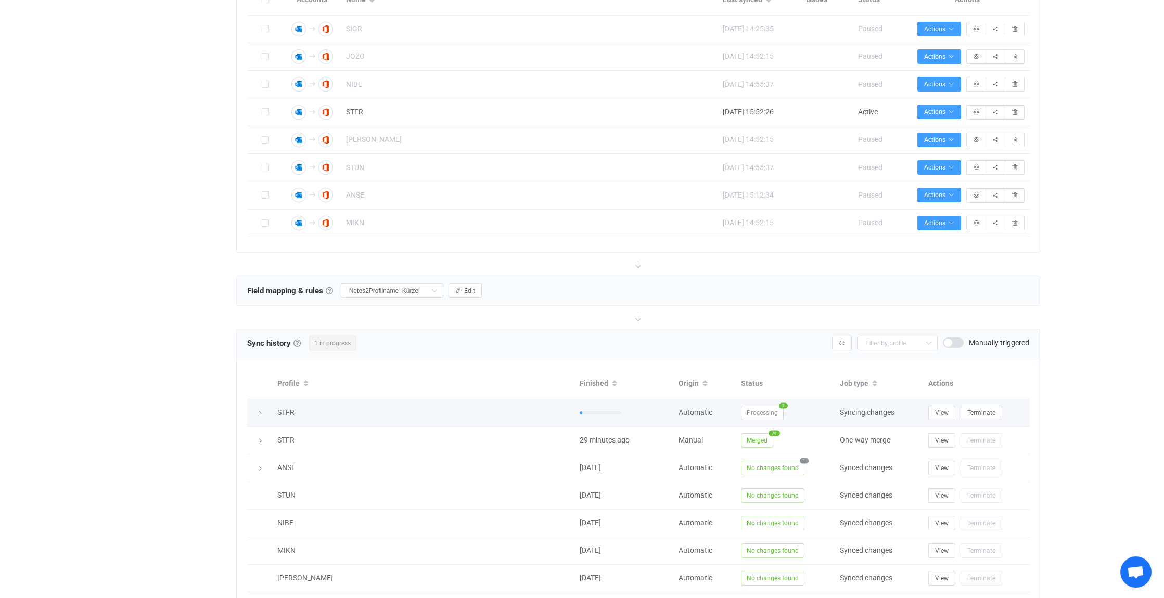
click at [263, 410] on div at bounding box center [259, 413] width 15 height 10
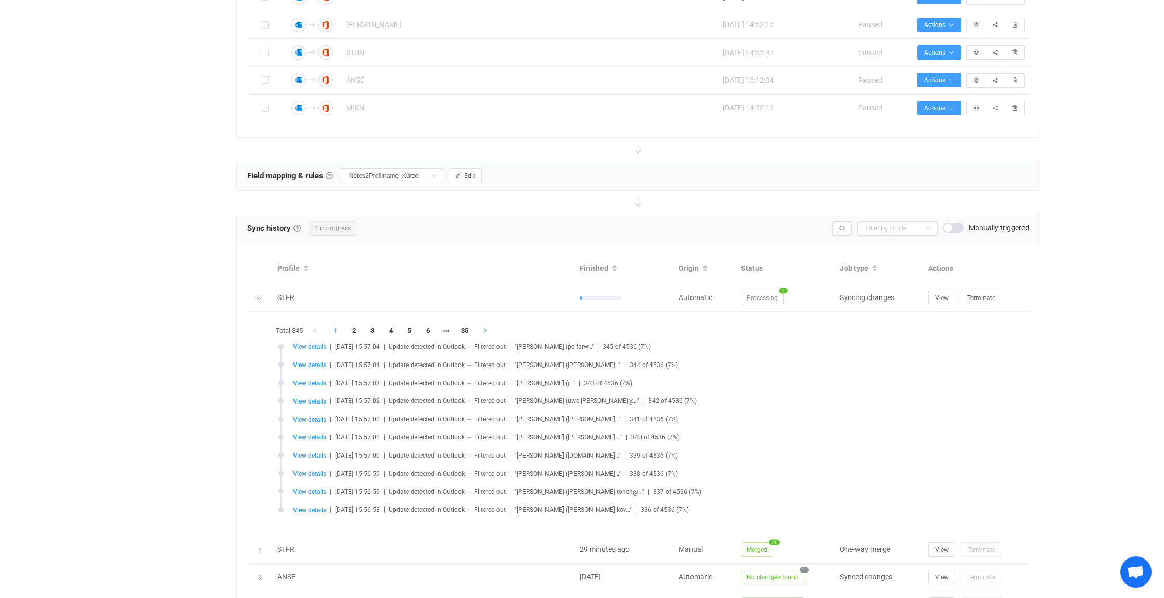
scroll to position [676, 0]
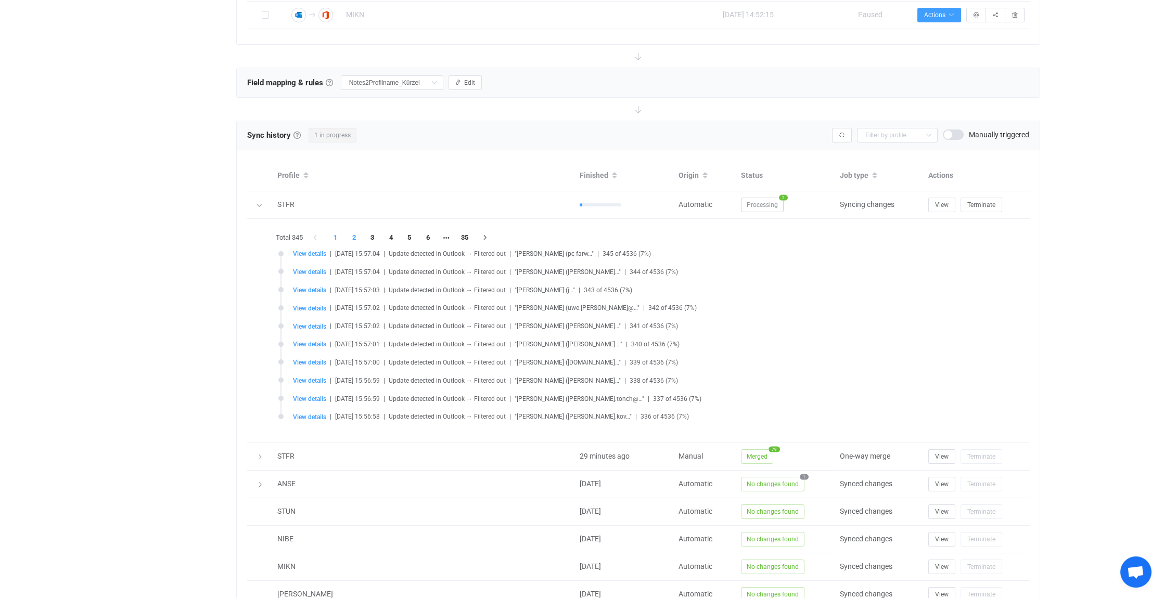
click at [355, 233] on li "2" at bounding box center [354, 238] width 19 height 15
click at [372, 235] on li "3" at bounding box center [372, 238] width 19 height 15
click at [393, 234] on li "4" at bounding box center [391, 238] width 19 height 15
click at [410, 234] on li "5" at bounding box center [409, 238] width 19 height 15
click at [429, 234] on li "6" at bounding box center [428, 238] width 19 height 15
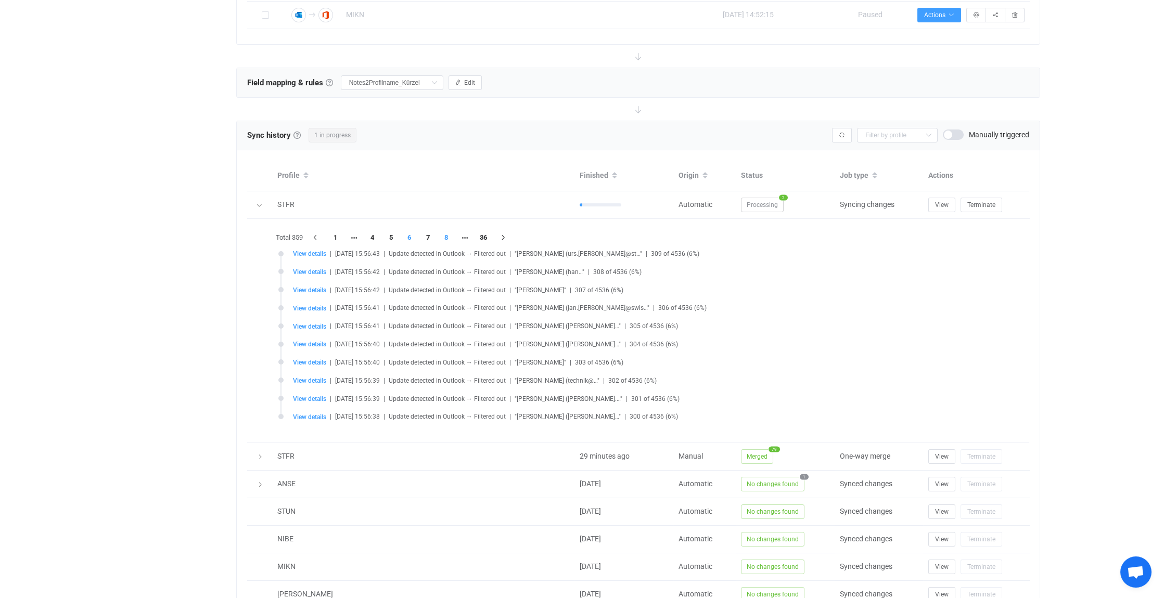
click at [445, 235] on li "8" at bounding box center [446, 238] width 19 height 15
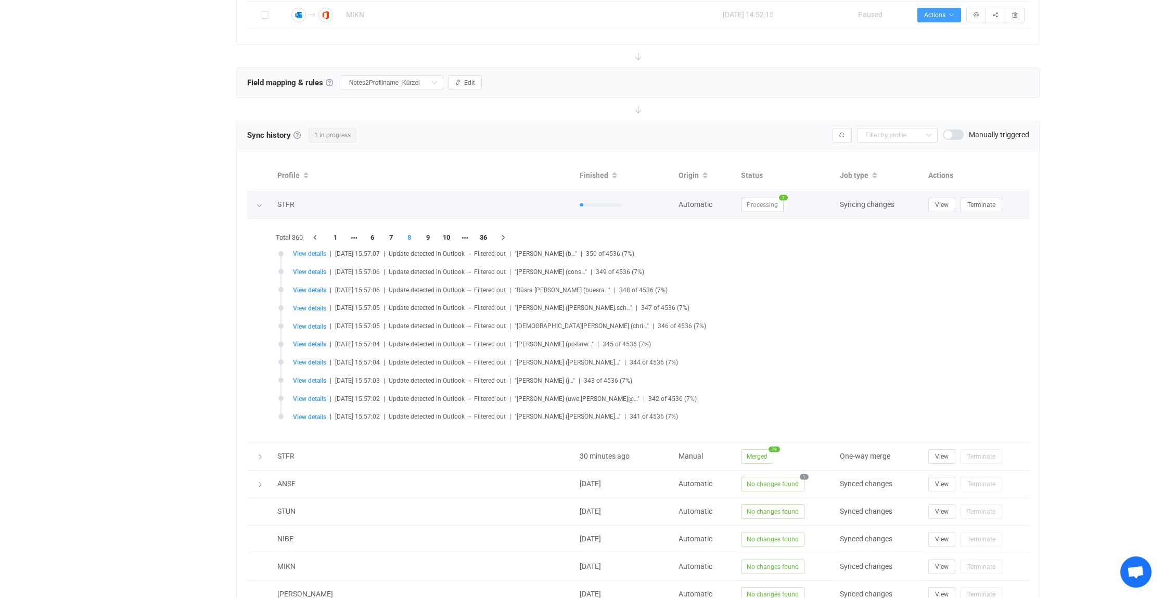
click at [258, 202] on icon at bounding box center [259, 205] width 6 height 6
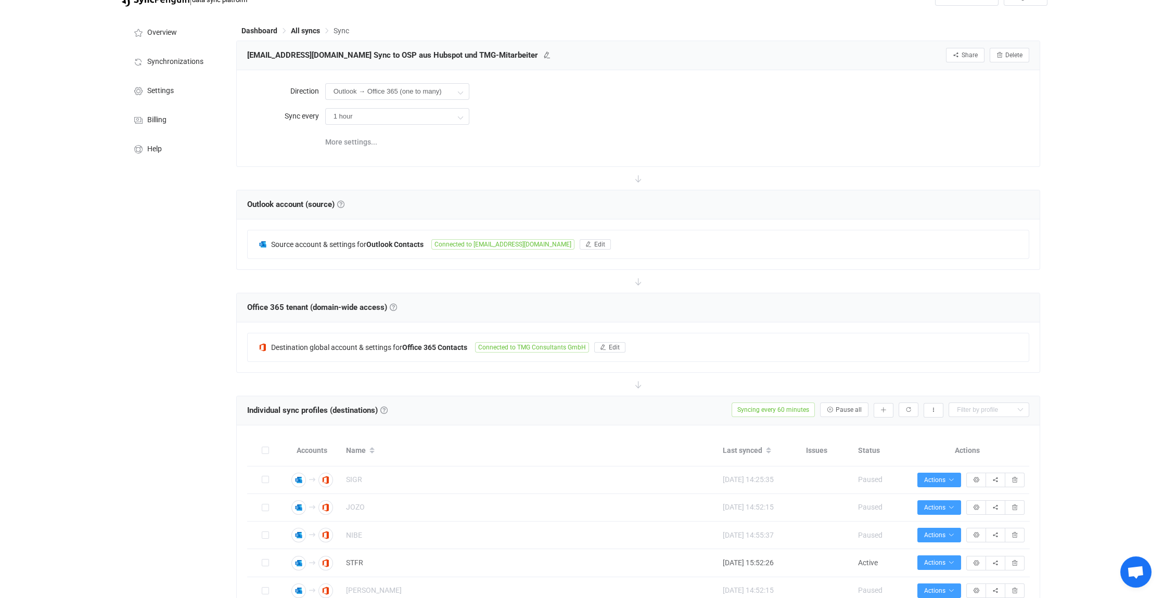
scroll to position [0, 0]
